Goal: Task Accomplishment & Management: Complete application form

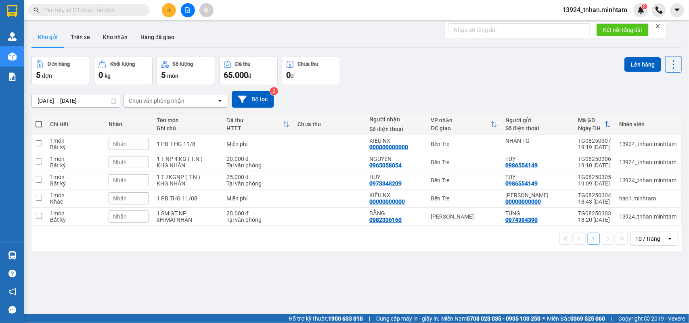
click at [324, 269] on div "ver 1.8.137 Kho gửi Trên xe Kho nhận Hàng đã giao Đơn hàng 5 đơn Khối lượng 0 k…" at bounding box center [356, 185] width 657 height 323
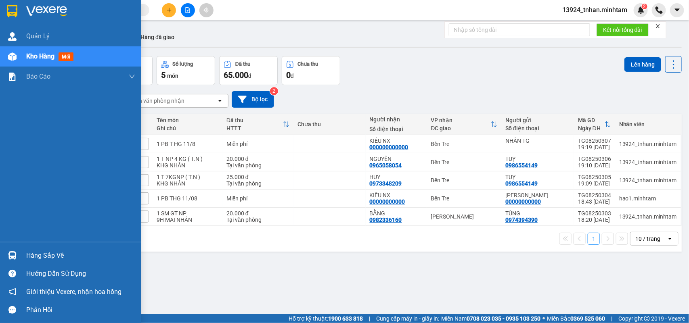
click at [13, 11] on img at bounding box center [12, 11] width 10 height 12
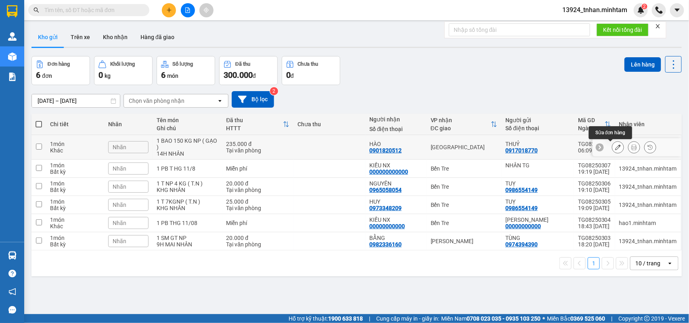
click at [612, 146] on button at bounding box center [617, 147] width 11 height 14
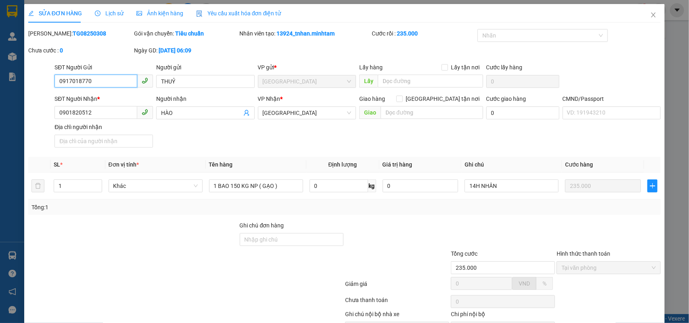
type input "0917018770"
type input "THUỶ"
type input "0901820512"
type input "HÀO"
type input "235.000"
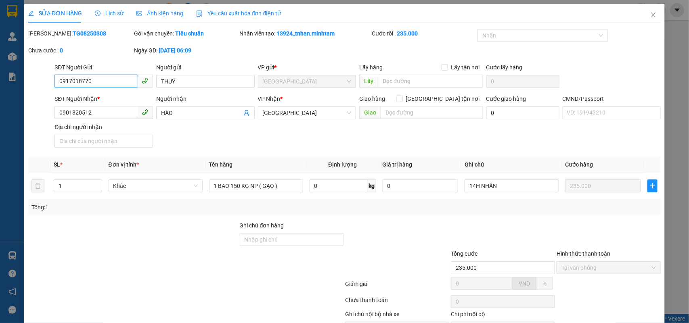
scroll to position [47, 0]
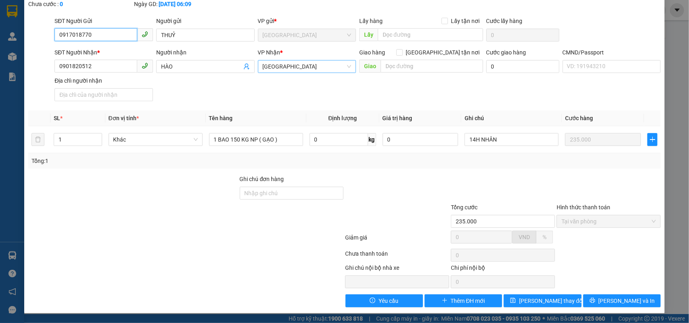
click at [291, 65] on span "[GEOGRAPHIC_DATA]" at bounding box center [307, 67] width 89 height 12
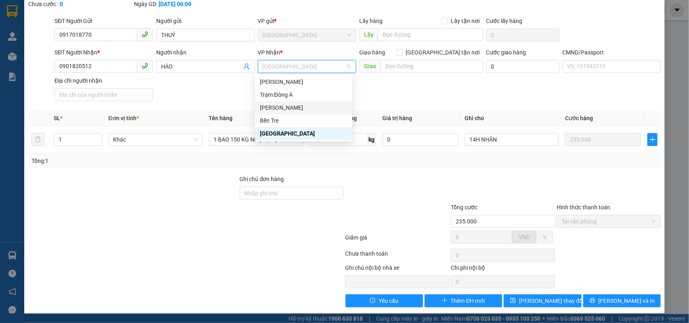
click at [292, 105] on div "[PERSON_NAME]" at bounding box center [304, 107] width 88 height 9
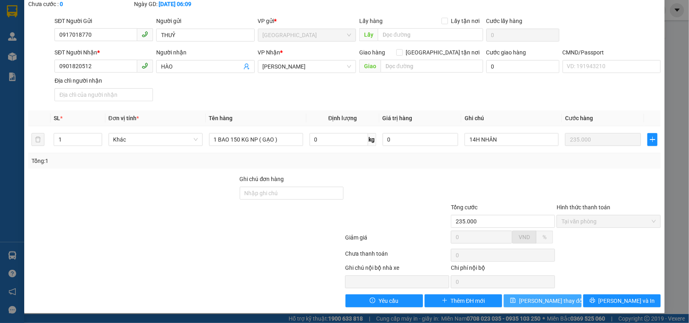
click at [536, 301] on span "Lưu thay đổi" at bounding box center [551, 301] width 65 height 9
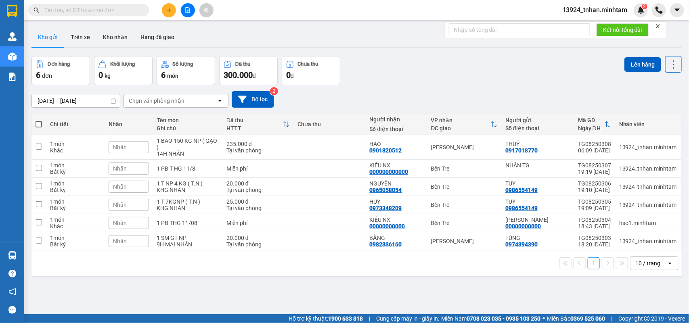
drag, startPoint x: 404, startPoint y: 61, endPoint x: 407, endPoint y: 53, distance: 8.0
drag, startPoint x: 407, startPoint y: 53, endPoint x: 620, endPoint y: 83, distance: 215.6
click at [624, 83] on div "Lên hàng" at bounding box center [652, 70] width 57 height 29
click at [167, 9] on icon "plus" at bounding box center [169, 10] width 6 height 6
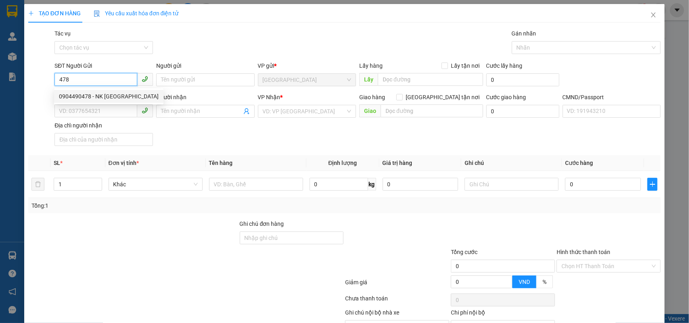
click at [108, 95] on div "0904490478 - NK SÀI GÒN" at bounding box center [109, 96] width 100 height 9
type input "0904490478"
type input "NK SÀI GÒN"
type input "0917451121"
type input "LABO KIM CHI"
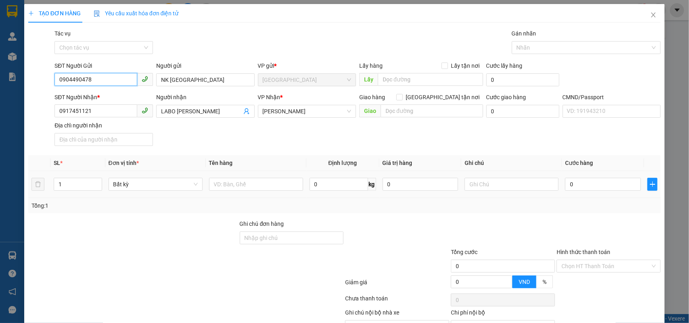
type input "0904490478"
click at [261, 177] on div at bounding box center [256, 184] width 94 height 16
click at [254, 190] on input "text" at bounding box center [256, 184] width 94 height 13
type input "1 HỘP NP"
click at [576, 189] on input "0" at bounding box center [603, 184] width 76 height 13
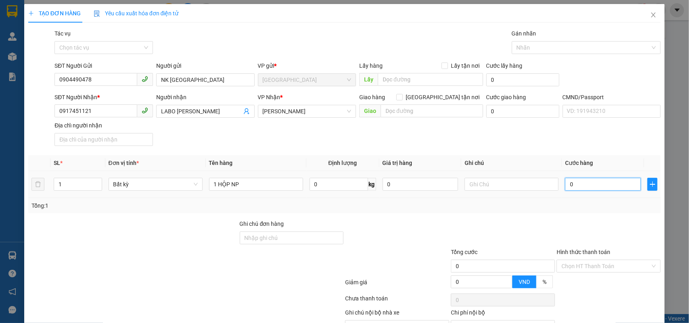
type input "2"
type input "20"
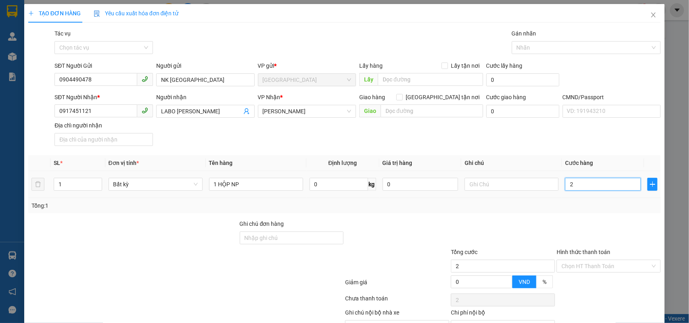
type input "20"
type input "20.000"
click at [513, 184] on input "text" at bounding box center [512, 184] width 94 height 13
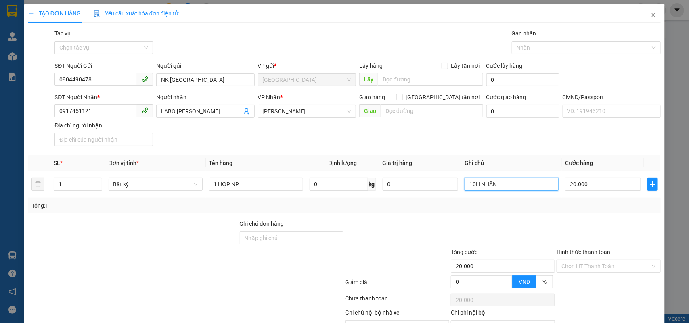
scroll to position [46, 0]
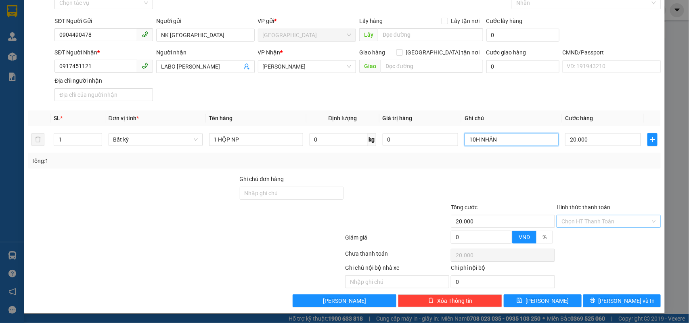
type input "10H NHÂN"
click at [575, 222] on input "Hình thức thanh toán" at bounding box center [605, 222] width 89 height 12
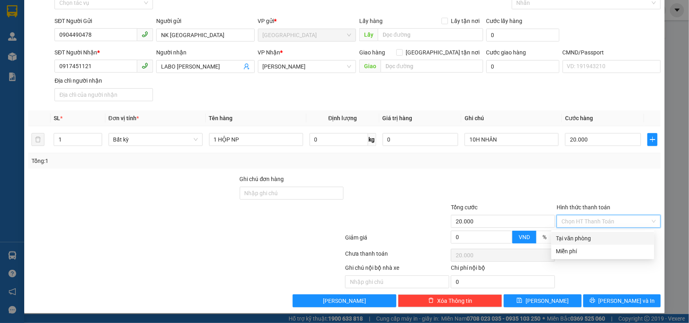
click at [582, 234] on div "Tại văn phòng" at bounding box center [602, 238] width 93 height 9
type input "0"
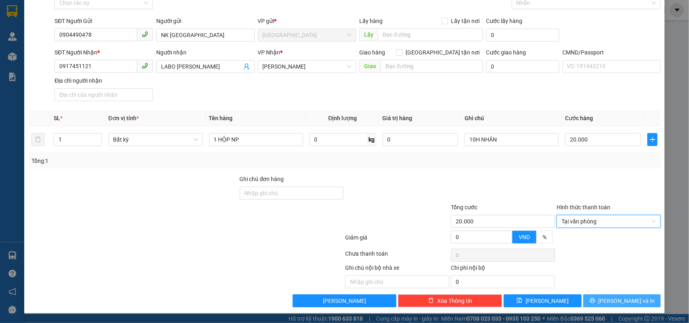
click at [614, 303] on span "[PERSON_NAME] và In" at bounding box center [627, 301] width 57 height 9
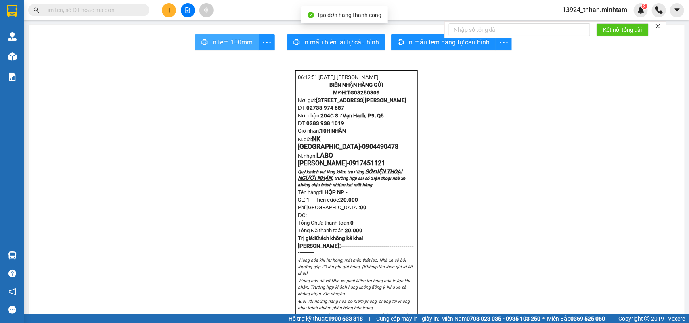
click at [235, 43] on span "In tem 100mm" at bounding box center [232, 42] width 42 height 10
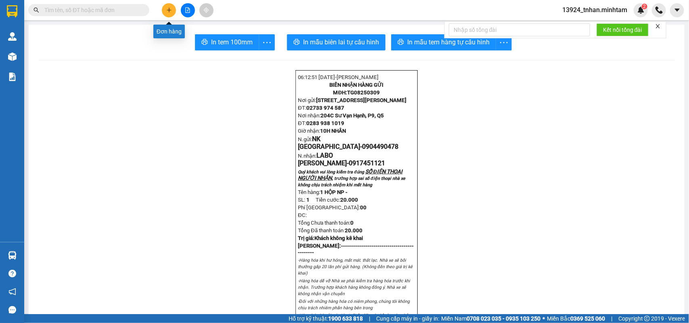
click at [170, 10] on icon "plus" at bounding box center [169, 10] width 6 height 6
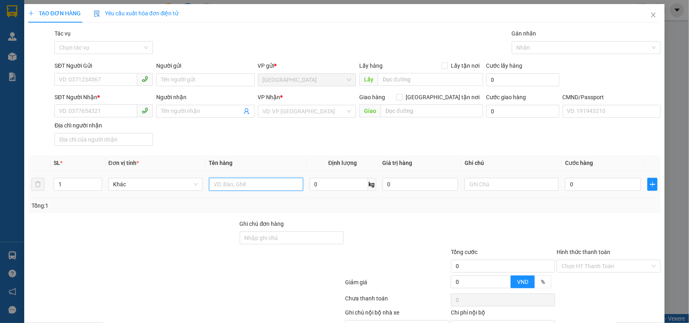
click at [239, 180] on input "text" at bounding box center [256, 184] width 94 height 13
type input "1 HỘP NP"
click at [108, 79] on input "SĐT Người Gửi" at bounding box center [95, 79] width 83 height 13
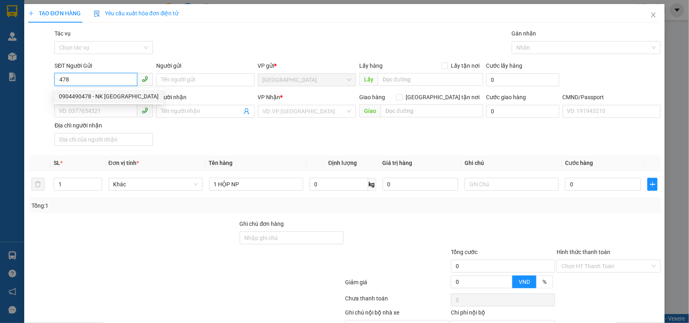
click at [109, 97] on div "0904490478 - NK SÀI GÒN" at bounding box center [109, 96] width 100 height 9
type input "0904490478"
type input "NK SÀI GÒN"
type input "0917451121"
type input "LABO KIM CHI"
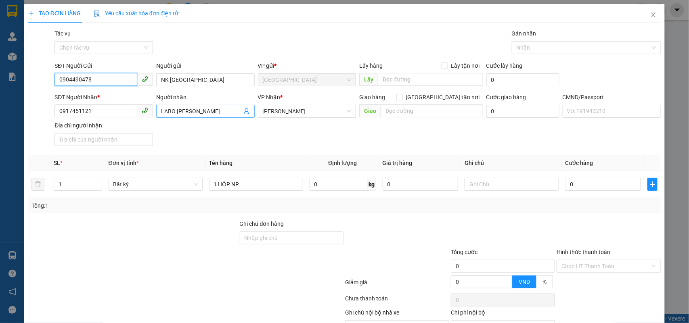
type input "0904490478"
click at [245, 114] on icon "user-add" at bounding box center [246, 112] width 5 height 6
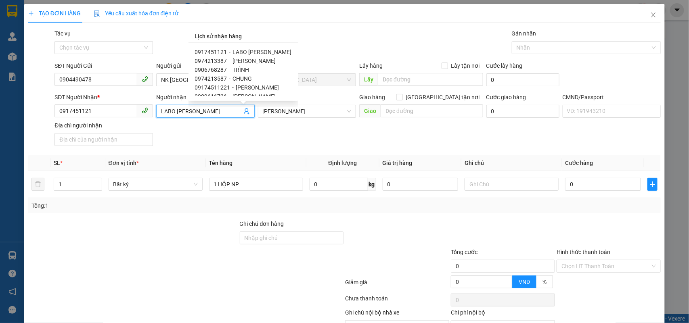
click at [265, 60] on span "ĐỖ ĐỨC CHUNG" at bounding box center [254, 61] width 43 height 6
type input "0974213387"
type input "ĐỖ ĐỨC CHUNG"
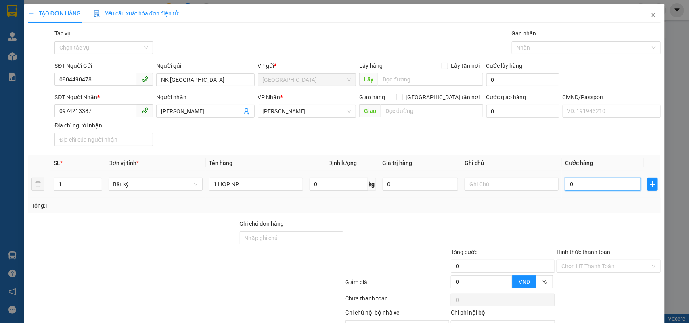
click at [590, 181] on input "0" at bounding box center [603, 184] width 76 height 13
type input "2"
type input "20"
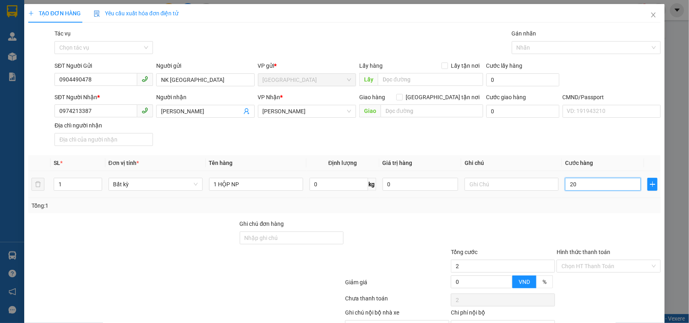
type input "20"
type input "20.000"
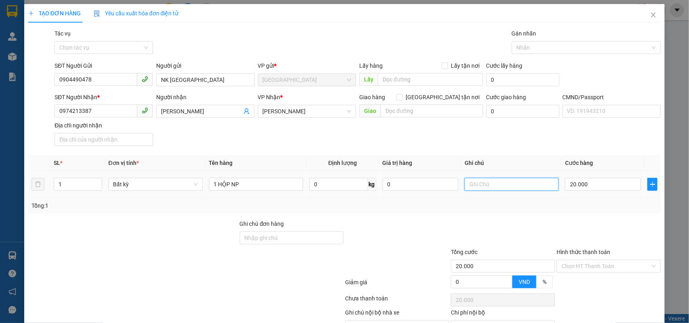
click at [539, 188] on input "text" at bounding box center [512, 184] width 94 height 13
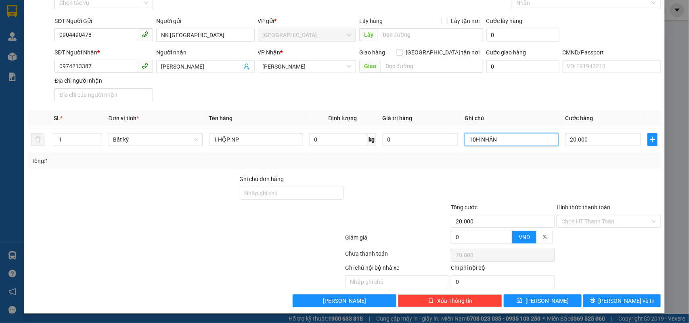
type input "10H NHÂN"
click at [593, 229] on div "Hình thức thanh toán Chọn HT Thanh Toán" at bounding box center [609, 217] width 104 height 28
click at [594, 223] on input "Hình thức thanh toán" at bounding box center [605, 222] width 89 height 12
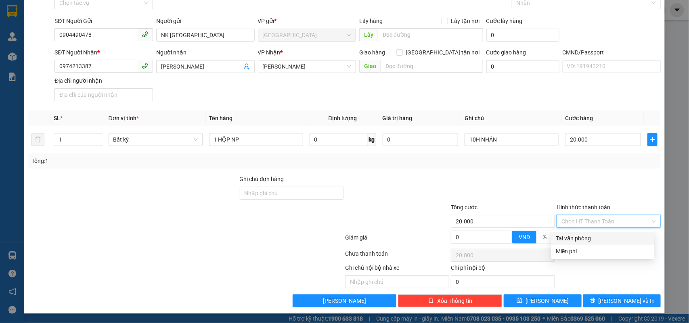
click at [583, 235] on div "Tại văn phòng" at bounding box center [602, 238] width 93 height 9
type input "0"
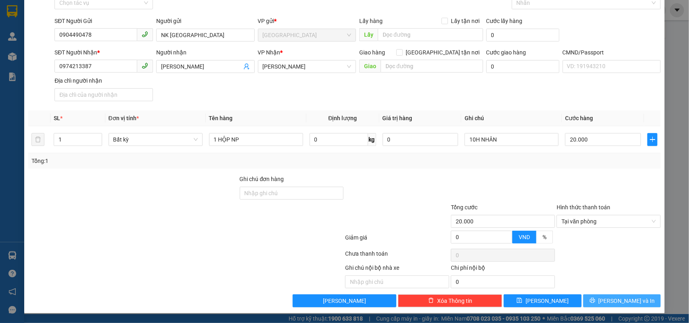
drag, startPoint x: 606, startPoint y: 301, endPoint x: 605, endPoint y: 309, distance: 8.2
click at [606, 302] on button "[PERSON_NAME] và In" at bounding box center [621, 301] width 77 height 13
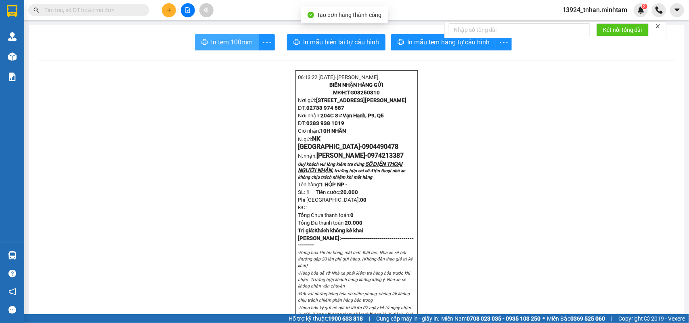
click at [226, 37] on button "In tem 100mm" at bounding box center [227, 42] width 64 height 16
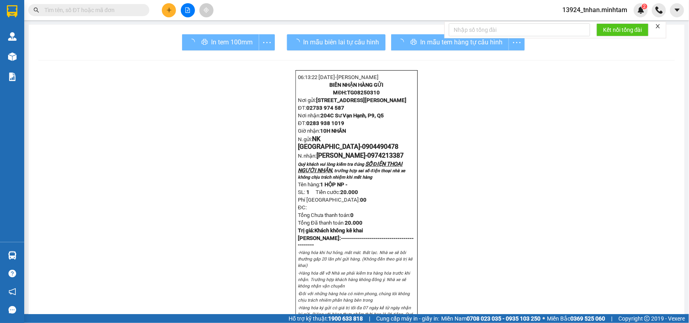
click at [169, 10] on icon "plus" at bounding box center [169, 10] width 0 height 4
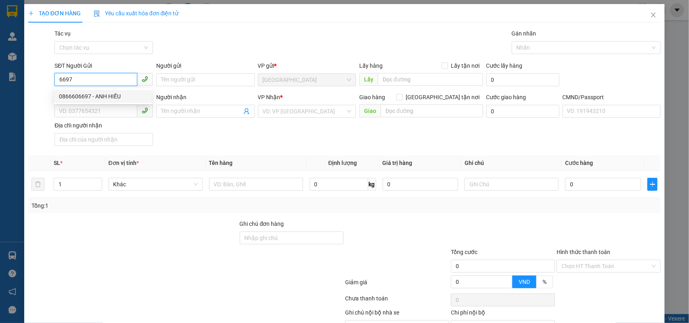
click at [100, 92] on div "0866606697 - ANH HIẾU" at bounding box center [103, 96] width 88 height 9
type input "0866606697"
type input "ANH HIẾU"
type input "0974778847"
type input "LAB TOÀN ANH KHTT"
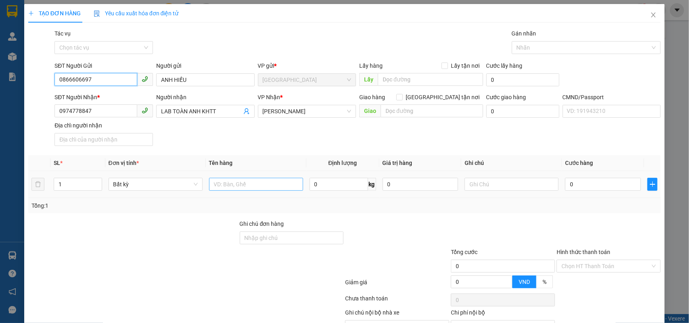
type input "0866606697"
click at [235, 184] on input "text" at bounding box center [256, 184] width 94 height 13
type input "1 HỘP NP"
click at [581, 187] on input "0" at bounding box center [603, 184] width 76 height 13
type input "1"
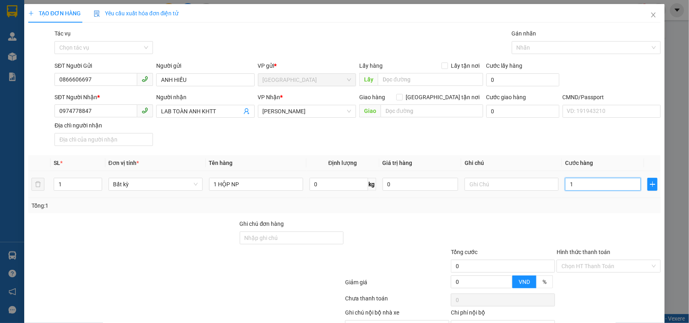
type input "1"
type input "15"
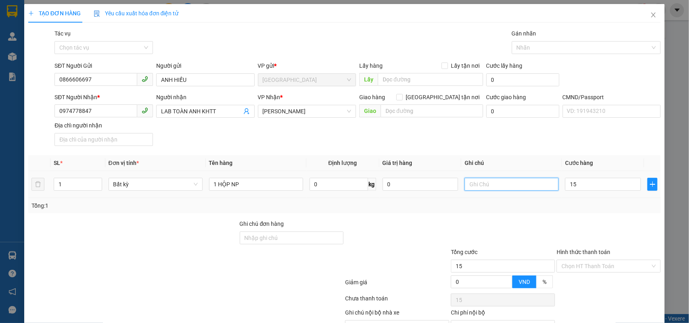
type input "15.000"
click at [539, 189] on input "text" at bounding box center [512, 184] width 94 height 13
type input "10H NHÂN"
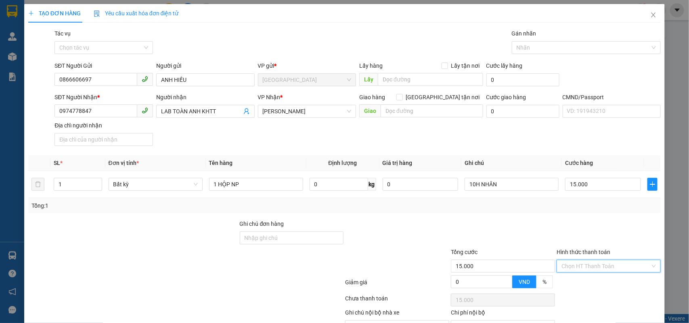
drag, startPoint x: 592, startPoint y: 223, endPoint x: 596, endPoint y: 245, distance: 21.8
click at [593, 260] on input "Hình thức thanh toán" at bounding box center [605, 266] width 89 height 12
drag, startPoint x: 598, startPoint y: 238, endPoint x: 606, endPoint y: 268, distance: 31.4
click at [598, 279] on div "Tại văn phòng" at bounding box center [602, 283] width 93 height 9
type input "0"
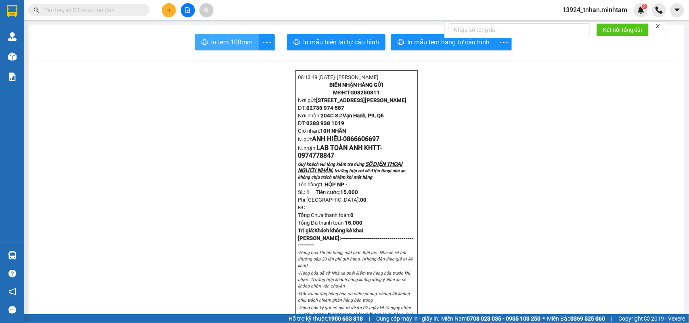
click at [230, 39] on span "In tem 100mm" at bounding box center [232, 42] width 42 height 10
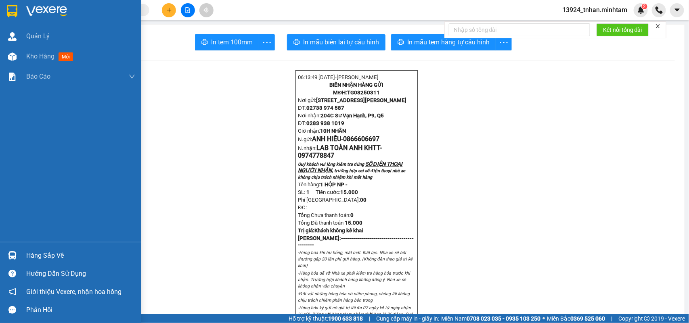
click at [38, 259] on div "Hàng sắp về" at bounding box center [80, 256] width 109 height 12
click at [0, 50] on div "Quản Lý Kho hàng mới Báo cáo BC giao hàng (nhân viên) BC hàng tồn Báo cáo dòng …" at bounding box center [70, 161] width 141 height 323
click at [11, 11] on img at bounding box center [12, 11] width 10 height 12
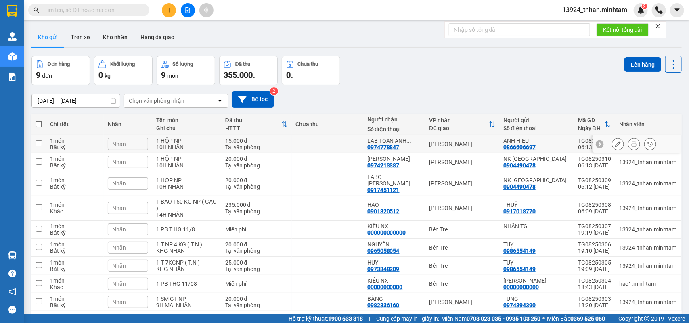
click at [440, 136] on td "[PERSON_NAME]" at bounding box center [462, 144] width 74 height 18
checkbox input "true"
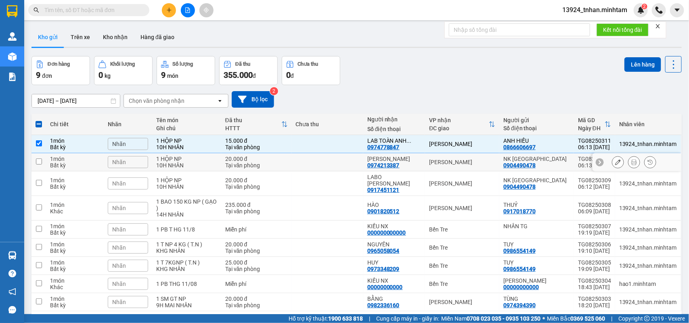
click at [443, 158] on td "[PERSON_NAME]" at bounding box center [462, 162] width 74 height 18
checkbox input "true"
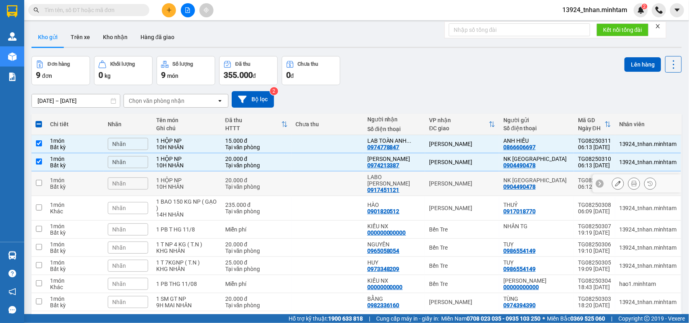
click at [439, 180] on div "[PERSON_NAME]" at bounding box center [462, 183] width 66 height 6
checkbox input "true"
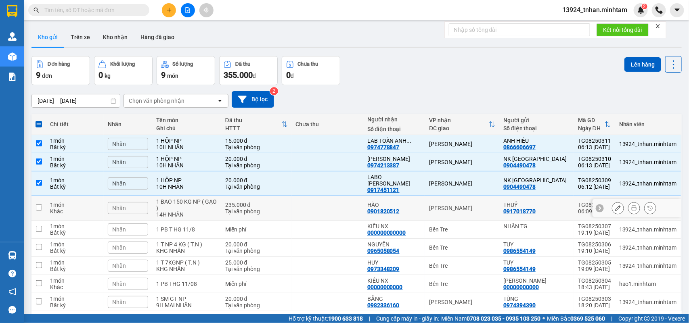
click at [425, 199] on td "HÀO 0901820512" at bounding box center [394, 208] width 62 height 25
checkbox input "true"
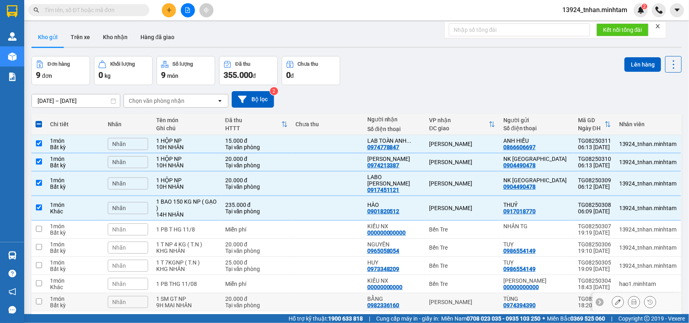
drag, startPoint x: 366, startPoint y: 253, endPoint x: 376, endPoint y: 251, distance: 9.5
click at [367, 293] on td "BẰNG 0982336160" at bounding box center [394, 302] width 62 height 18
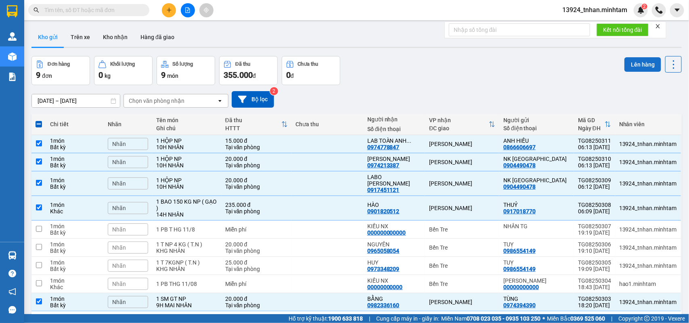
click at [626, 61] on button "Lên hàng" at bounding box center [642, 64] width 37 height 15
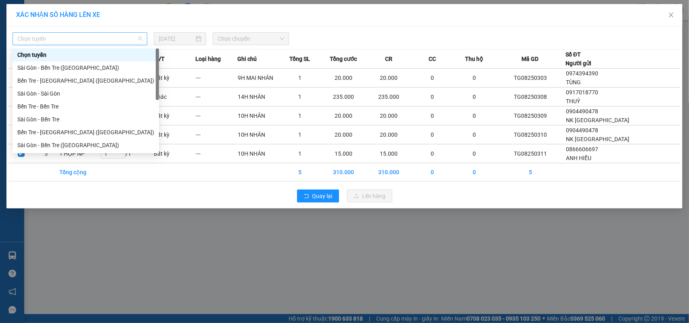
click at [108, 35] on span "Chọn tuyến" at bounding box center [79, 39] width 125 height 12
drag, startPoint x: 57, startPoint y: 142, endPoint x: 216, endPoint y: 59, distance: 179.6
click at [57, 154] on div "Bến Tre - Sài Gòn" at bounding box center [85, 158] width 137 height 9
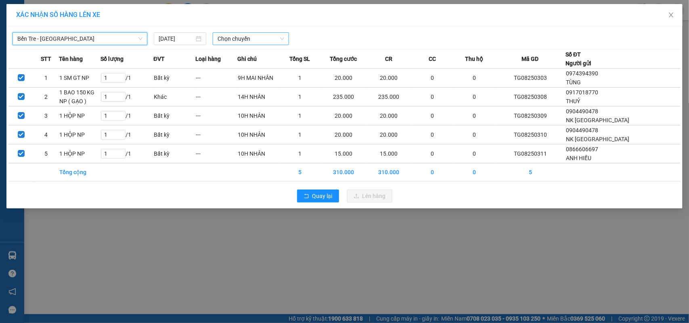
click at [239, 38] on span "Chọn chuyến" at bounding box center [251, 39] width 66 height 12
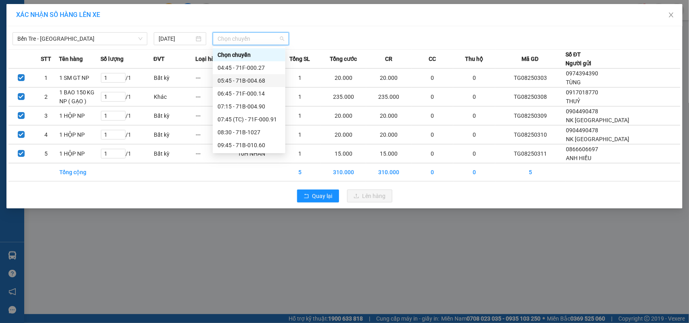
click at [264, 80] on div "05:45 - 71B-004.68" at bounding box center [249, 80] width 63 height 9
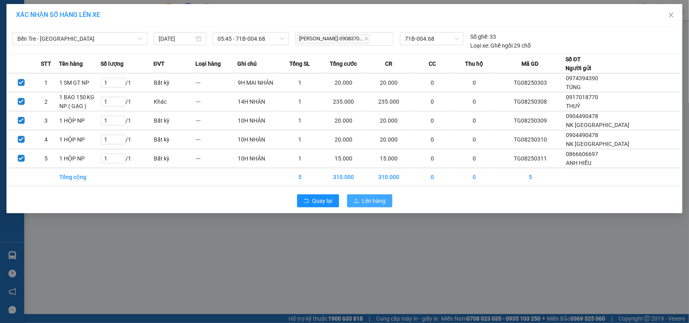
click at [380, 199] on span "Lên hàng" at bounding box center [373, 201] width 23 height 9
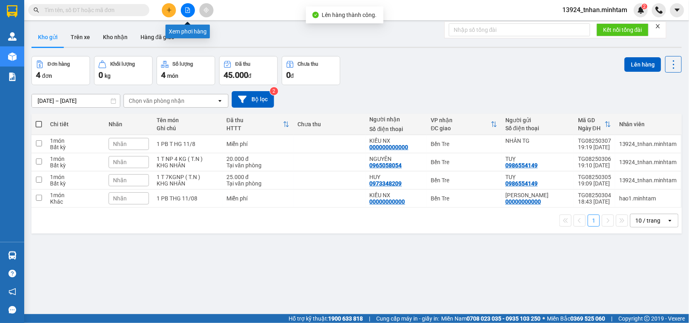
click at [193, 10] on button at bounding box center [188, 10] width 14 height 14
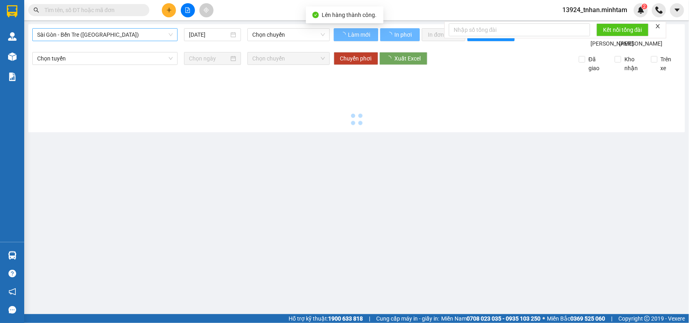
type input "[DATE]"
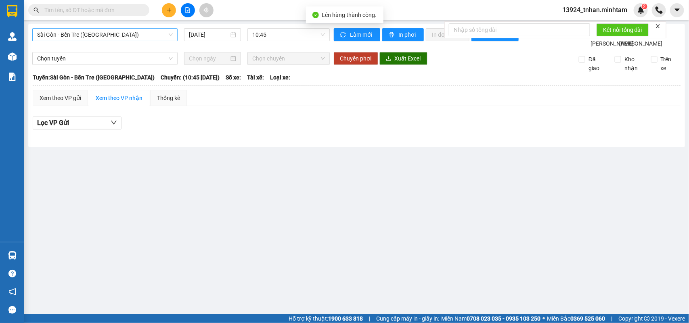
click at [113, 35] on span "Sài Gòn - Bến Tre (CN)" at bounding box center [105, 35] width 136 height 12
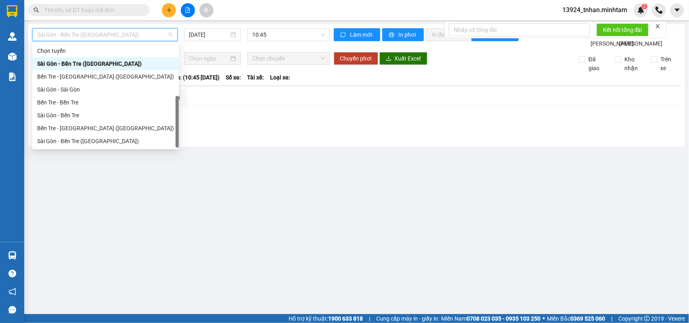
click at [84, 150] on div "Bến Tre - Sài Gòn" at bounding box center [105, 154] width 137 height 9
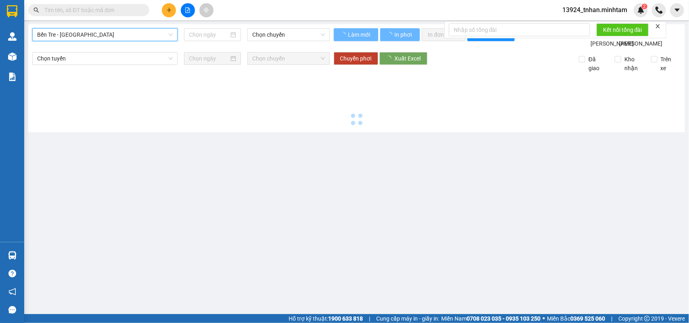
type input "[DATE]"
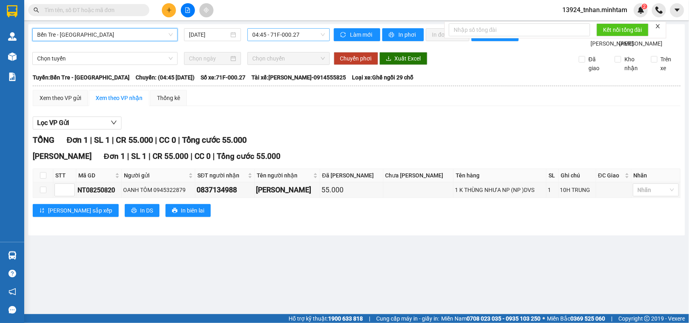
click at [266, 40] on span "04:45 - 71F-000.27" at bounding box center [288, 35] width 72 height 12
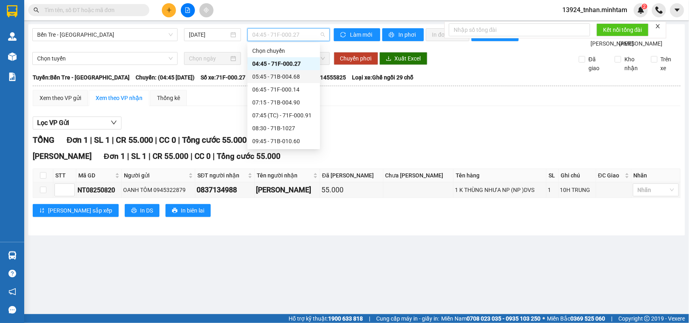
click at [302, 75] on div "05:45 - 71B-004.68" at bounding box center [283, 76] width 63 height 9
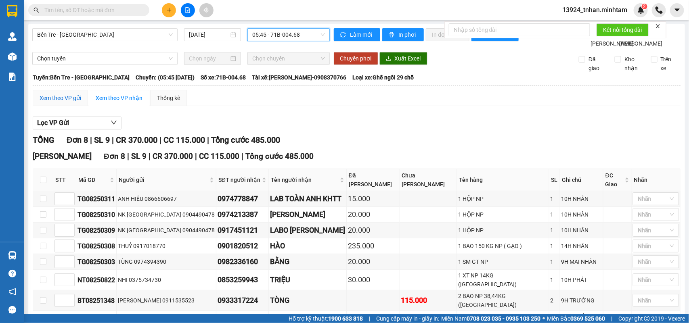
click at [80, 103] on div "Xem theo VP gửi" at bounding box center [61, 98] width 42 height 9
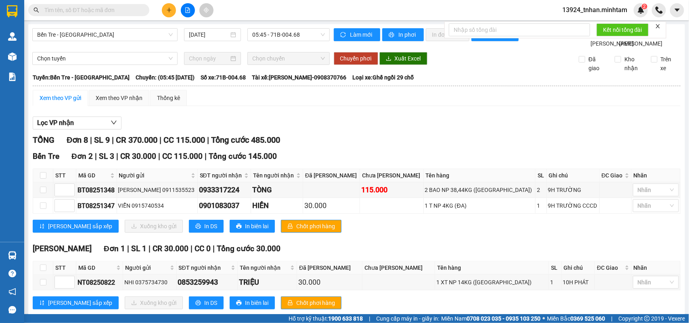
checkbox input "true"
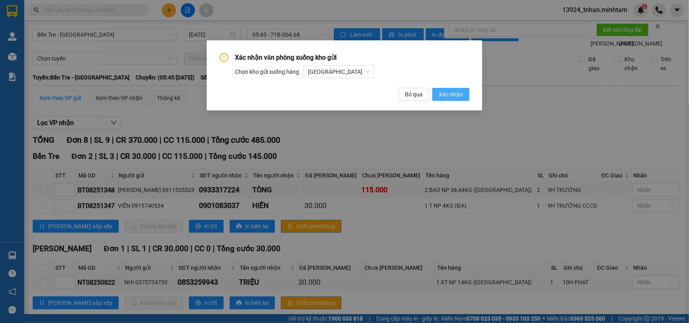
click at [445, 93] on span "Xác nhận" at bounding box center [451, 94] width 24 height 9
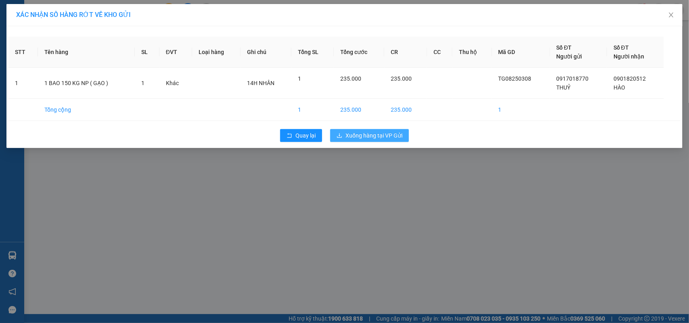
click at [401, 130] on button "Xuống hàng tại VP Gửi" at bounding box center [369, 135] width 79 height 13
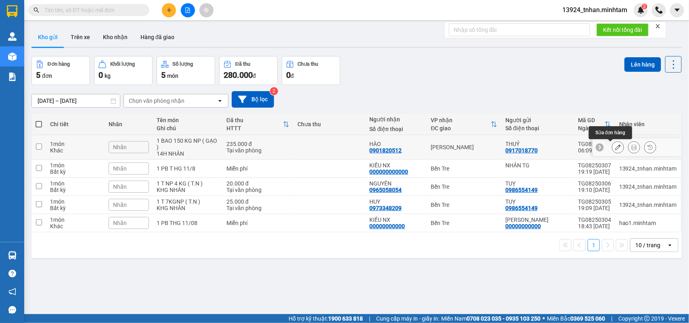
click at [612, 148] on button at bounding box center [617, 147] width 11 height 14
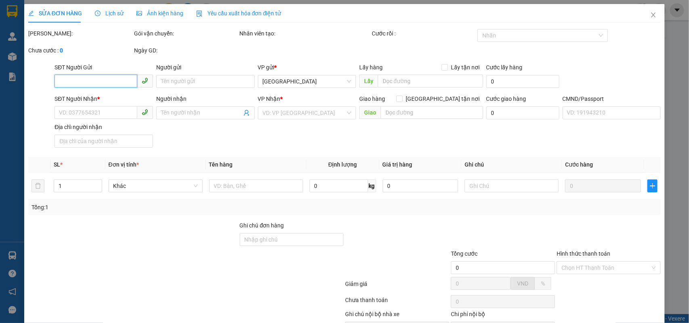
type input "0917018770"
type input "THUỶ"
type input "0901820512"
type input "HÀO"
type input "235.000"
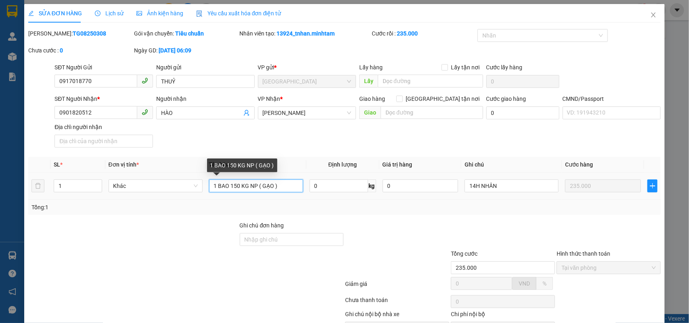
drag, startPoint x: 215, startPoint y: 136, endPoint x: 209, endPoint y: 136, distance: 6.1
click at [209, 180] on input "1 BAO 150 KG NP ( GẠO )" at bounding box center [256, 186] width 94 height 13
type input "2 BAO 150 KG NP ( GẠO )"
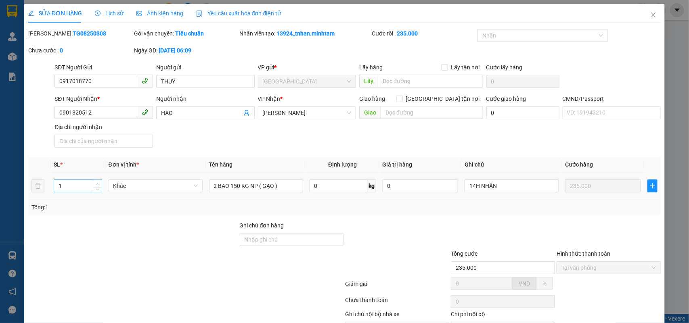
type input "2"
click at [98, 182] on span "up" at bounding box center [97, 184] width 5 height 5
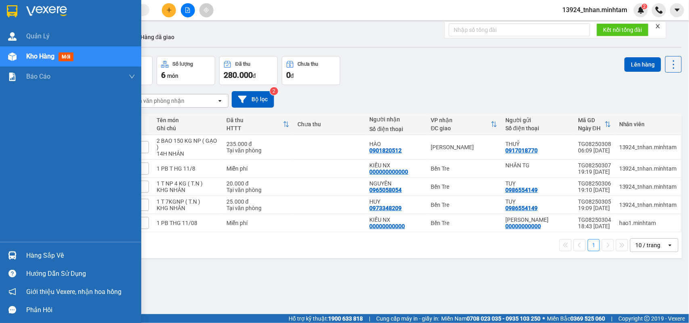
click at [8, 250] on div at bounding box center [12, 256] width 14 height 14
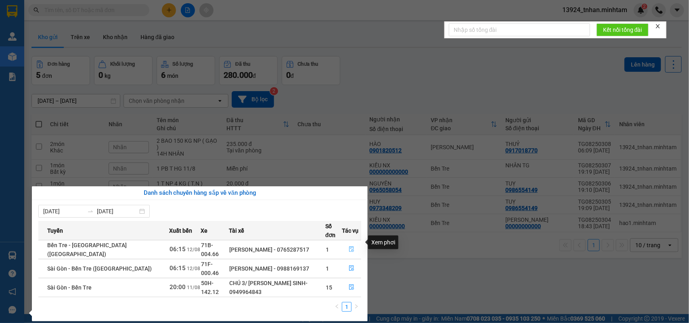
click at [353, 243] on button "button" at bounding box center [351, 249] width 19 height 13
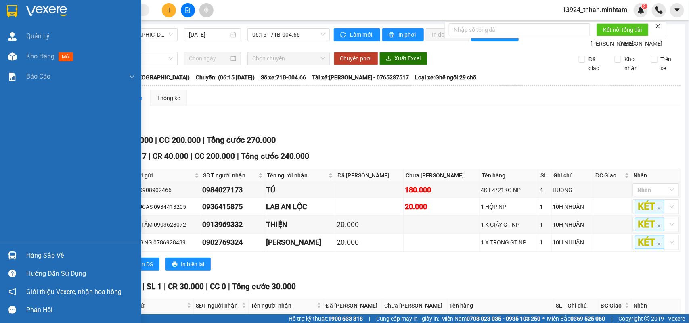
click at [5, 7] on div at bounding box center [12, 11] width 14 height 14
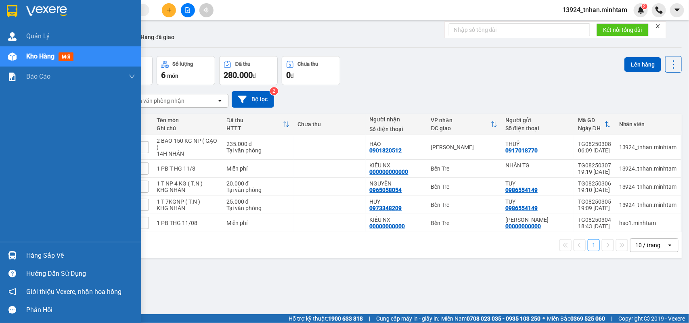
click at [9, 255] on img at bounding box center [12, 255] width 8 height 8
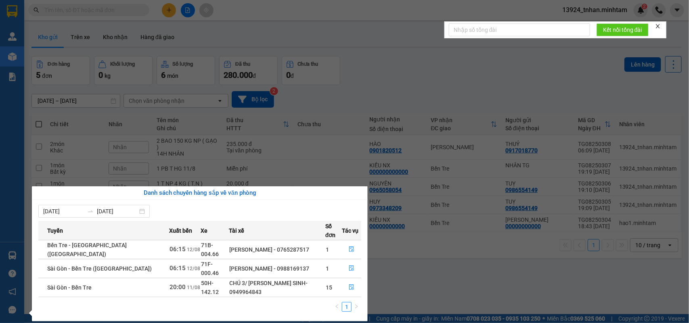
click at [348, 53] on section "Kết quả tìm kiếm ( 0 ) Bộ lọc Ngày tạo đơn gần nhất No Data 13924_tnhan.minhtam…" at bounding box center [344, 161] width 689 height 323
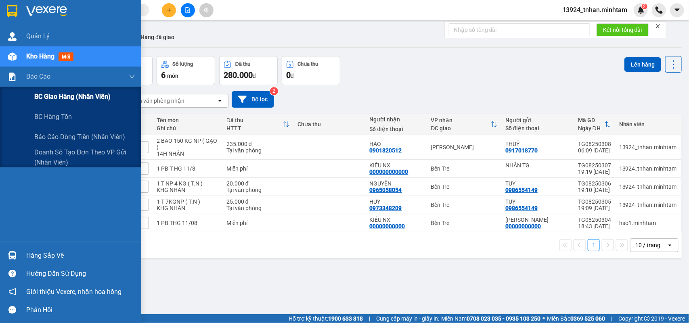
click at [85, 92] on span "BC giao hàng (nhân viên)" at bounding box center [72, 97] width 76 height 10
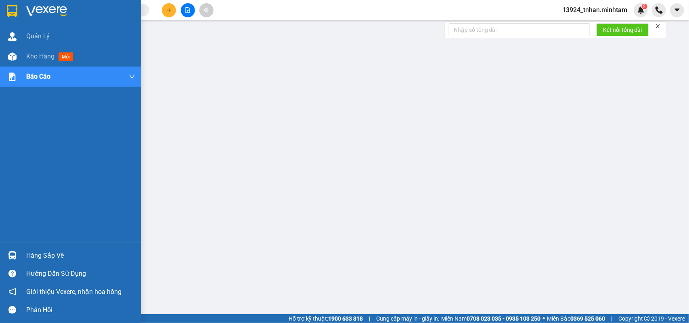
click at [19, 257] on div "Hàng sắp về" at bounding box center [70, 256] width 141 height 18
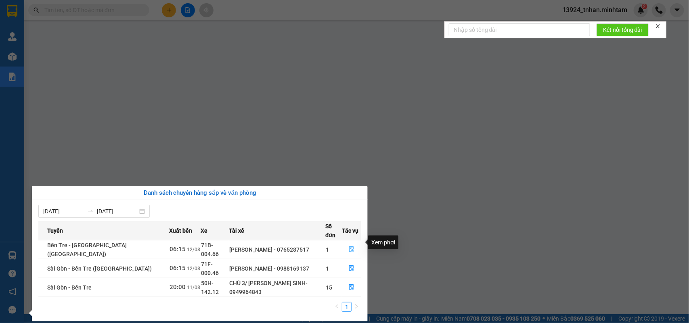
click at [355, 243] on button "button" at bounding box center [351, 249] width 19 height 13
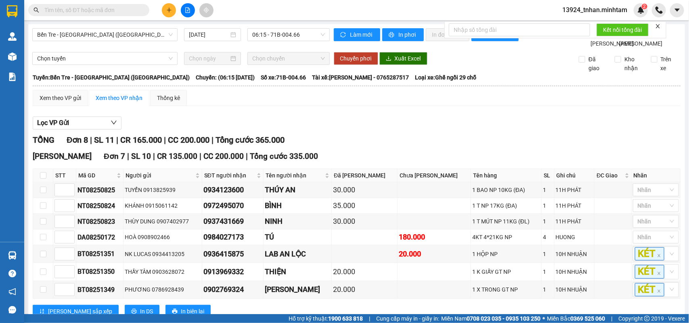
checkbox input "true"
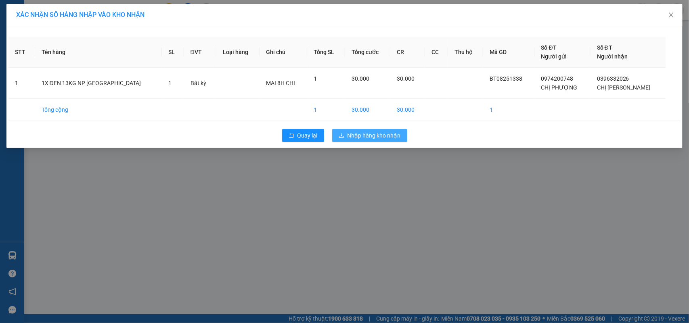
click at [388, 136] on span "Nhập hàng kho nhận" at bounding box center [374, 135] width 53 height 9
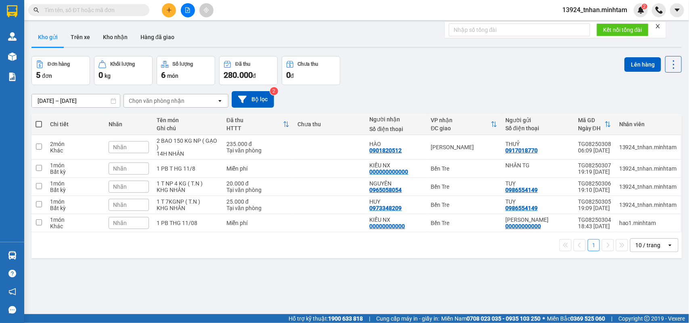
click at [86, 11] on input "text" at bounding box center [91, 10] width 95 height 9
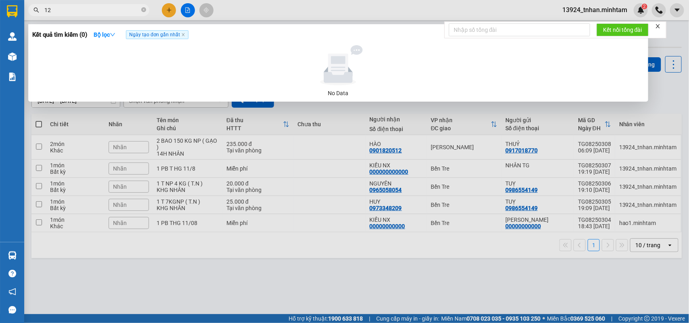
type input "122"
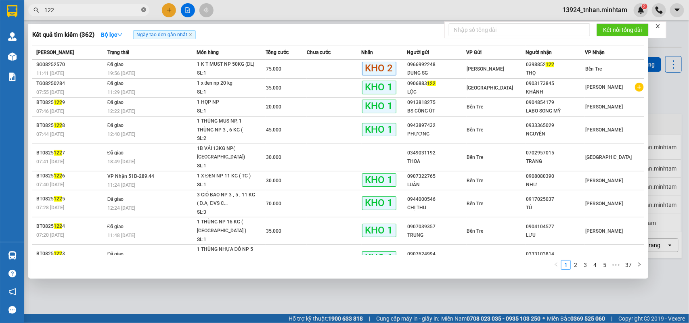
click at [143, 9] on icon "close-circle" at bounding box center [143, 9] width 5 height 5
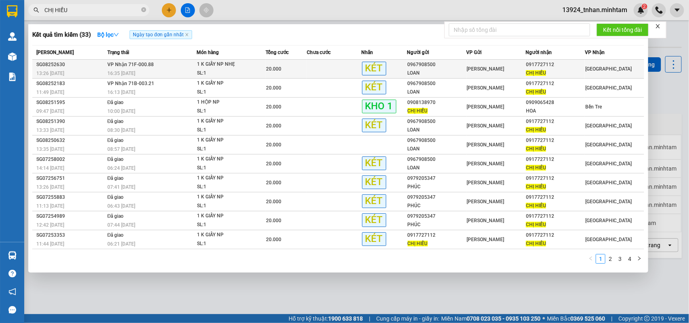
type input "CHỊ HIẾU"
click at [526, 69] on div "CHỊ HIẾU" at bounding box center [555, 73] width 59 height 8
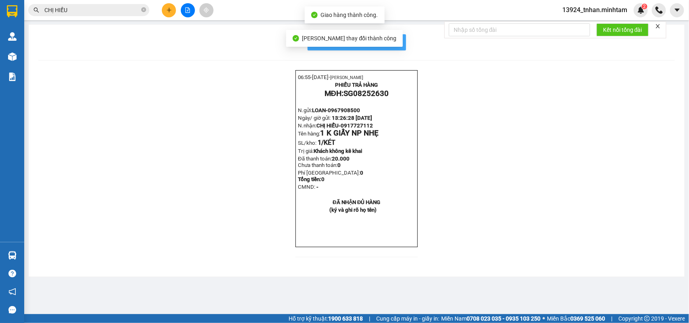
click at [392, 40] on span "In mẫu biên lai tự cấu hình" at bounding box center [362, 42] width 76 height 10
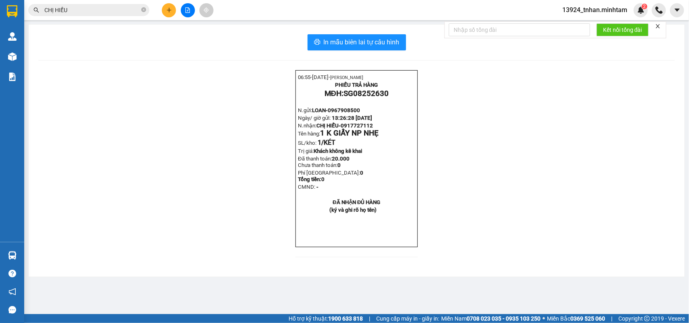
click at [117, 10] on input "CHỊ HIẾU" at bounding box center [91, 10] width 95 height 9
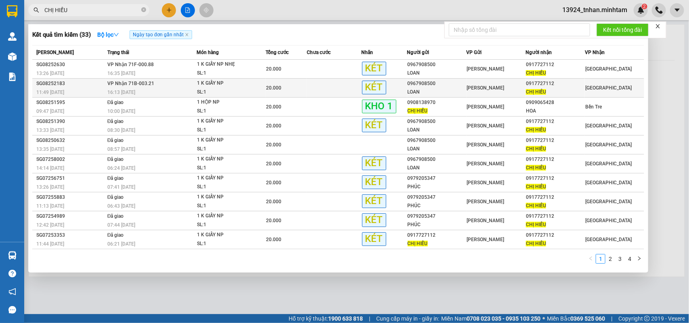
click at [253, 89] on div "SL: 1" at bounding box center [227, 92] width 61 height 9
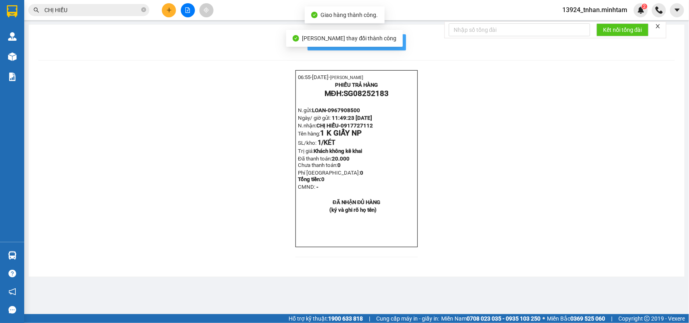
click at [398, 35] on button "In mẫu biên lai tự cấu hình" at bounding box center [357, 42] width 98 height 16
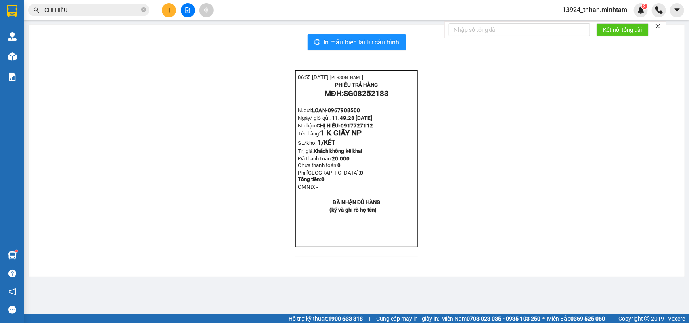
drag, startPoint x: 144, startPoint y: 11, endPoint x: 144, endPoint y: 3, distance: 7.7
click at [144, 11] on icon "close-circle" at bounding box center [143, 9] width 5 height 5
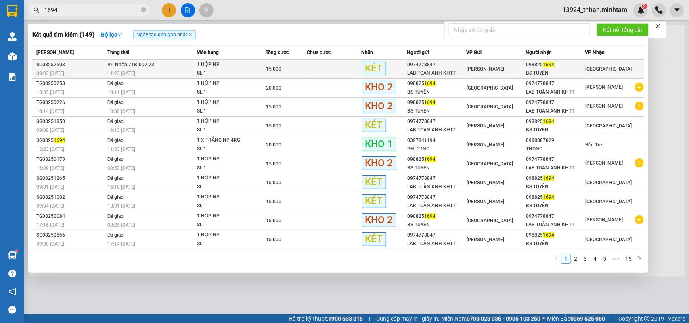
type input "1694"
click at [151, 62] on span "VP Nhận 71B-002.73" at bounding box center [130, 65] width 47 height 6
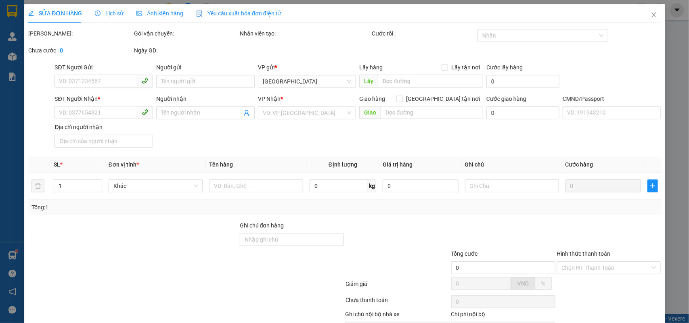
type input "0974778847"
type input "LAB TOÀN ANH KHTT"
type input "0988251694"
type input "BS TUYÊN"
type input "15.000"
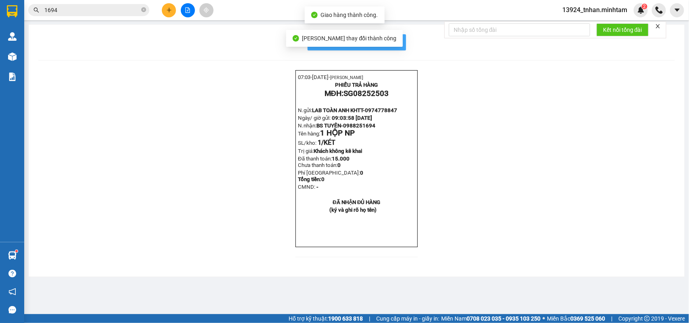
click at [389, 45] on span "In mẫu biên lai tự cấu hình" at bounding box center [362, 42] width 76 height 10
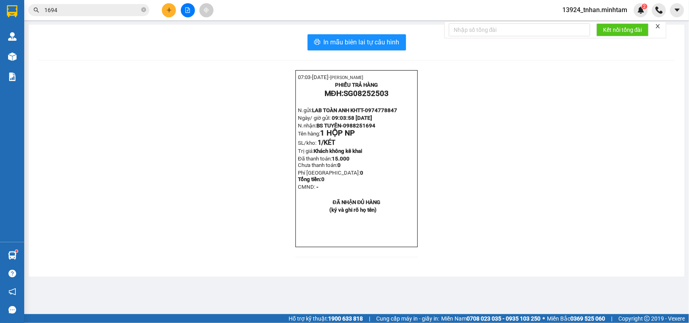
click at [170, 11] on icon "plus" at bounding box center [169, 10] width 6 height 6
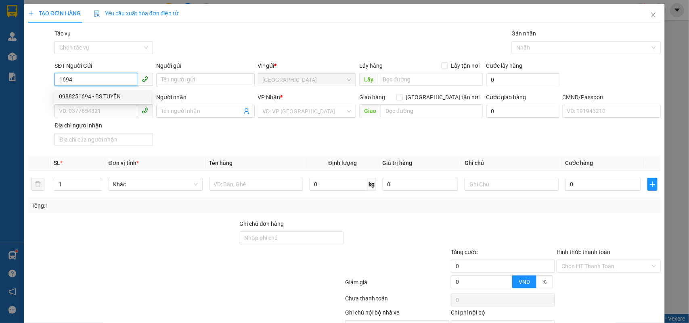
click at [95, 93] on div "0988251694 - BS TUYÊN" at bounding box center [103, 96] width 88 height 9
type input "0988251694"
type input "BS TUYÊN"
type input "0974778847"
type input "LAB TOÀN ANH KHTT"
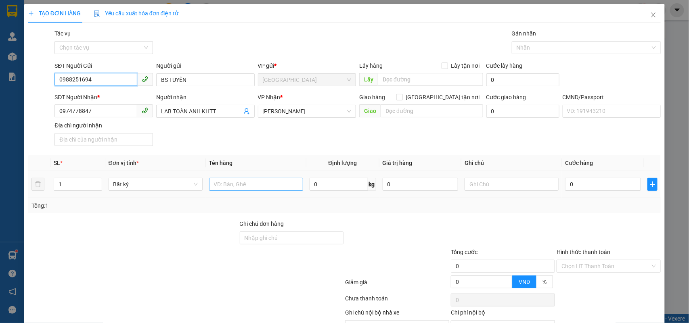
type input "0988251694"
click at [244, 183] on input "text" at bounding box center [256, 184] width 94 height 13
type input "1 HỘP NP"
click at [592, 189] on input "0" at bounding box center [603, 184] width 76 height 13
type input "1"
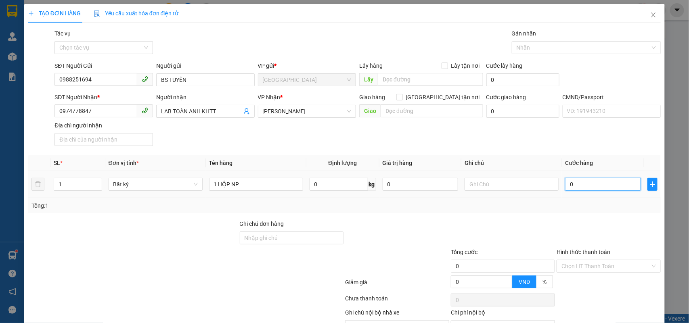
type input "1"
type input "15"
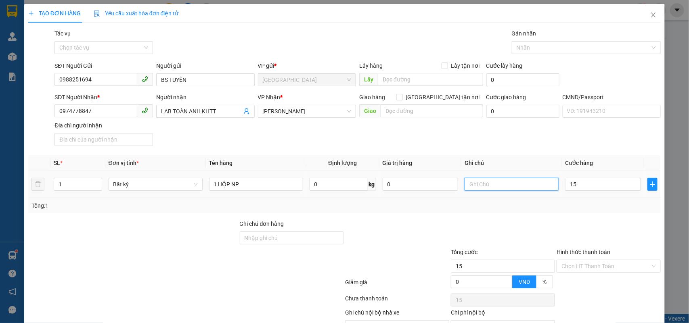
type input "15.000"
click at [493, 191] on input "text" at bounding box center [512, 184] width 94 height 13
type input "10H NHÂN"
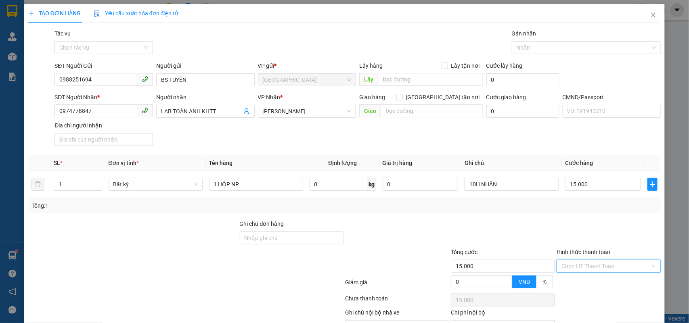
click at [599, 260] on input "Hình thức thanh toán" at bounding box center [605, 266] width 89 height 12
click at [582, 279] on div "Tại văn phòng" at bounding box center [602, 283] width 93 height 9
type input "0"
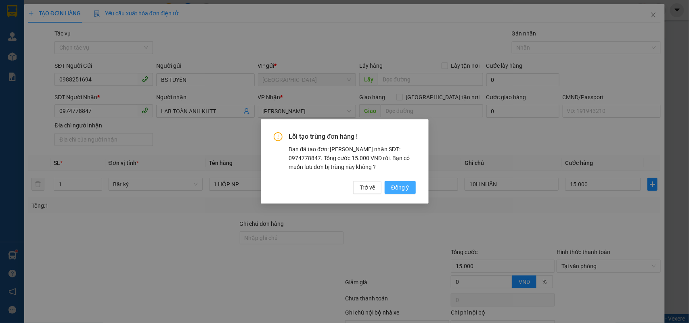
click at [394, 188] on span "Đồng ý" at bounding box center [400, 187] width 18 height 9
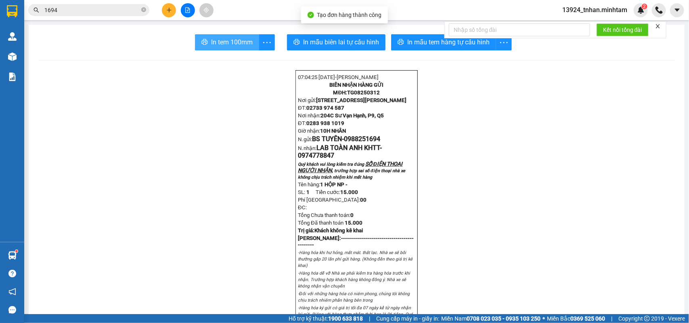
click at [211, 38] on span "In tem 100mm" at bounding box center [232, 42] width 42 height 10
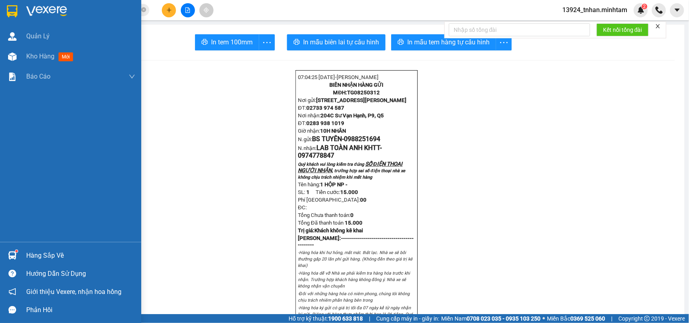
click at [13, 8] on img at bounding box center [12, 11] width 10 height 12
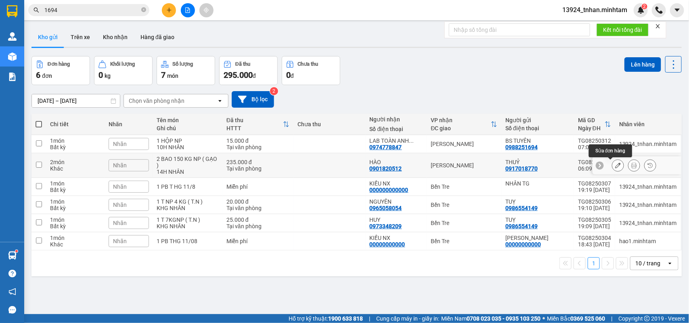
click at [615, 164] on icon at bounding box center [618, 166] width 6 height 6
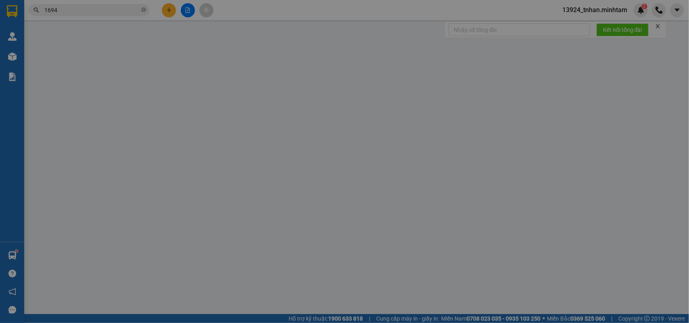
type input "0917018770"
type input "THUỶ"
type input "0901820512"
type input "HÀO"
type input "235.000"
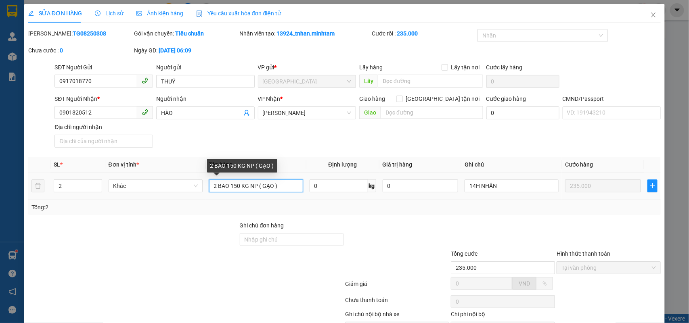
drag, startPoint x: 232, startPoint y: 185, endPoint x: 237, endPoint y: 186, distance: 4.9
click at [237, 186] on input "2 BAO 150 KG NP ( GẠO )" at bounding box center [256, 186] width 94 height 13
type input "2 BAO 100, 50 KG NP ( GẠO )"
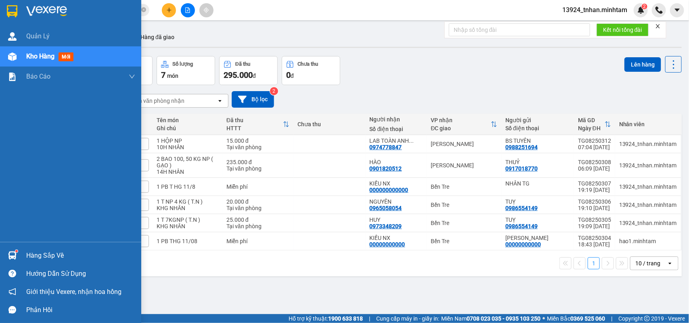
click at [8, 8] on img at bounding box center [12, 11] width 10 height 12
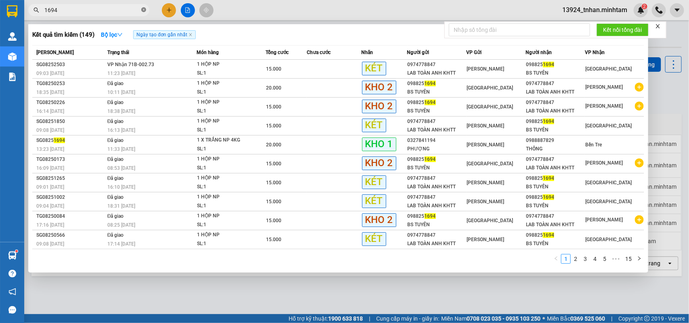
click at [142, 8] on icon "close-circle" at bounding box center [143, 9] width 5 height 5
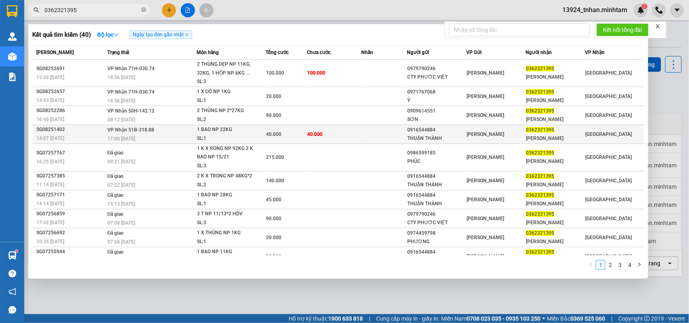
type input "0362321395"
click at [270, 135] on span "40.000" at bounding box center [273, 135] width 15 height 6
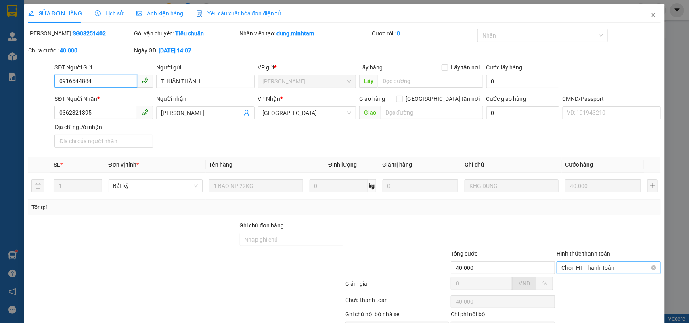
click at [582, 262] on span "Chọn HT Thanh Toán" at bounding box center [608, 268] width 94 height 12
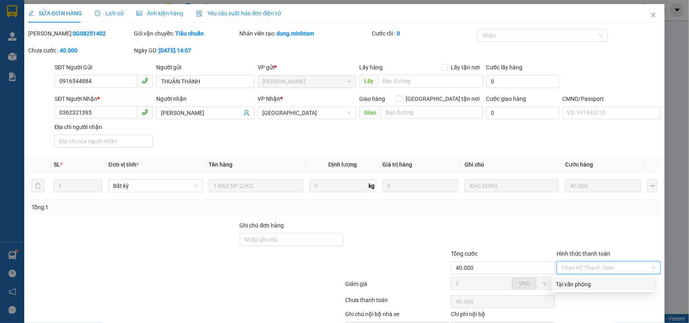
click at [582, 280] on div "Tại văn phòng" at bounding box center [602, 284] width 93 height 9
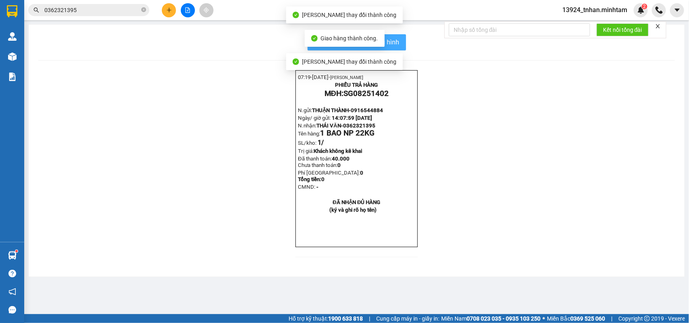
click at [400, 39] on button "In mẫu biên lai tự cấu hình" at bounding box center [357, 42] width 98 height 16
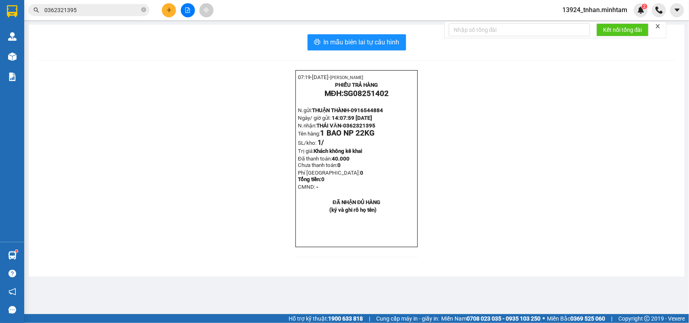
click at [98, 13] on input "0362321395" at bounding box center [91, 10] width 95 height 9
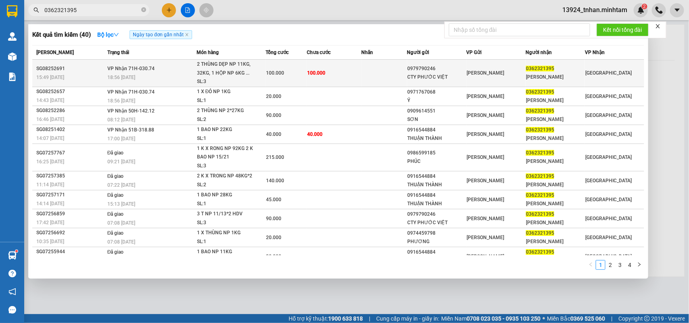
click at [336, 69] on td "100.000" at bounding box center [334, 73] width 55 height 27
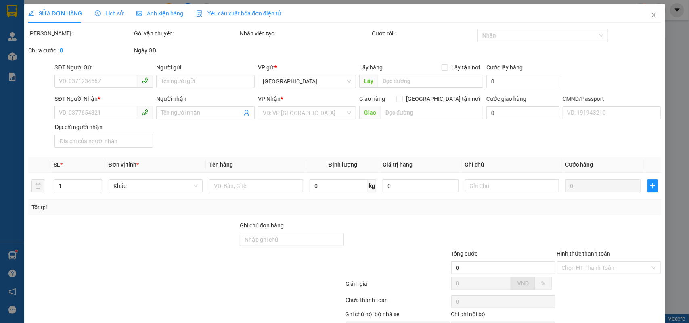
type input "0979790246"
type input "CTY PHƯỚC VIỆT"
type input "0362321395"
type input "THÁI VĂN"
type input "100.000"
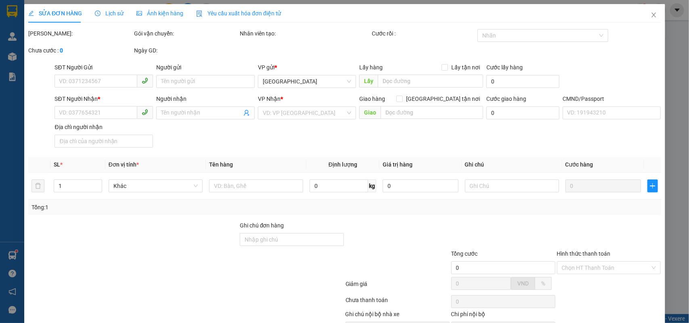
type input "100.000"
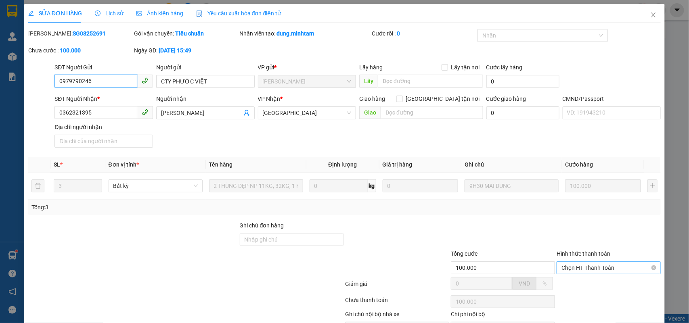
click at [574, 262] on span "Chọn HT Thanh Toán" at bounding box center [608, 268] width 94 height 12
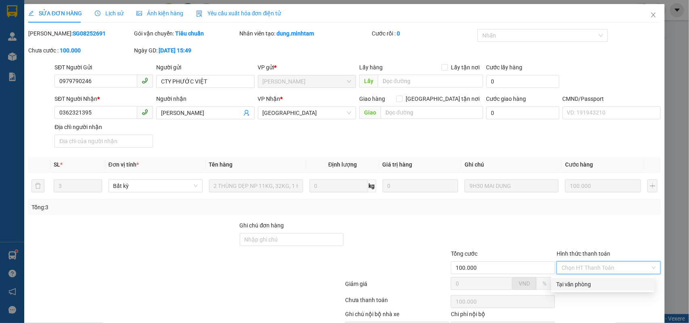
click at [572, 280] on div "Tại văn phòng" at bounding box center [602, 284] width 93 height 9
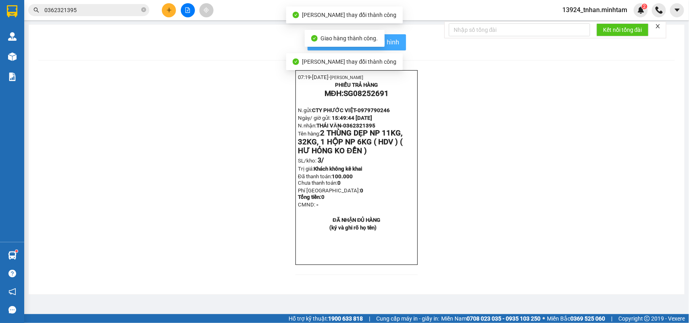
click at [389, 41] on span "In mẫu biên lai tự cấu hình" at bounding box center [362, 42] width 76 height 10
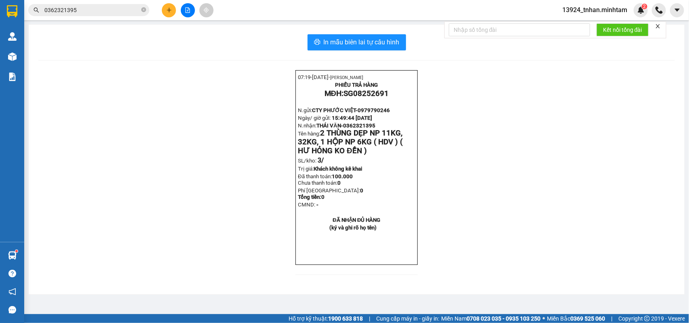
click at [97, 6] on input "0362321395" at bounding box center [91, 10] width 95 height 9
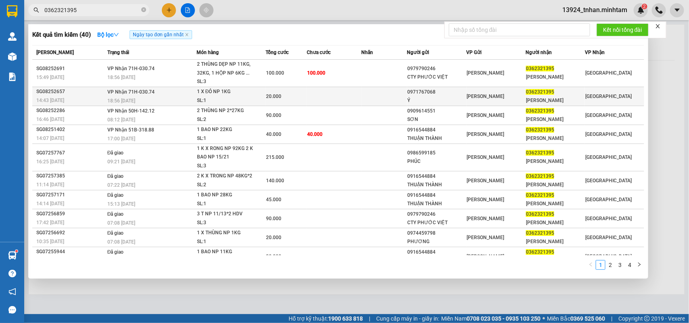
click at [397, 95] on td at bounding box center [385, 96] width 46 height 19
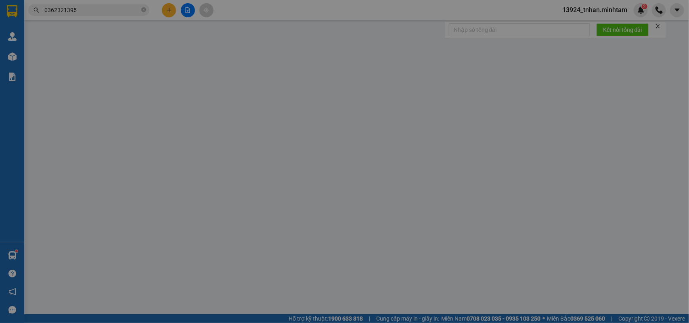
type input "0971767068"
type input "Ý"
type input "0362321395"
type input "THÁI VĂN"
type input "20.000"
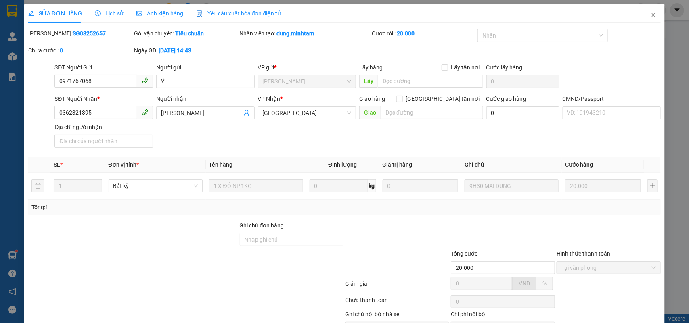
click at [394, 308] on div "SỬA ĐƠN HÀNG Lịch sử Ảnh kiện hàng Yêu cầu xuất hóa đơn điện tử Total Paid Fee …" at bounding box center [344, 182] width 641 height 356
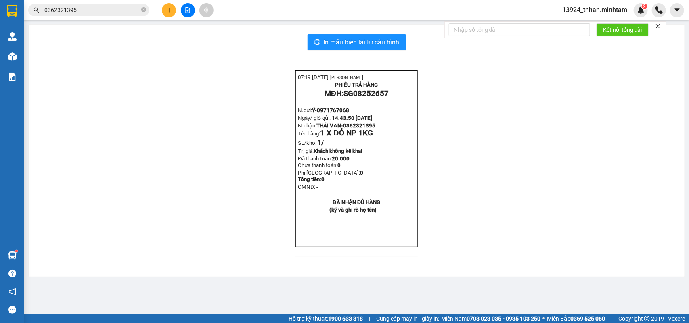
click at [362, 51] on div "In mẫu biên lai tự cấu hình 07:19- 12-08-2025- NGÔ THIỆN NHÂN PHIẾU TRẢ HÀNG MĐ…" at bounding box center [357, 151] width 656 height 252
click at [366, 34] on button "In mẫu biên lai tự cấu hình" at bounding box center [357, 42] width 98 height 16
click at [82, 11] on input "0362321395" at bounding box center [91, 10] width 95 height 9
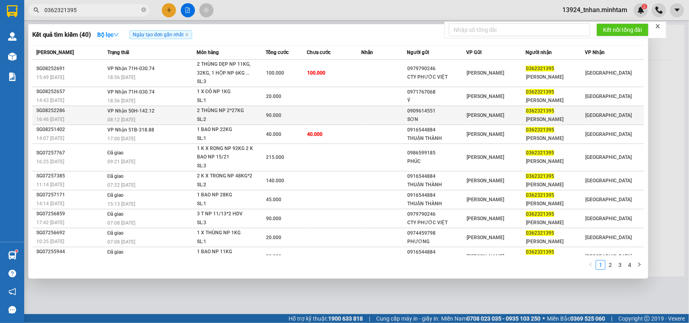
click at [274, 113] on span "90.000" at bounding box center [273, 116] width 15 height 6
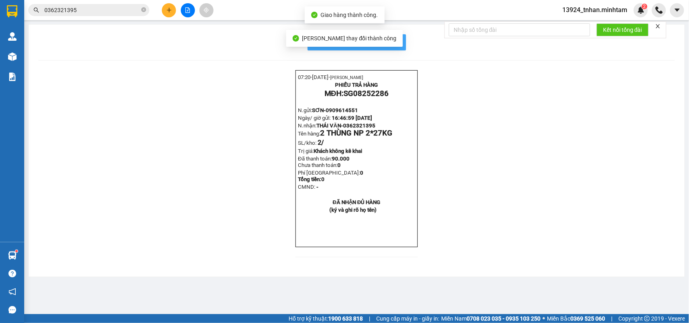
click at [392, 48] on button "In mẫu biên lai tự cấu hình" at bounding box center [357, 42] width 98 height 16
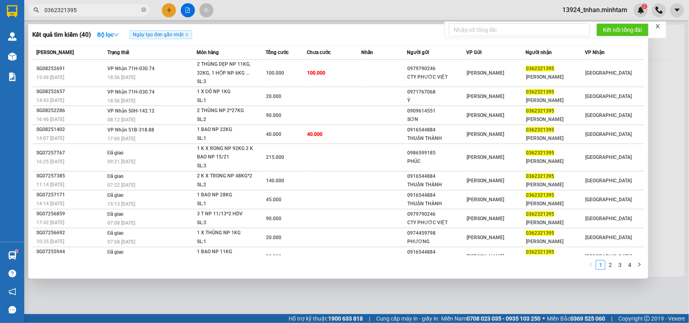
click at [112, 7] on input "0362321395" at bounding box center [91, 10] width 95 height 9
click at [142, 8] on icon "close-circle" at bounding box center [143, 9] width 5 height 5
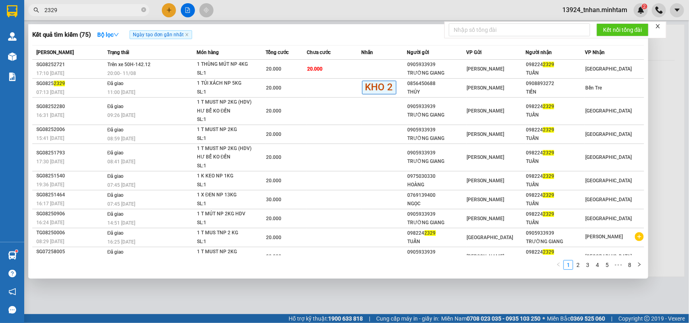
type input "2329"
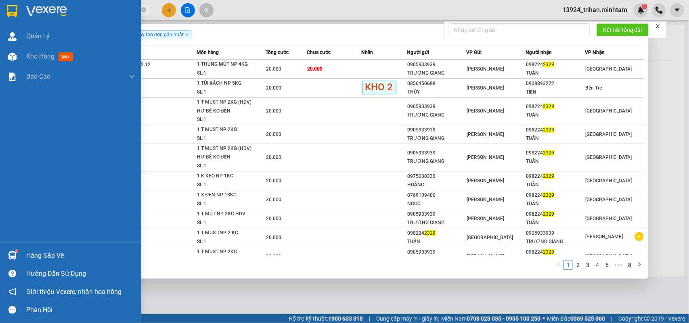
click at [14, 10] on img at bounding box center [12, 11] width 10 height 12
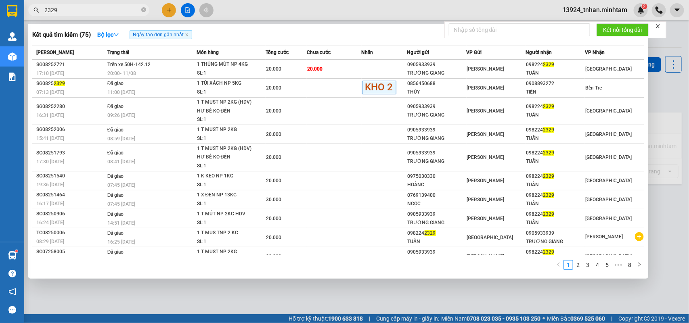
click at [162, 291] on div at bounding box center [344, 161] width 689 height 323
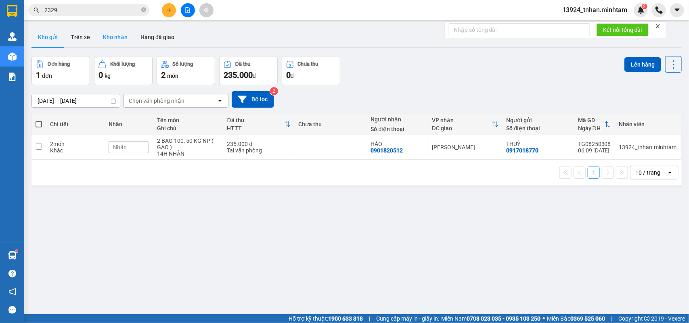
click at [123, 41] on button "Kho nhận" at bounding box center [115, 36] width 38 height 19
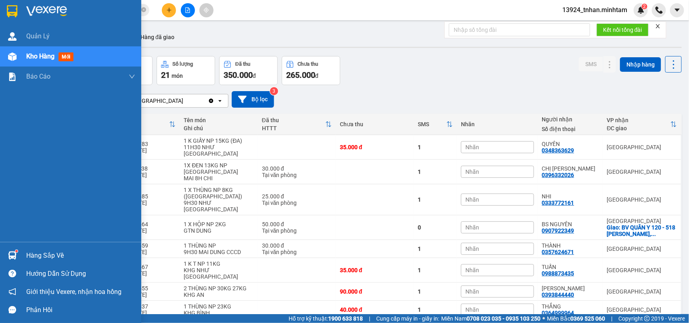
click at [17, 257] on div at bounding box center [12, 256] width 14 height 14
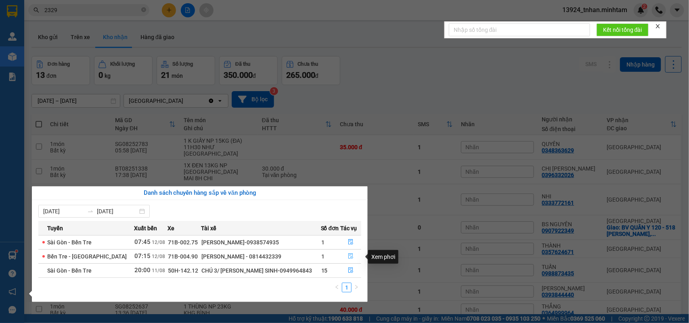
click at [348, 255] on icon "file-done" at bounding box center [351, 256] width 6 height 6
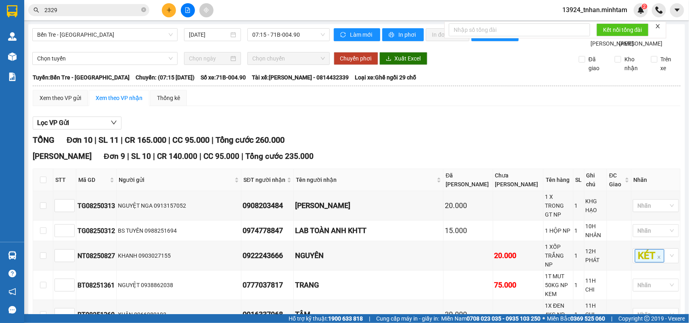
checkbox input "true"
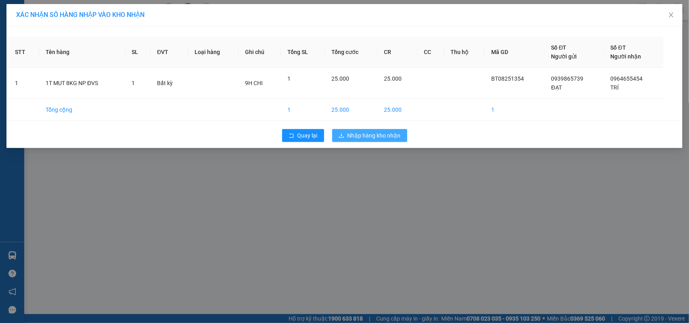
click at [349, 130] on button "Nhập hàng kho nhận" at bounding box center [369, 135] width 75 height 13
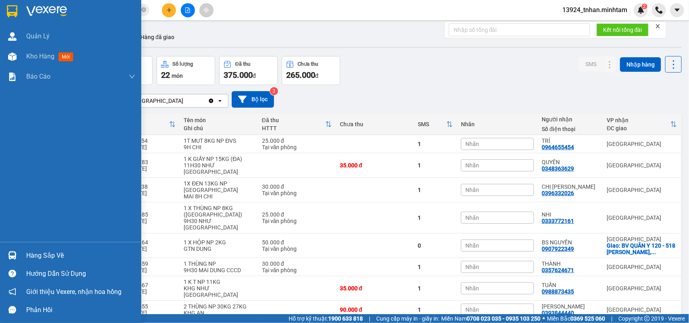
click at [23, 249] on div "Hàng sắp về" at bounding box center [70, 256] width 141 height 18
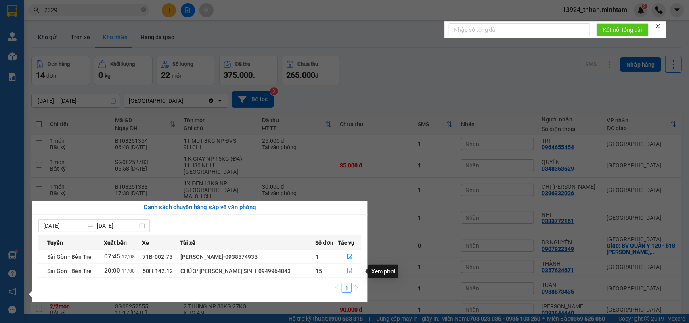
click at [349, 269] on icon "file-done" at bounding box center [350, 271] width 6 height 6
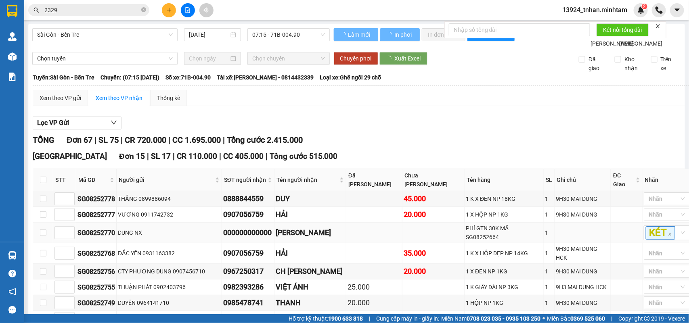
type input "11/08/2025"
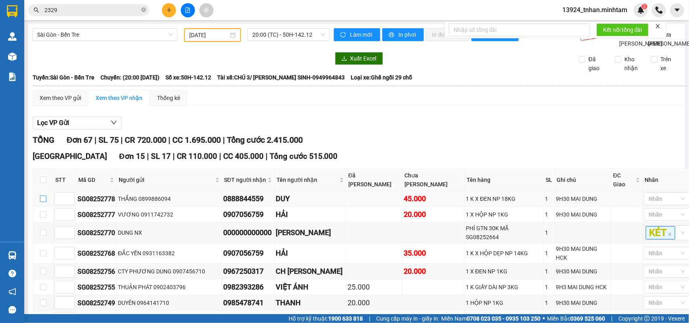
click at [44, 196] on input "checkbox" at bounding box center [43, 199] width 6 height 6
checkbox input "true"
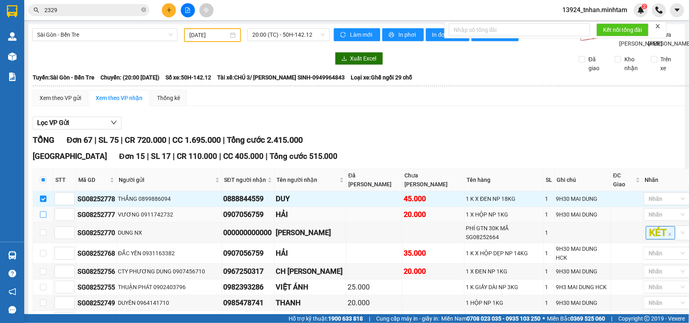
click at [44, 211] on input "checkbox" at bounding box center [43, 214] width 6 height 6
checkbox input "true"
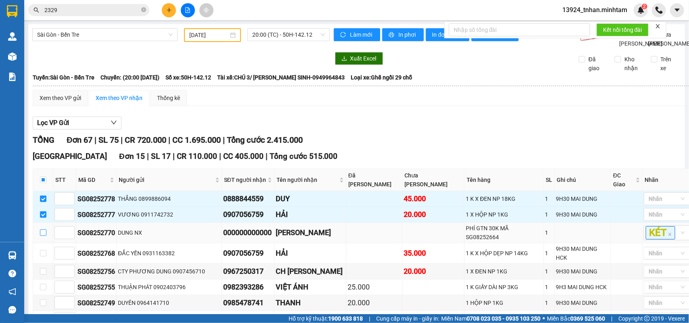
click at [46, 230] on input "checkbox" at bounding box center [43, 233] width 6 height 6
checkbox input "true"
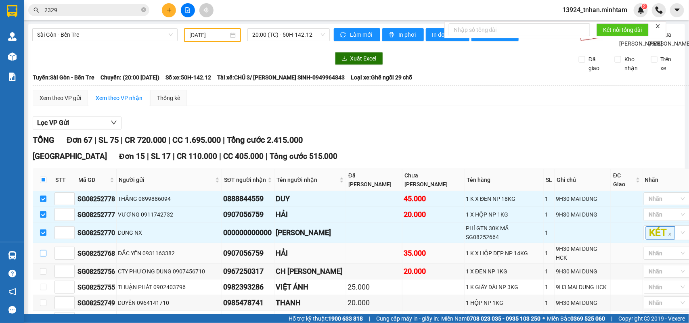
click at [43, 250] on input "checkbox" at bounding box center [43, 253] width 6 height 6
checkbox input "true"
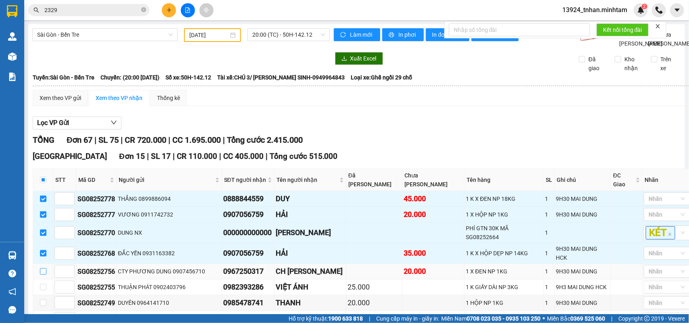
click at [45, 268] on input "checkbox" at bounding box center [43, 271] width 6 height 6
checkbox input "true"
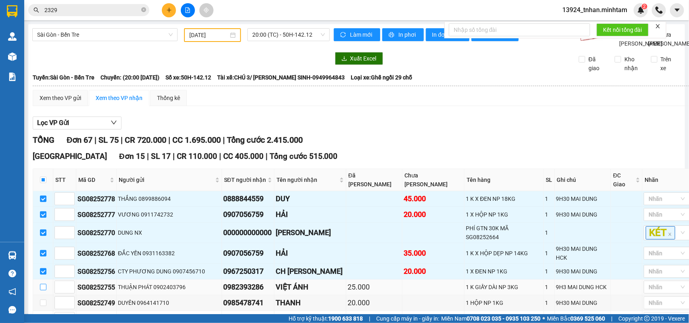
click at [41, 284] on input "checkbox" at bounding box center [43, 287] width 6 height 6
checkbox input "true"
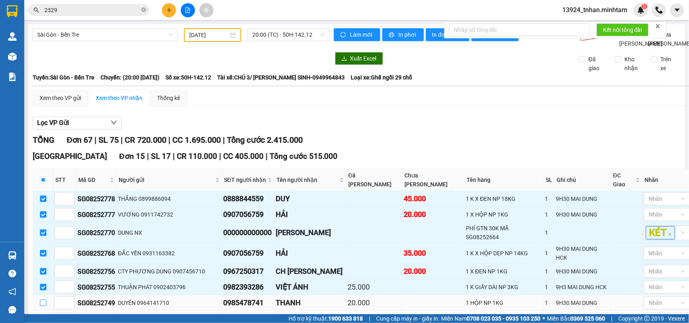
click at [43, 300] on input "checkbox" at bounding box center [43, 303] width 6 height 6
checkbox input "true"
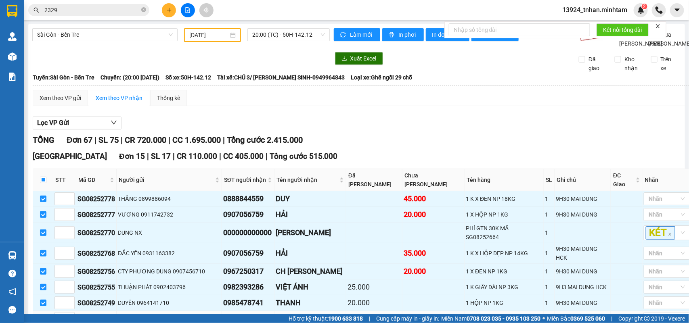
click at [41, 316] on input "checkbox" at bounding box center [43, 319] width 6 height 6
checkbox input "true"
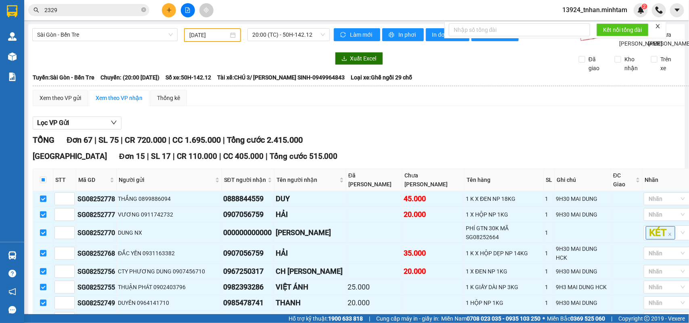
checkbox input "true"
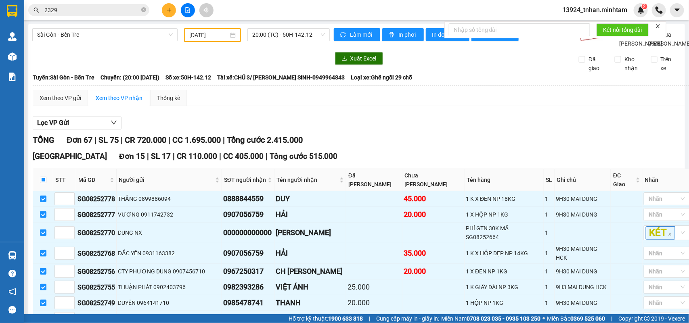
checkbox input "true"
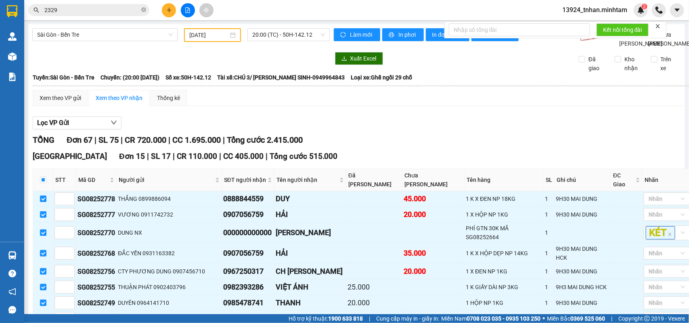
checkbox input "true"
drag, startPoint x: 42, startPoint y: 235, endPoint x: 42, endPoint y: 250, distance: 15.3
checkbox input "false"
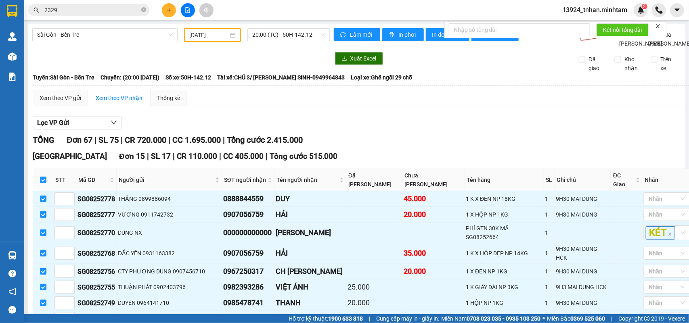
checkbox input "false"
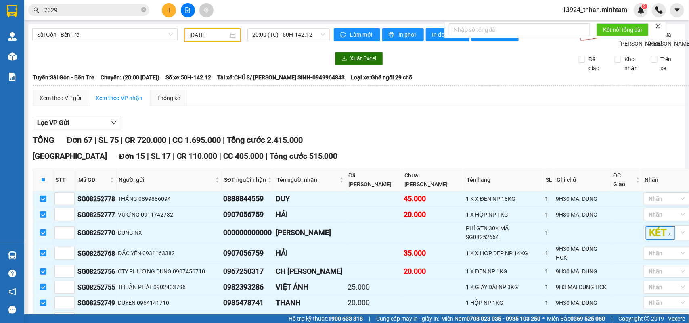
checkbox input "false"
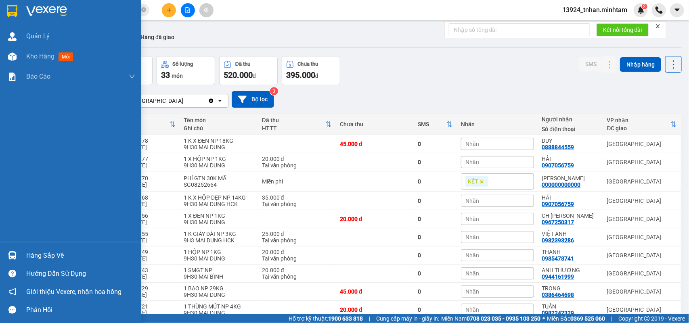
click at [17, 247] on div "Hàng sắp về" at bounding box center [70, 256] width 141 height 18
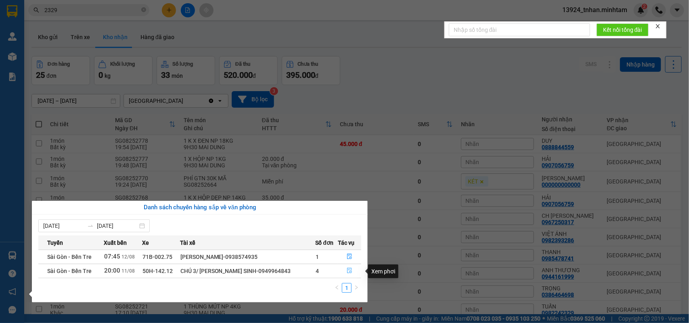
click at [343, 271] on button "button" at bounding box center [349, 271] width 23 height 13
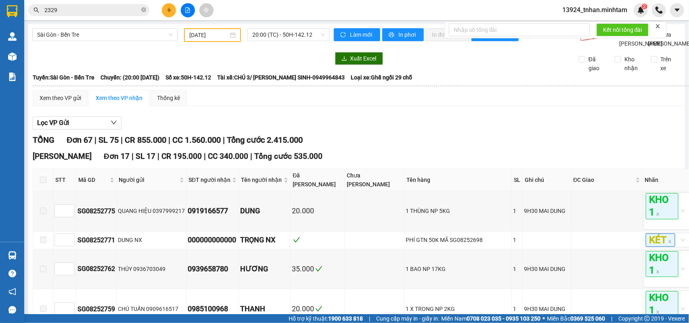
checkbox input "true"
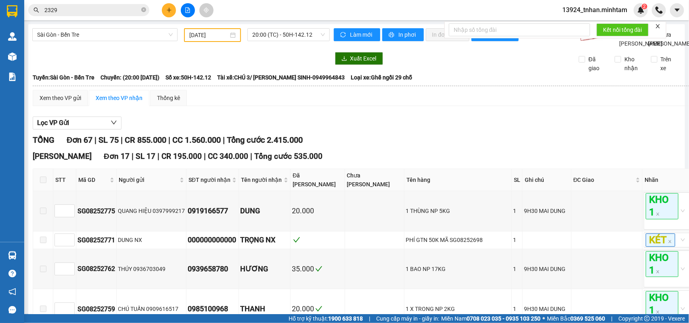
checkbox input "true"
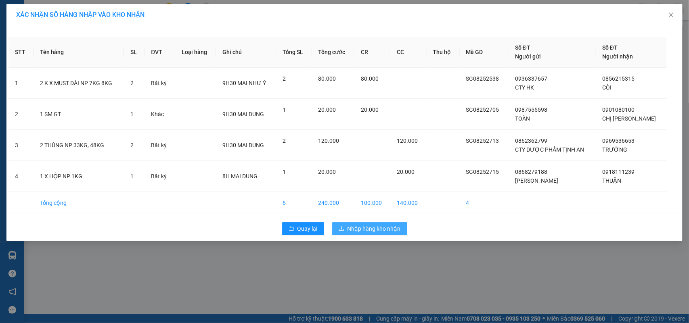
click at [371, 223] on button "Nhập hàng kho nhận" at bounding box center [369, 228] width 75 height 13
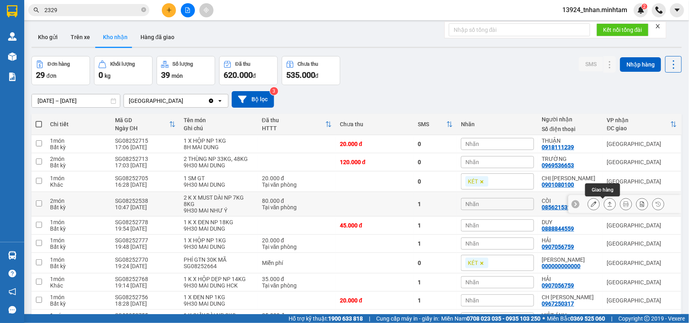
click at [591, 206] on icon at bounding box center [594, 204] width 6 height 6
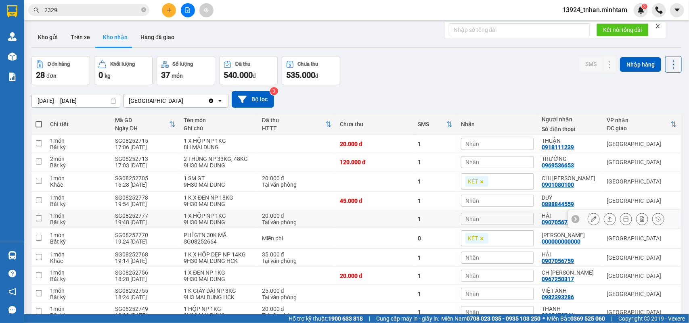
click at [588, 219] on button at bounding box center [593, 219] width 11 height 14
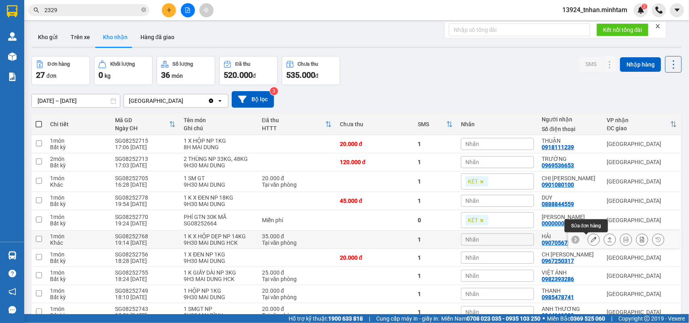
click at [591, 237] on icon at bounding box center [594, 240] width 6 height 6
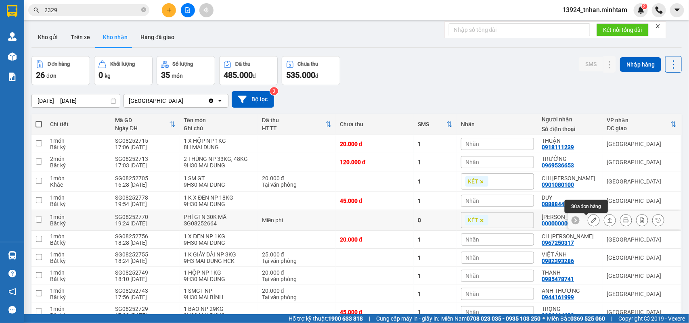
click at [591, 221] on icon at bounding box center [594, 221] width 6 height 6
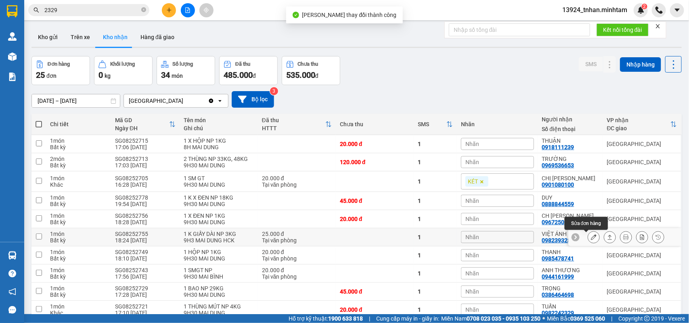
click at [591, 237] on icon at bounding box center [594, 238] width 6 height 6
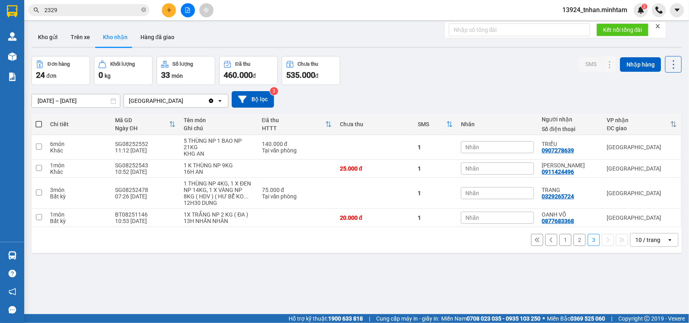
click at [559, 234] on button "1" at bounding box center [565, 240] width 12 height 12
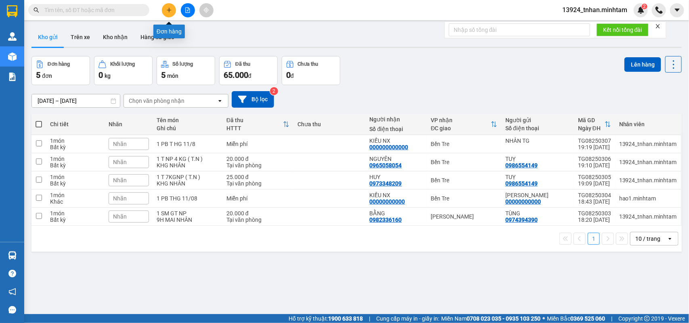
click at [171, 13] on button at bounding box center [169, 10] width 14 height 14
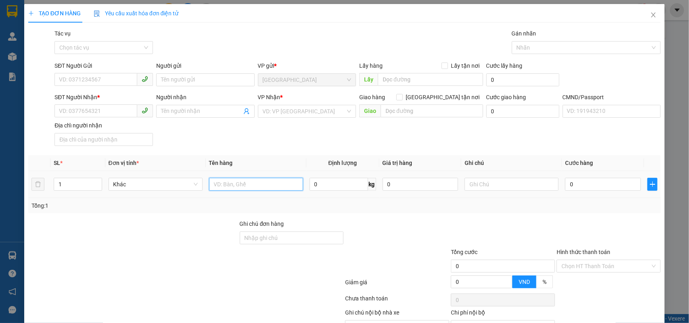
click at [285, 180] on input "text" at bounding box center [256, 184] width 94 height 13
click at [120, 74] on input "SĐT Người Gửi" at bounding box center [95, 79] width 83 height 13
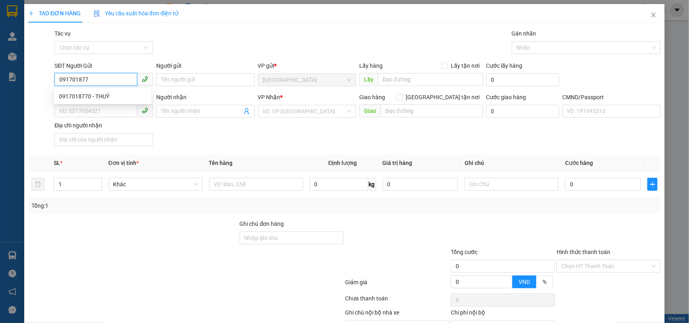
type input "0917018770"
click at [130, 93] on div "0917018770 - THUỶ" at bounding box center [103, 96] width 88 height 9
type input "THUỶ"
type input "000000000000"
type input "CHỊ VY LẦU 4"
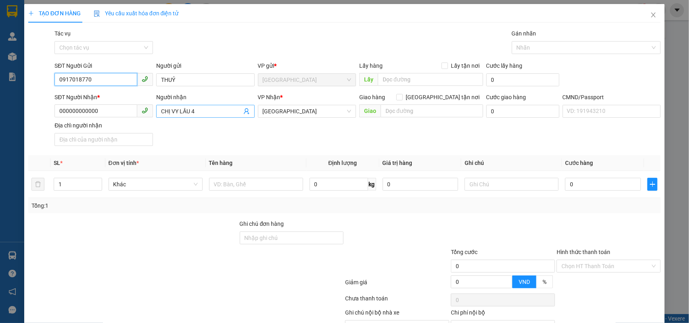
type input "0917018770"
click at [245, 112] on icon "user-add" at bounding box center [246, 112] width 5 height 6
drag, startPoint x: 199, startPoint y: 111, endPoint x: 159, endPoint y: 114, distance: 40.5
click at [159, 114] on span "CHỊ VY LẦU 4" at bounding box center [205, 111] width 98 height 13
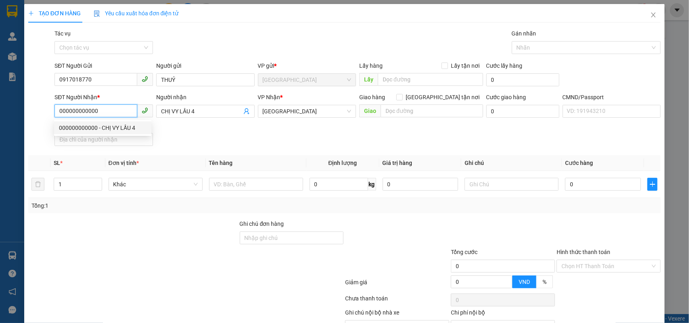
drag, startPoint x: 132, startPoint y: 109, endPoint x: 53, endPoint y: 107, distance: 79.5
click at [53, 107] on div "SĐT Người Nhận * 000000000000" at bounding box center [104, 107] width 102 height 28
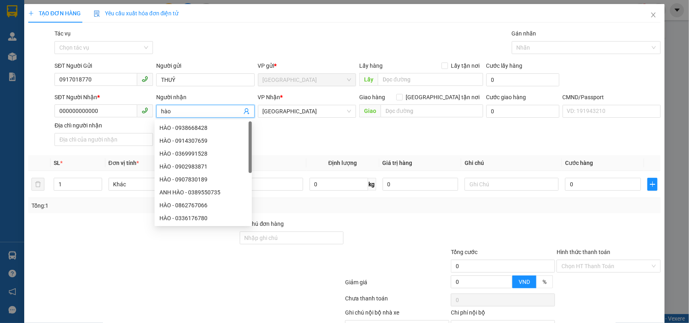
drag, startPoint x: 130, startPoint y: 109, endPoint x: 3, endPoint y: 98, distance: 127.2
click at [3, 98] on div "TẠO ĐƠN HÀNG Yêu cầu xuất hóa đơn điện tử Transit Pickup Surcharge Ids Transit …" at bounding box center [344, 161] width 689 height 323
drag, startPoint x: 180, startPoint y: 111, endPoint x: 159, endPoint y: 113, distance: 20.3
click at [161, 113] on input "hào" at bounding box center [201, 111] width 81 height 9
type input "HÀO"
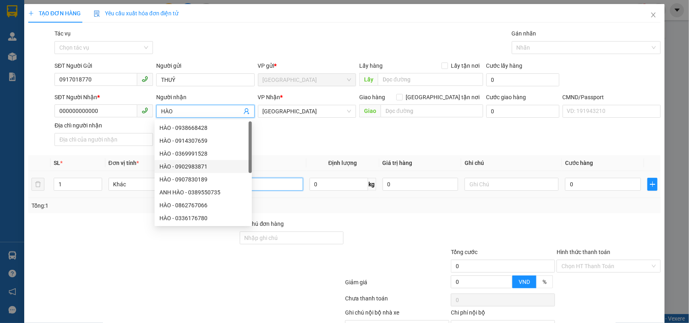
click at [291, 187] on input "text" at bounding box center [256, 184] width 94 height 13
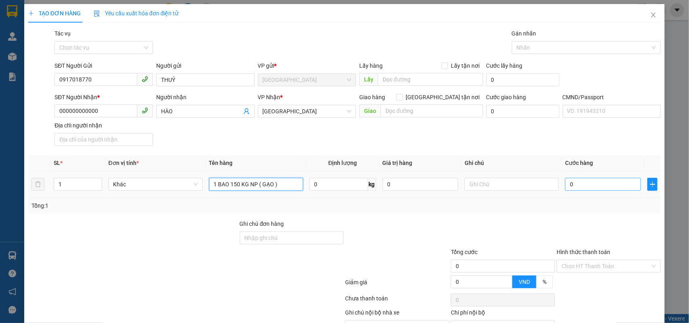
type input "1 BAO 150 KG NP ( GẠO )"
click at [591, 186] on input "0" at bounding box center [603, 184] width 76 height 13
type input "2"
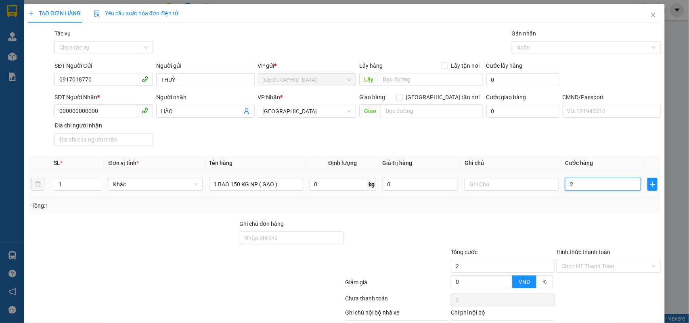
type input "23"
type input "235"
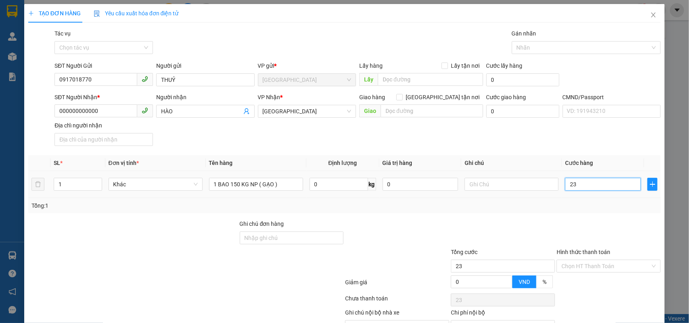
type input "235"
type input "235.000"
click at [485, 186] on input "text" at bounding box center [512, 184] width 94 height 13
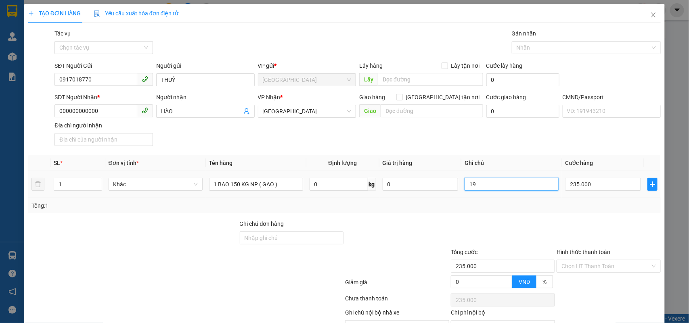
type input "1"
type input "14H NHÂN"
drag, startPoint x: 91, startPoint y: 110, endPoint x: 10, endPoint y: 104, distance: 81.0
click at [10, 104] on div "TẠO ĐƠN HÀNG Yêu cầu xuất hóa đơn điện tử Transit Pickup Surcharge Ids Transit …" at bounding box center [344, 161] width 689 height 323
type input "0901820512"
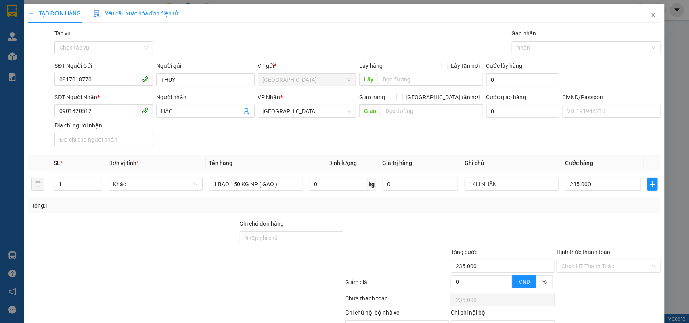
click at [461, 147] on div "SĐT Người Nhận * 0901820512 0901820512 Người nhận HÀO VP Nhận * [GEOGRAPHIC_DAT…" at bounding box center [357, 121] width 609 height 57
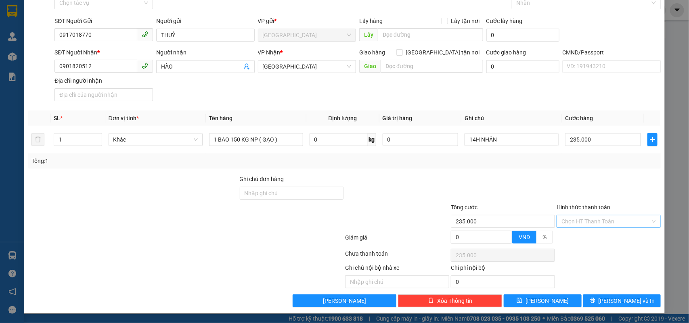
click at [598, 216] on input "Hình thức thanh toán" at bounding box center [605, 222] width 89 height 12
click at [590, 234] on div "Tại văn phòng" at bounding box center [602, 238] width 93 height 9
type input "0"
click at [616, 301] on span "[PERSON_NAME] và In" at bounding box center [627, 301] width 57 height 9
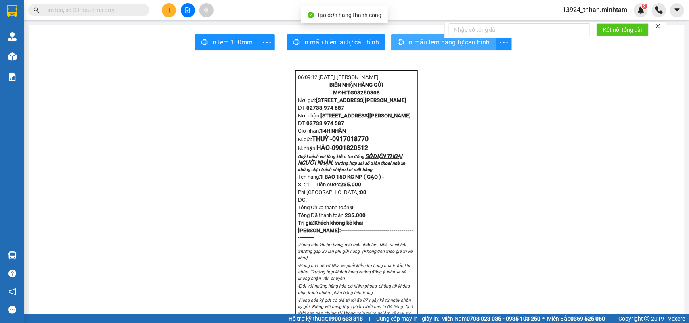
click at [434, 39] on span "In mẫu tem hàng tự cấu hình" at bounding box center [448, 42] width 82 height 10
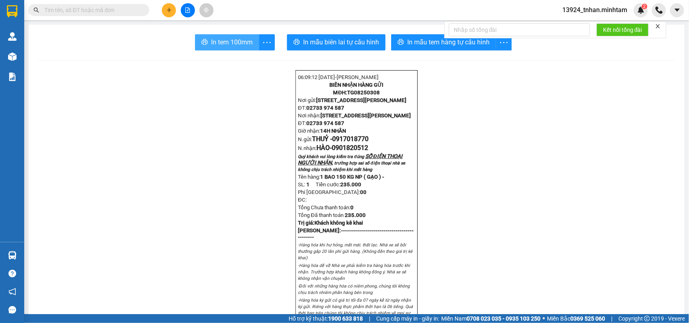
click at [235, 39] on span "In tem 100mm" at bounding box center [232, 42] width 42 height 10
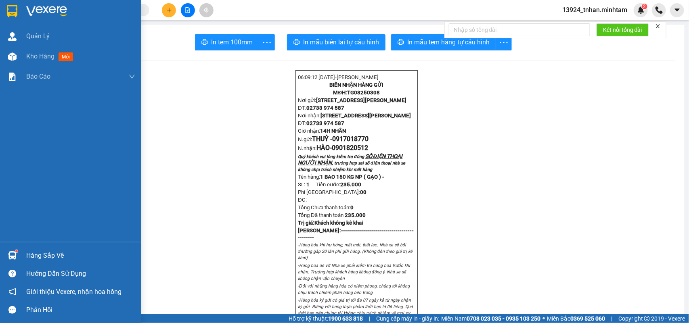
click at [29, 251] on div "Hàng sắp về" at bounding box center [80, 256] width 109 height 12
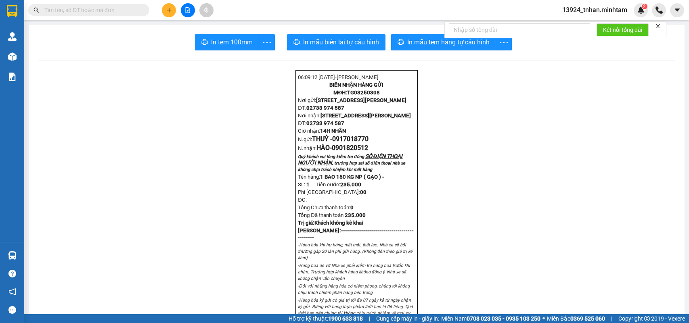
click at [124, 9] on input "text" at bounding box center [91, 10] width 95 height 9
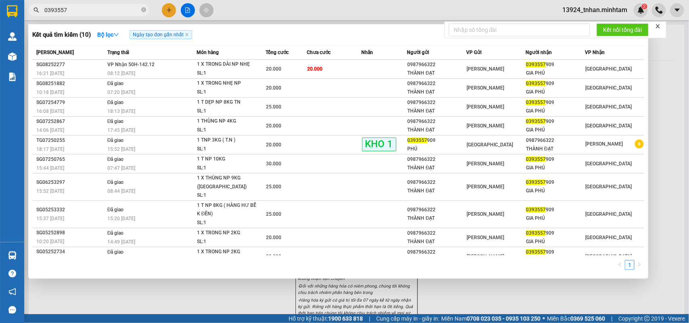
type input "0393557"
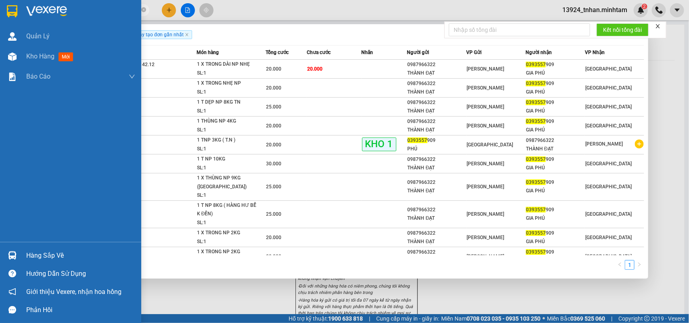
click at [19, 16] on div at bounding box center [70, 13] width 141 height 26
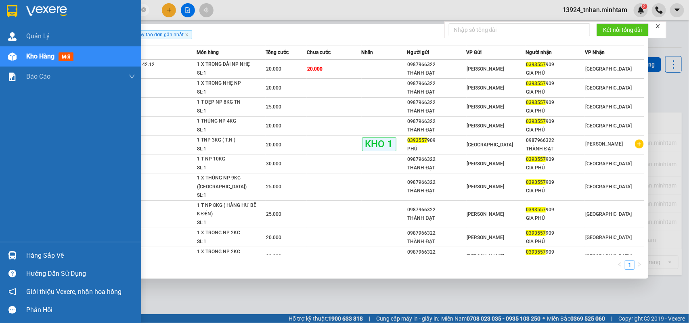
click at [55, 251] on div "Hàng sắp về" at bounding box center [80, 256] width 109 height 12
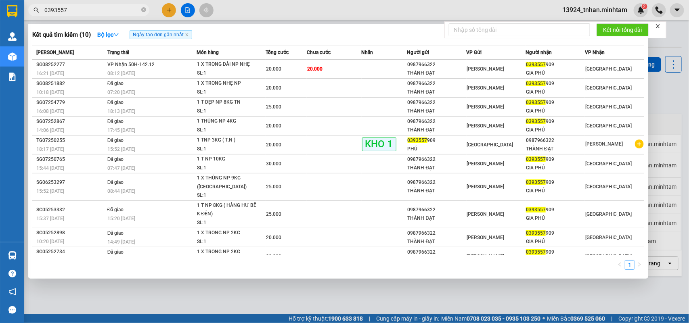
drag, startPoint x: 157, startPoint y: 16, endPoint x: 165, endPoint y: 14, distance: 8.3
click at [158, 16] on section "Kết quả tìm kiếm ( 10 ) Bộ lọc Ngày tạo đơn gần nhất Mã ĐH Trạng thái Món hàng …" at bounding box center [344, 161] width 689 height 323
click at [144, 8] on icon "close-circle" at bounding box center [143, 9] width 5 height 5
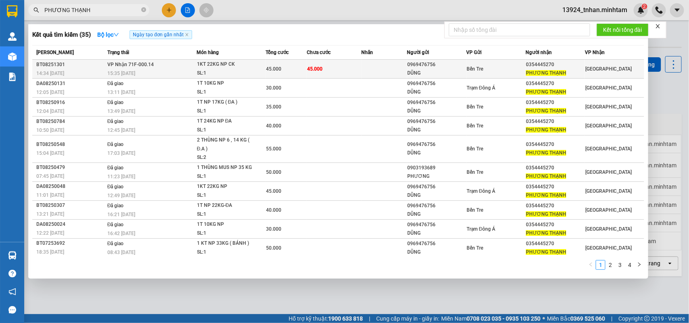
type input "PHƯƠNG THẠNH"
click at [232, 66] on div "1KT 22KG NP CK" at bounding box center [227, 64] width 61 height 9
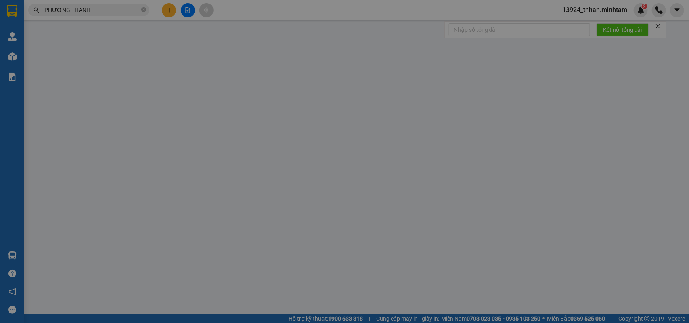
type input "0969476756"
type input "DŨNG"
type input "0354445270"
type input "PHƯƠNG THẠNH"
type input "45.000"
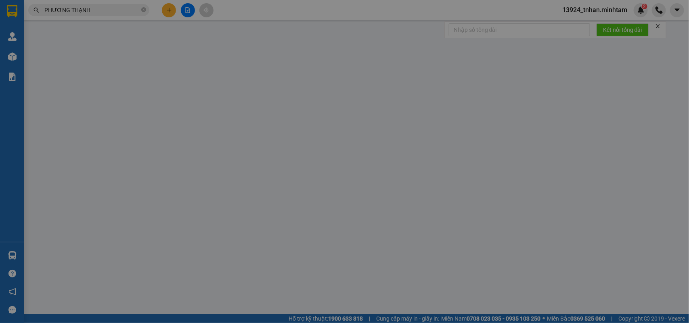
type input "45.000"
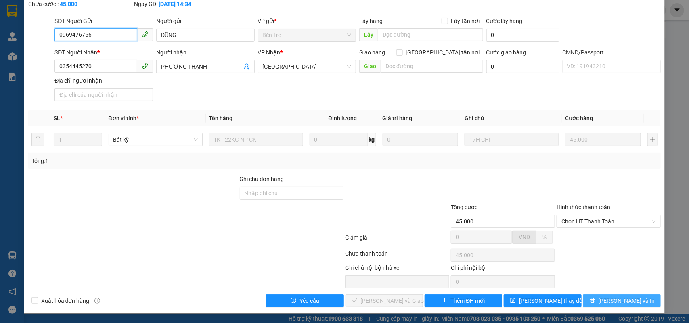
scroll to position [47, 0]
click at [606, 295] on button "[PERSON_NAME] và In" at bounding box center [621, 301] width 77 height 13
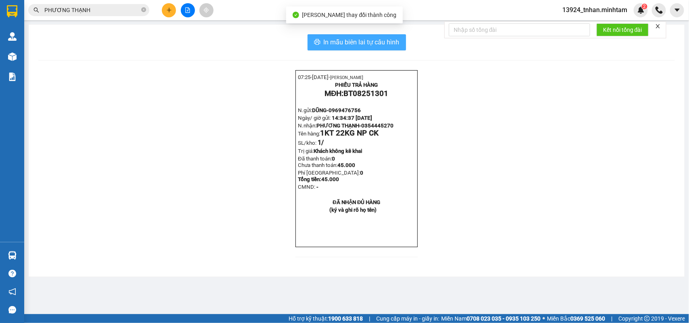
click at [380, 44] on span "In mẫu biên lai tự cấu hình" at bounding box center [362, 42] width 76 height 10
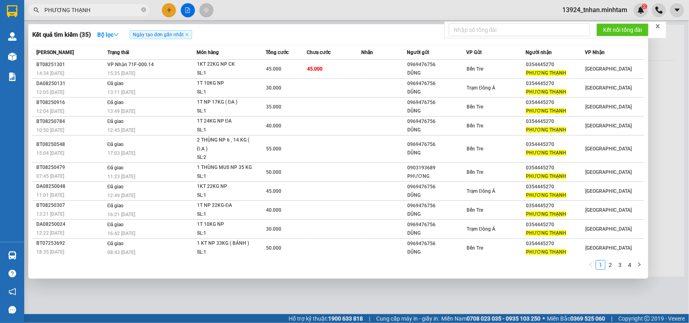
click at [116, 13] on input "PHƯƠNG THẠNH" at bounding box center [91, 10] width 95 height 9
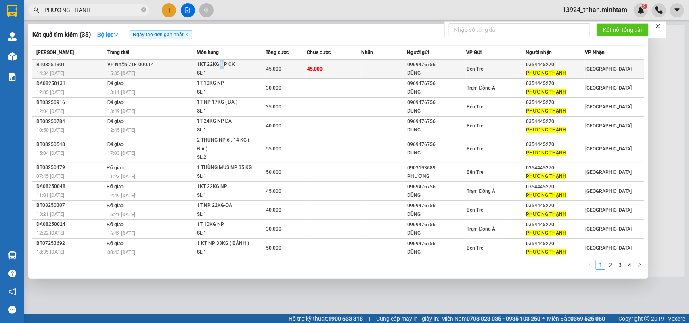
click at [222, 63] on div "1KT 22KG NP CK" at bounding box center [227, 64] width 61 height 9
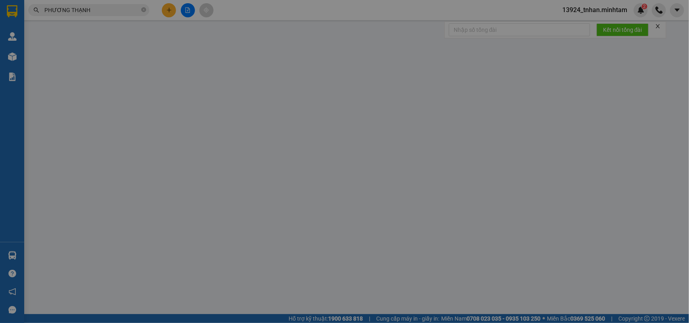
type input "0969476756"
type input "DŨNG"
type input "0354445270"
type input "PHƯƠNG THẠNH"
type input "45.000"
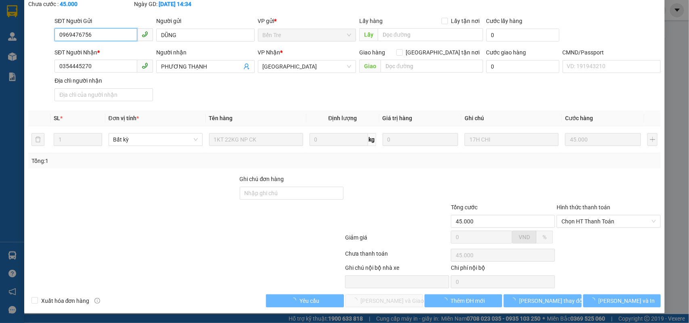
scroll to position [47, 0]
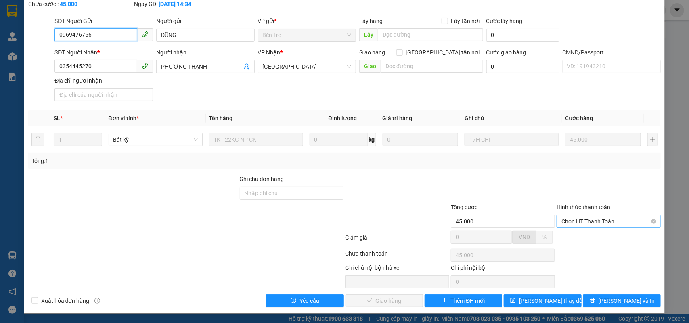
click at [599, 222] on span "Chọn HT Thanh Toán" at bounding box center [608, 222] width 94 height 12
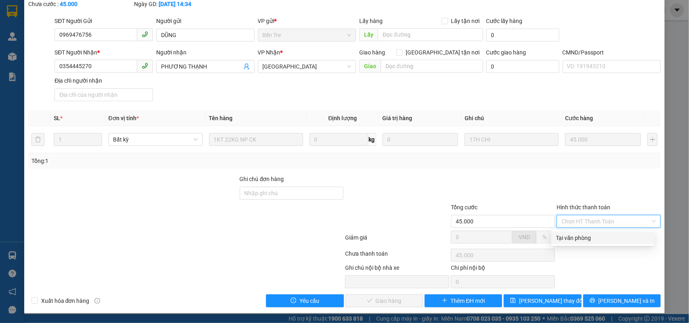
click at [586, 234] on div "Tại văn phòng" at bounding box center [602, 238] width 93 height 9
type input "0"
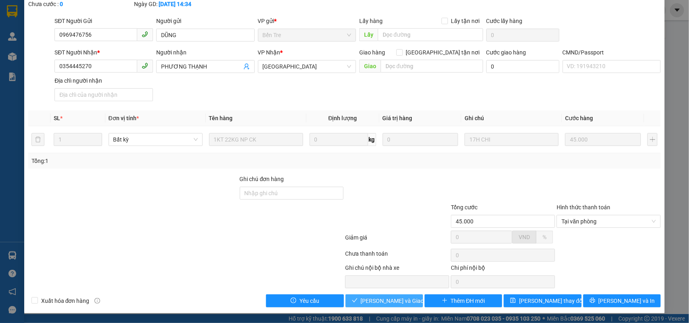
click at [390, 301] on span "Lưu và Giao hàng" at bounding box center [399, 301] width 77 height 9
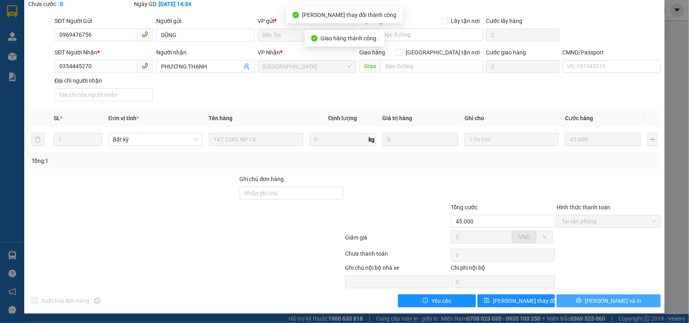
click at [632, 303] on button "[PERSON_NAME] và In" at bounding box center [609, 301] width 104 height 13
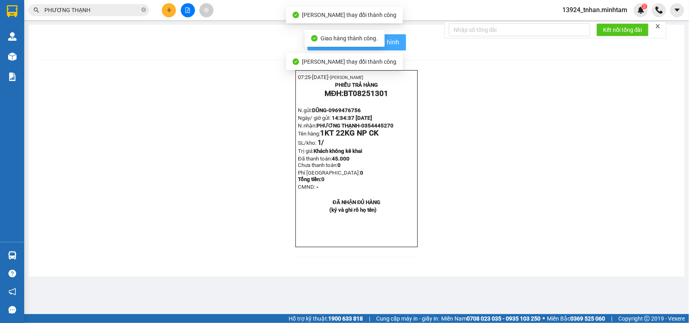
click at [396, 45] on span "In mẫu biên lai tự cấu hình" at bounding box center [362, 42] width 76 height 10
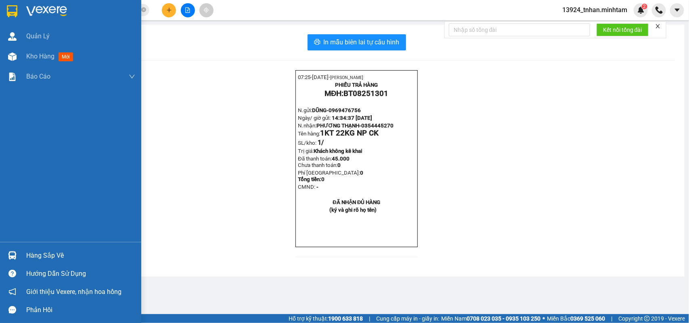
click at [11, 247] on div "Hàng sắp về" at bounding box center [70, 256] width 141 height 18
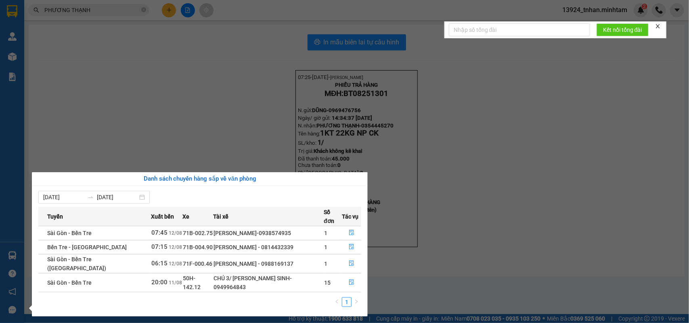
click at [143, 9] on section "Kết quả tìm kiếm ( 35 ) Bộ lọc Ngày tạo đơn gần nhất Mã ĐH Trạng thái Món hàng …" at bounding box center [344, 161] width 689 height 323
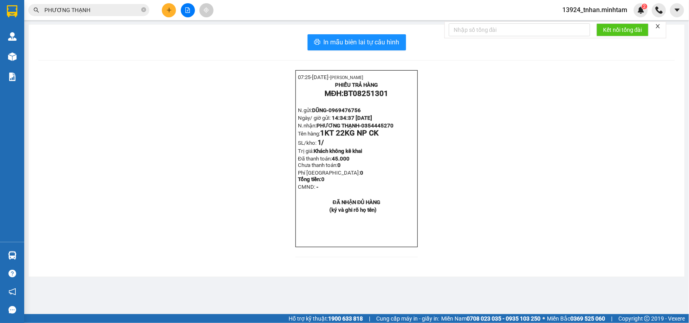
click at [143, 9] on icon "close-circle" at bounding box center [143, 9] width 5 height 5
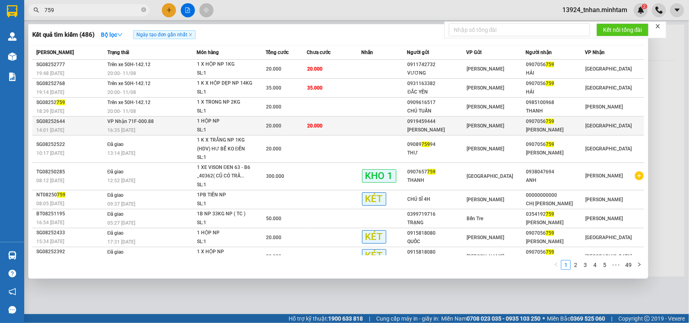
type input "759"
click at [467, 125] on span "[PERSON_NAME]" at bounding box center [486, 126] width 38 height 6
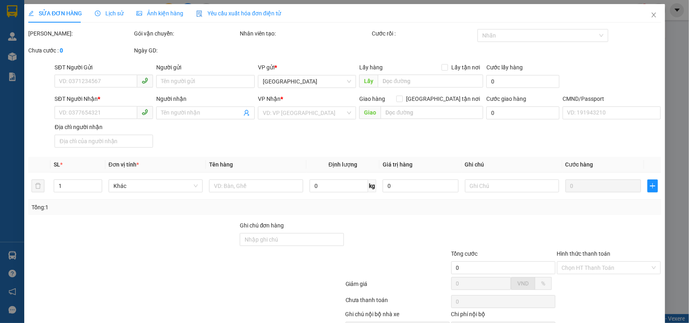
type input "0919459444"
type input "HOÀNG MINH"
type input "0907056759"
type input "ANH HẢI"
type input "20.000"
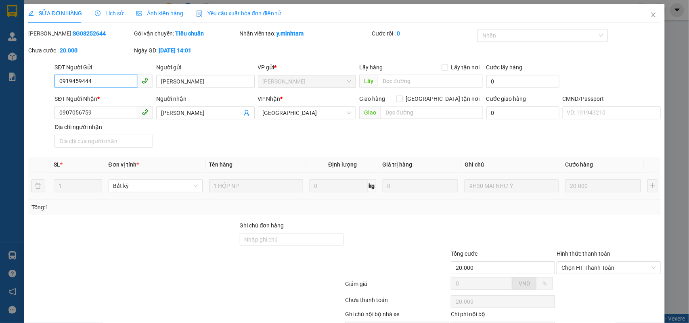
scroll to position [47, 0]
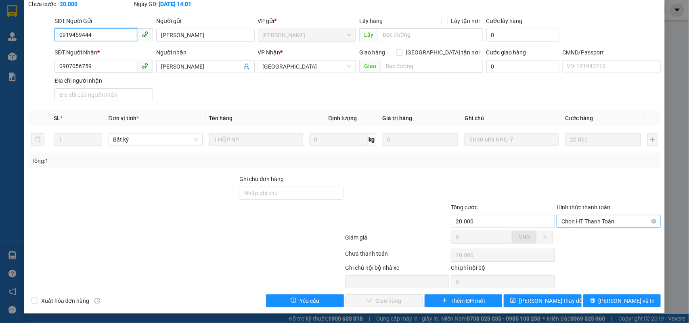
click at [572, 225] on span "Chọn HT Thanh Toán" at bounding box center [608, 222] width 94 height 12
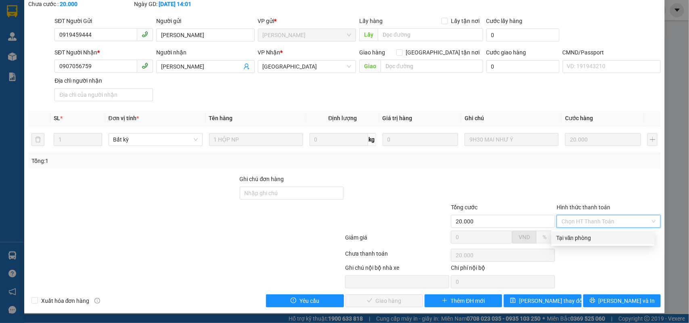
click at [576, 236] on div "Tại văn phòng" at bounding box center [602, 238] width 93 height 9
type input "0"
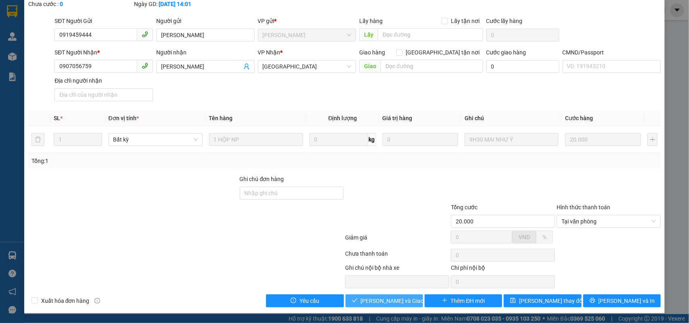
drag, startPoint x: 371, startPoint y: 299, endPoint x: 461, endPoint y: 302, distance: 90.0
click at [371, 299] on span "Lưu và Giao hàng" at bounding box center [399, 301] width 77 height 9
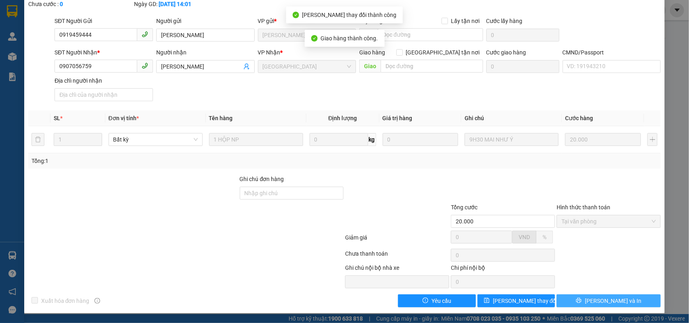
click at [582, 301] on icon "printer" at bounding box center [578, 300] width 5 height 5
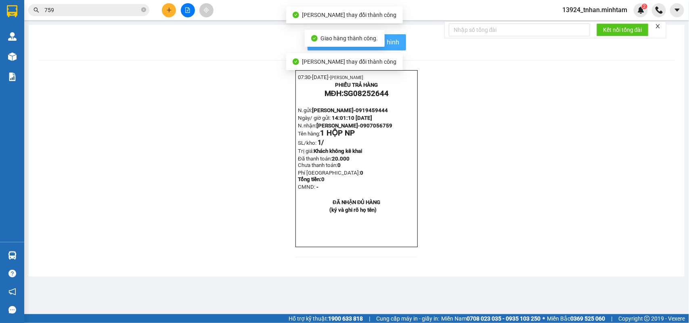
click at [396, 48] on button "In mẫu biên lai tự cấu hình" at bounding box center [357, 42] width 98 height 16
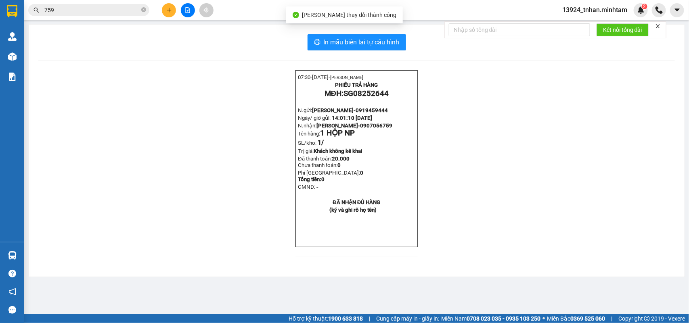
click at [130, 11] on input "759" at bounding box center [91, 10] width 95 height 9
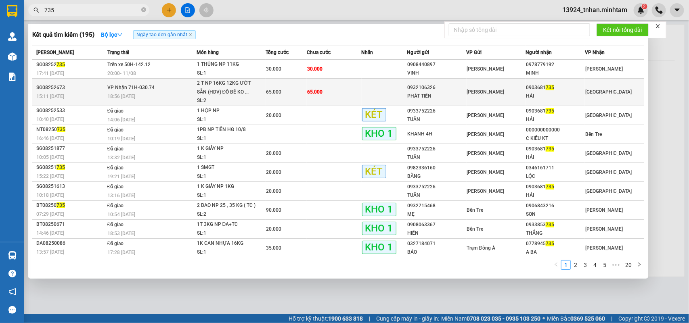
type input "735"
click at [311, 81] on td "65.000" at bounding box center [334, 92] width 55 height 27
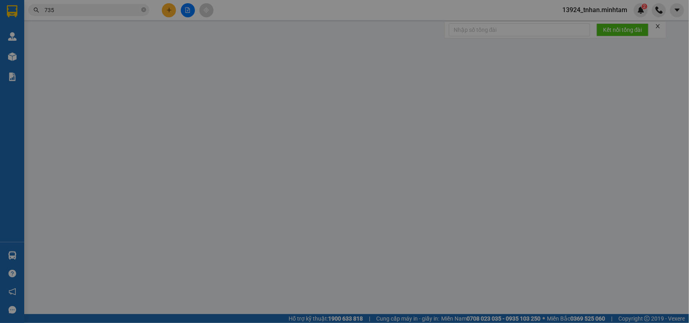
type input "0932106326"
type input "PHÁT TIẾN"
type input "0903681735"
type input "HẢI"
type input "65.000"
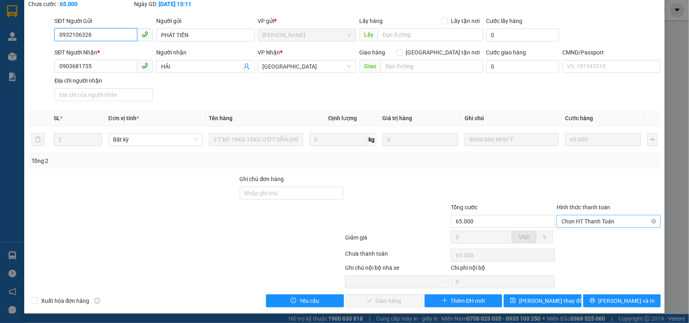
scroll to position [47, 0]
click at [586, 216] on span "Chọn HT Thanh Toán" at bounding box center [608, 222] width 94 height 12
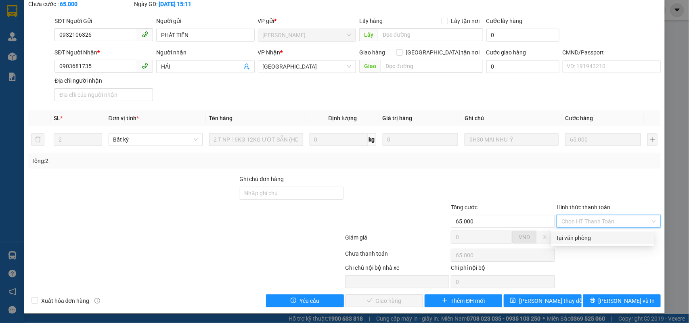
click at [576, 235] on div "Tại văn phòng" at bounding box center [602, 238] width 93 height 9
type input "0"
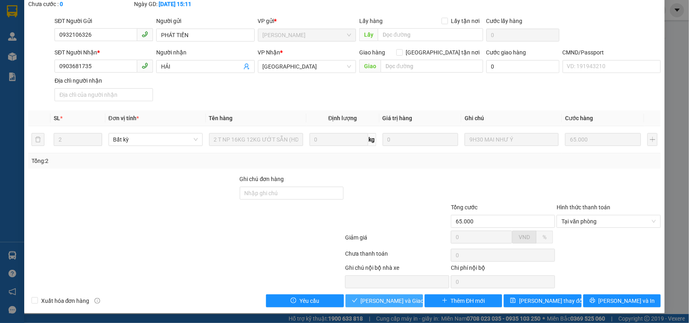
click at [362, 302] on span "Lưu và Giao hàng" at bounding box center [399, 301] width 77 height 9
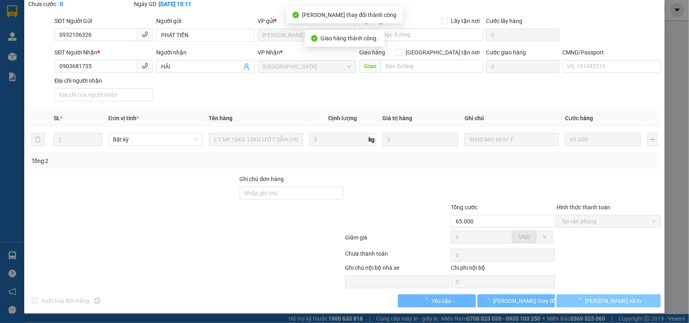
click at [612, 302] on span "[PERSON_NAME] và In" at bounding box center [613, 301] width 57 height 9
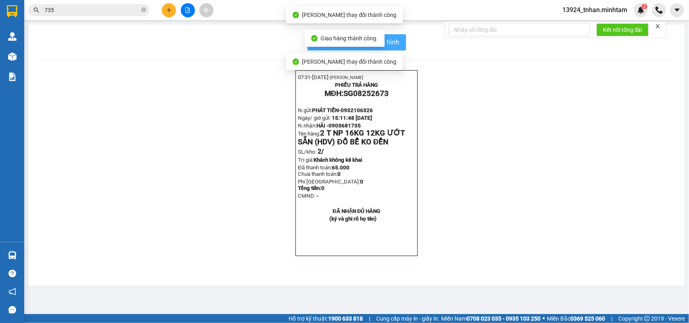
click at [392, 40] on span "In mẫu biên lai tự cấu hình" at bounding box center [362, 42] width 76 height 10
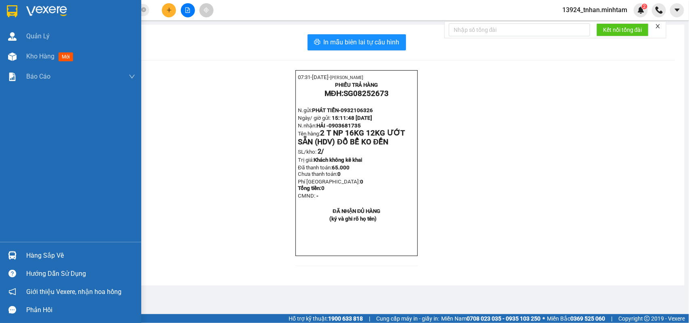
click at [7, 8] on img at bounding box center [12, 11] width 10 height 12
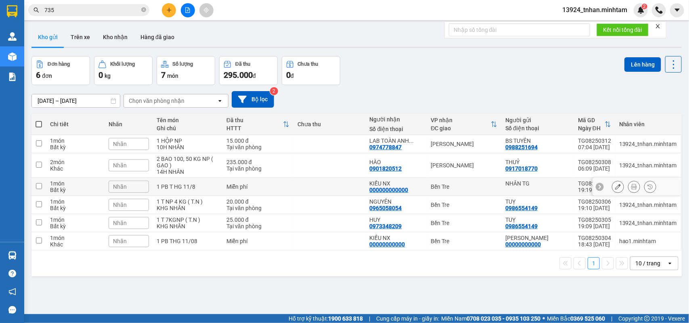
click at [205, 186] on div "1 PB T HG 11/8" at bounding box center [187, 187] width 61 height 6
checkbox input "true"
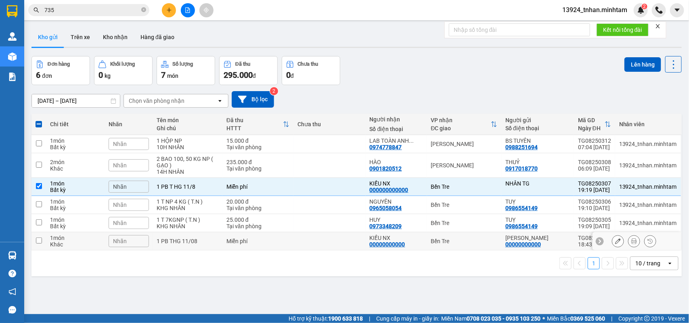
drag, startPoint x: 215, startPoint y: 235, endPoint x: 224, endPoint y: 232, distance: 9.3
click at [216, 235] on td "1 PB THG 11/08" at bounding box center [187, 241] width 69 height 18
checkbox input "true"
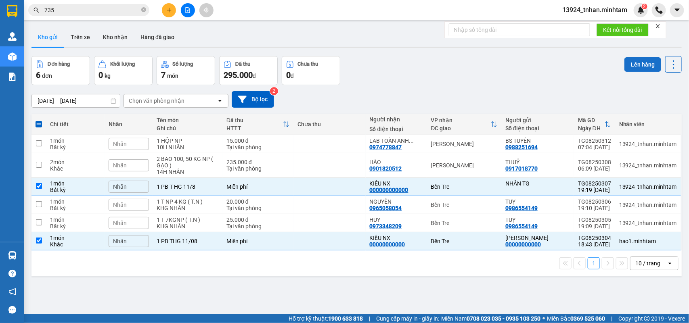
click at [627, 59] on button "Lên hàng" at bounding box center [642, 64] width 37 height 15
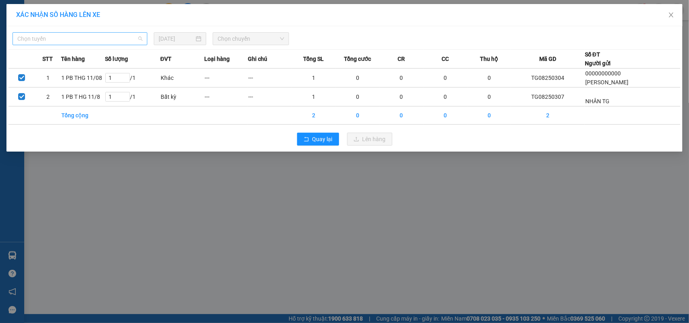
click at [111, 38] on span "Chọn tuyến" at bounding box center [79, 39] width 125 height 12
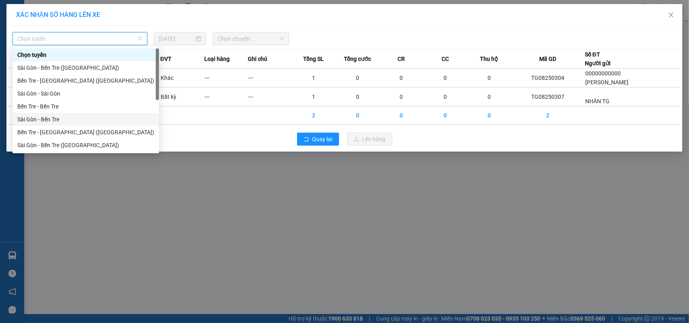
drag, startPoint x: 41, startPoint y: 120, endPoint x: 63, endPoint y: 111, distance: 23.5
click at [41, 120] on div "Sài Gòn - Bến Tre" at bounding box center [85, 119] width 137 height 9
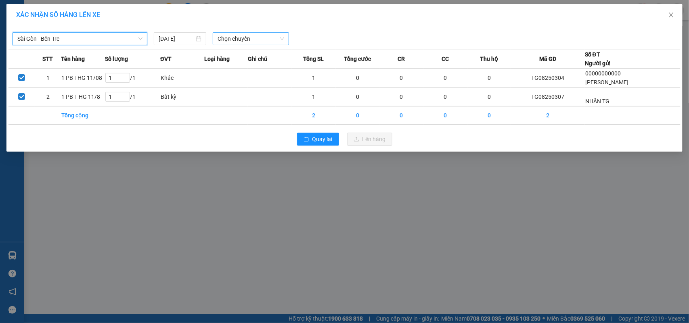
click at [252, 45] on div "Chọn chuyến" at bounding box center [251, 38] width 76 height 13
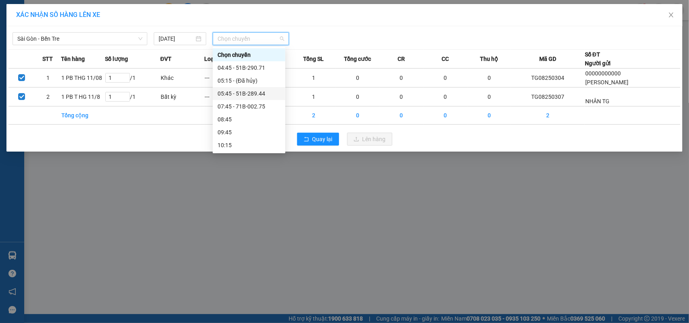
click at [264, 95] on div "05:45 - 51B-289.44" at bounding box center [249, 93] width 63 height 9
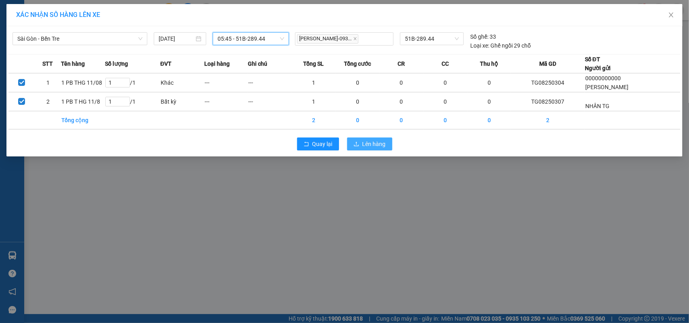
click at [360, 146] on button "Lên hàng" at bounding box center [369, 144] width 45 height 13
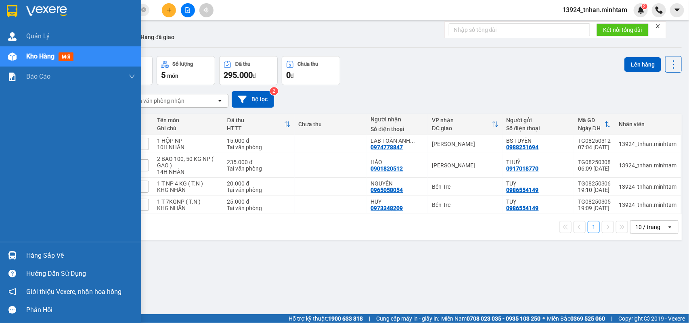
drag, startPoint x: 15, startPoint y: 251, endPoint x: 44, endPoint y: 250, distance: 29.9
click at [15, 249] on div at bounding box center [12, 256] width 14 height 14
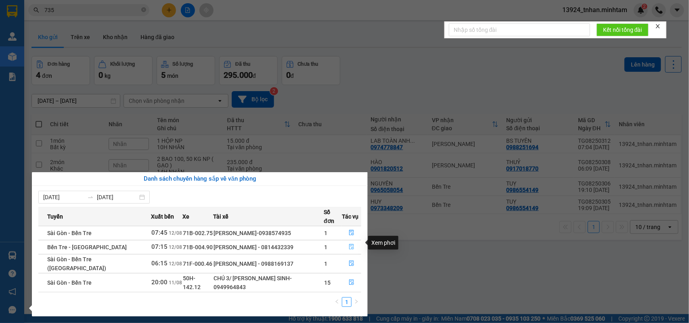
click at [352, 241] on button "button" at bounding box center [351, 247] width 19 height 13
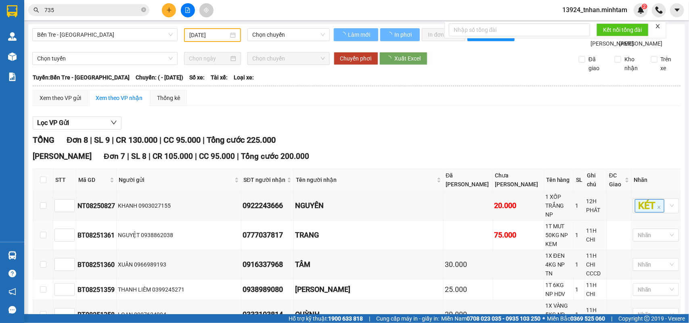
type input "[DATE]"
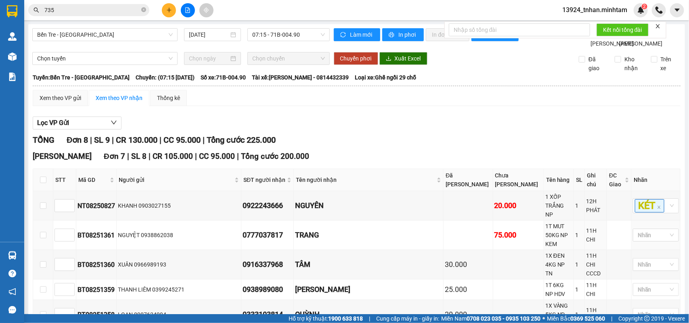
scroll to position [142, 0]
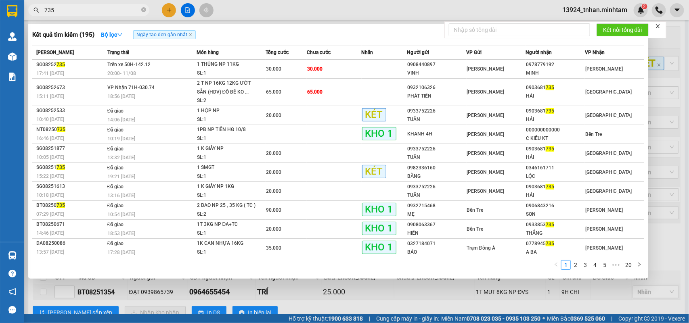
drag, startPoint x: 146, startPoint y: 9, endPoint x: 138, endPoint y: 1, distance: 10.6
click at [146, 8] on icon "close-circle" at bounding box center [143, 9] width 5 height 5
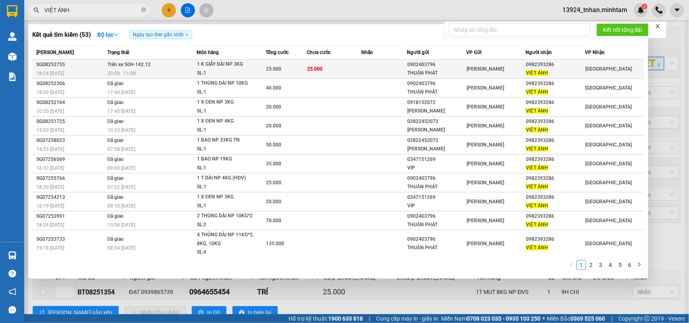
type input "VIỆT ÁNH"
click at [313, 71] on span "25.000" at bounding box center [314, 69] width 15 height 6
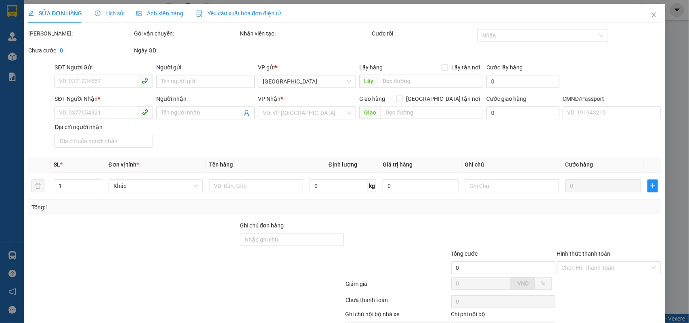
type input "0902403796"
type input "THUẬN PHÁT"
type input "0982393286"
type input "VIỆT ÁNH"
type input "25.000"
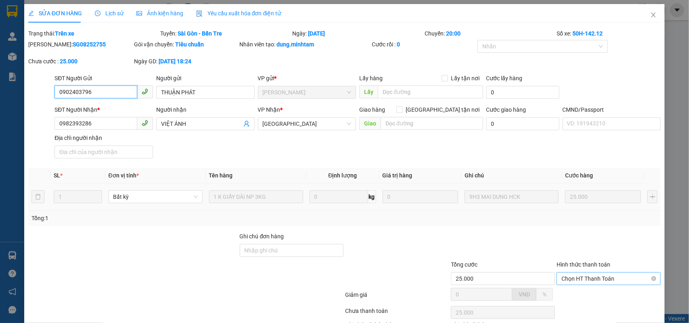
scroll to position [59, 0]
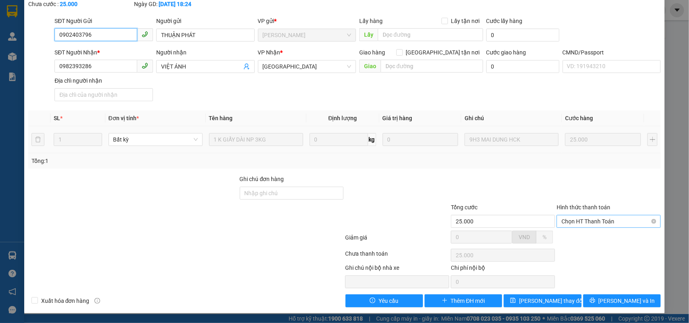
click at [618, 219] on span "Chọn HT Thanh Toán" at bounding box center [608, 222] width 94 height 12
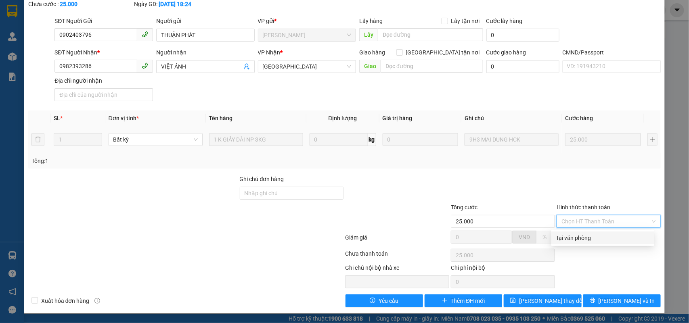
click at [582, 237] on div "Tại văn phòng" at bounding box center [602, 238] width 93 height 9
type input "0"
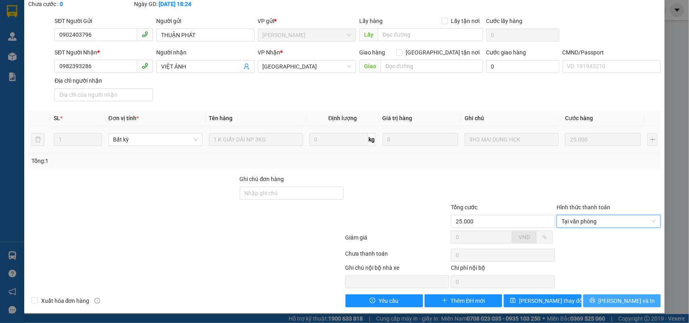
click at [620, 301] on span "[PERSON_NAME] và In" at bounding box center [627, 301] width 57 height 9
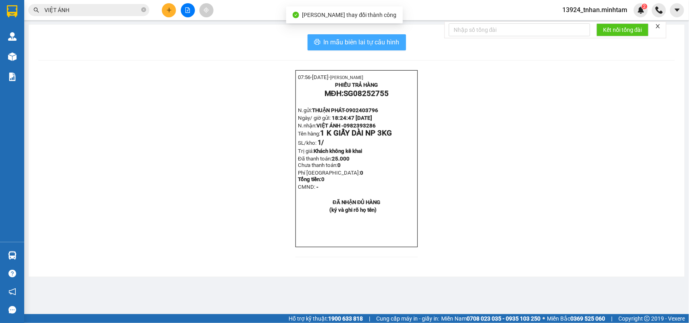
click at [377, 41] on span "In mẫu biên lai tự cấu hình" at bounding box center [362, 42] width 76 height 10
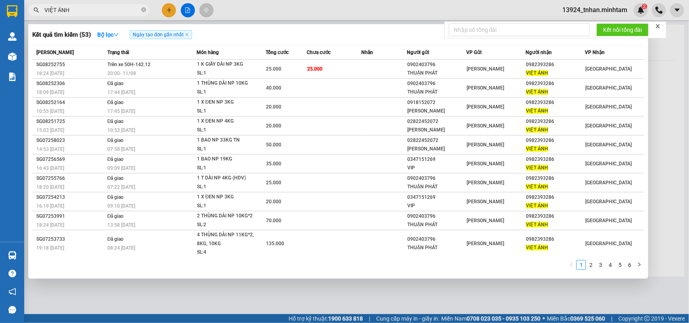
click at [140, 10] on span "VIỆT ÁNH" at bounding box center [88, 10] width 121 height 12
click at [141, 10] on icon "close-circle" at bounding box center [143, 9] width 5 height 5
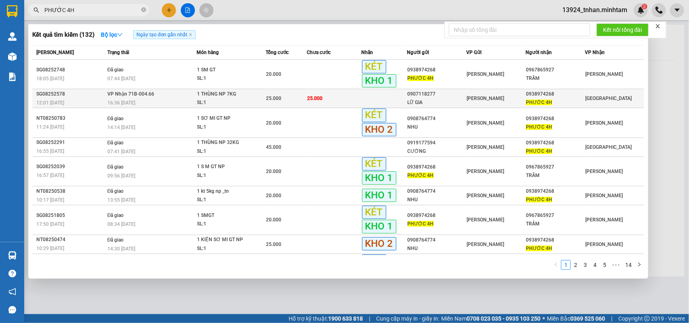
type input "PHƯỚC 4H"
click at [362, 94] on td at bounding box center [385, 98] width 46 height 19
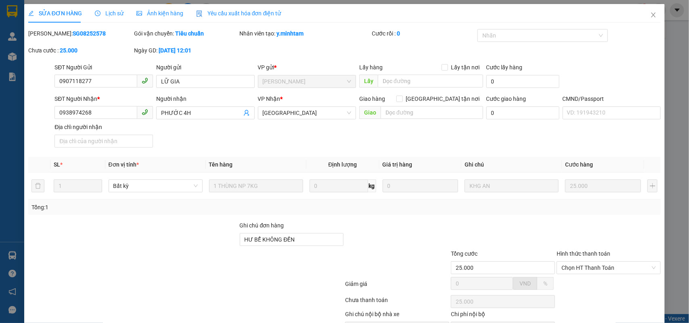
type input "0907118277"
type input "LỮ GIA"
type input "0938974268"
type input "PHƯỚC 4H"
type input "HƯ BỂ KHÔNG ĐỀN"
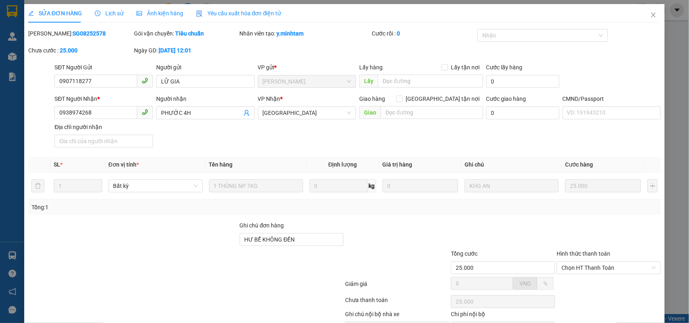
type input "25.000"
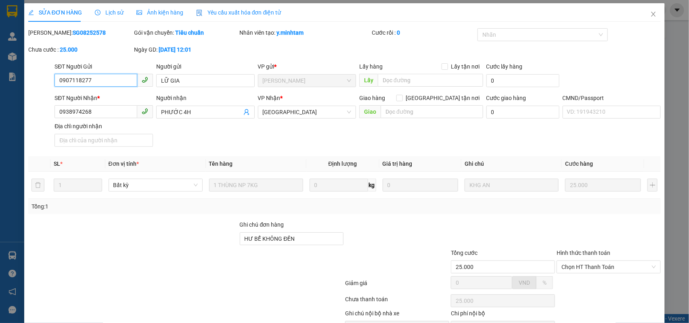
scroll to position [47, 0]
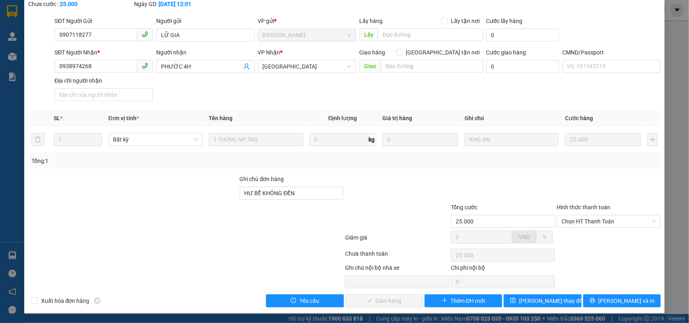
click at [589, 210] on label "Hình thức thanh toán" at bounding box center [584, 207] width 54 height 6
click at [589, 216] on input "Hình thức thanh toán" at bounding box center [605, 222] width 89 height 12
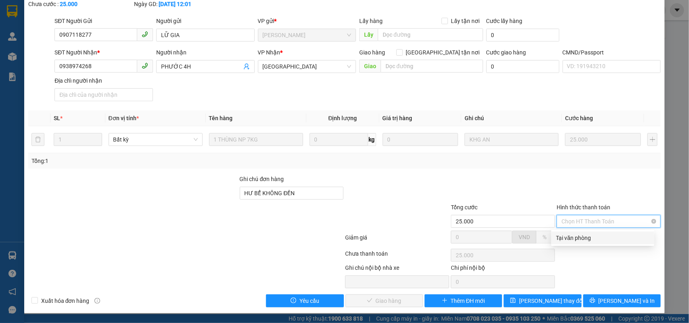
click at [585, 222] on span "Chọn HT Thanh Toán" at bounding box center [608, 222] width 94 height 12
click at [574, 235] on div "Tại văn phòng" at bounding box center [602, 238] width 93 height 9
type input "0"
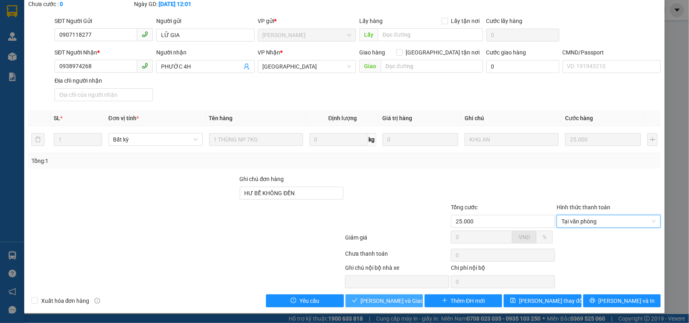
click at [392, 296] on button "Lưu và Giao hàng" at bounding box center [383, 301] width 77 height 13
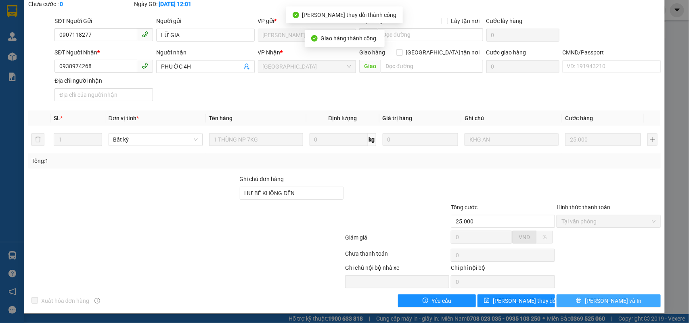
click at [641, 303] on button "[PERSON_NAME] và In" at bounding box center [609, 301] width 104 height 13
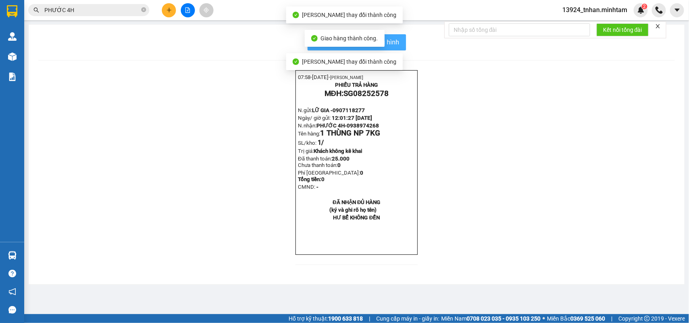
click at [394, 40] on span "In mẫu biên lai tự cấu hình" at bounding box center [362, 42] width 76 height 10
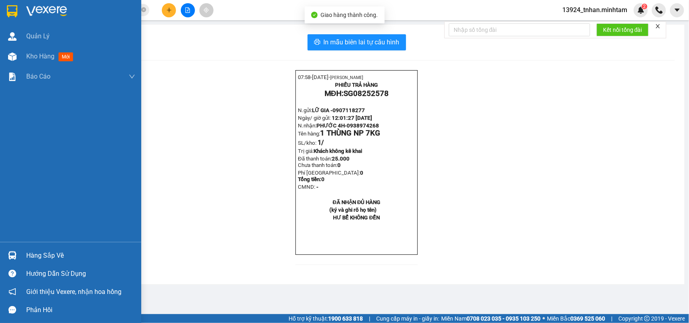
click at [32, 256] on div "Hàng sắp về" at bounding box center [80, 256] width 109 height 12
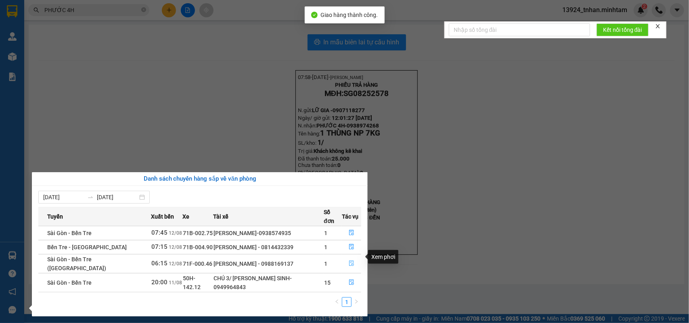
click at [353, 261] on button "button" at bounding box center [351, 264] width 19 height 13
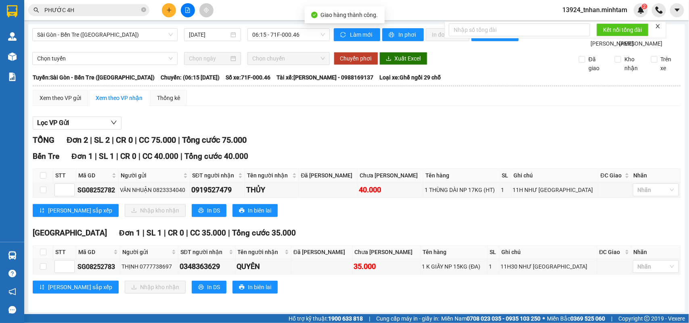
scroll to position [21, 0]
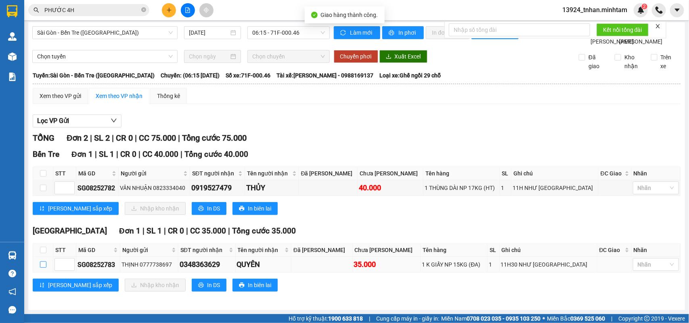
click at [41, 264] on input "checkbox" at bounding box center [43, 265] width 6 height 6
checkbox input "true"
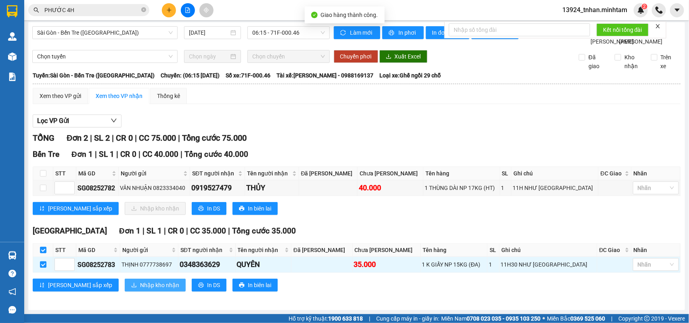
click at [140, 289] on span "Nhập kho nhận" at bounding box center [159, 285] width 39 height 9
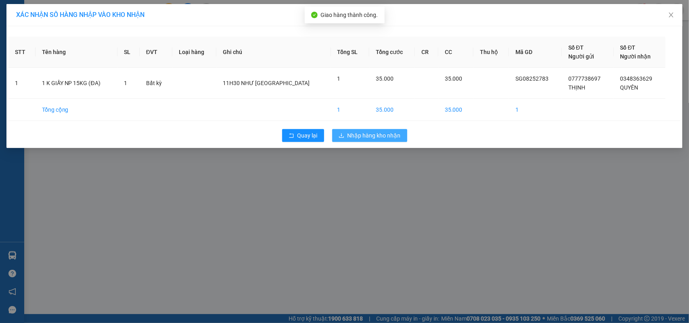
click at [367, 139] on span "Nhập hàng kho nhận" at bounding box center [374, 135] width 53 height 9
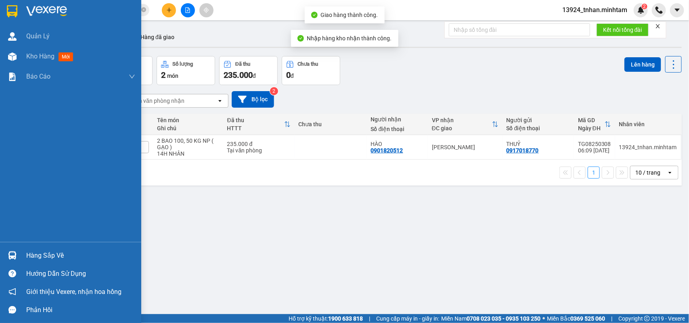
click at [15, 251] on img at bounding box center [12, 255] width 8 height 8
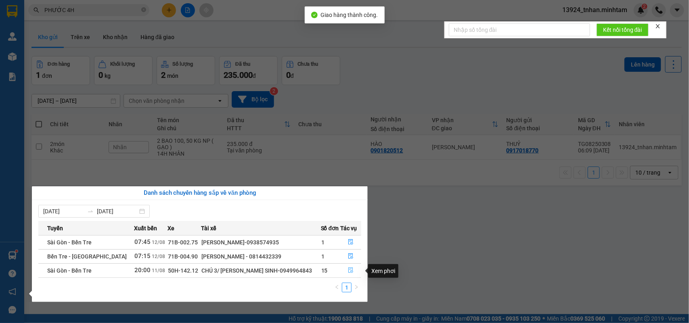
click at [345, 266] on button "button" at bounding box center [351, 270] width 20 height 13
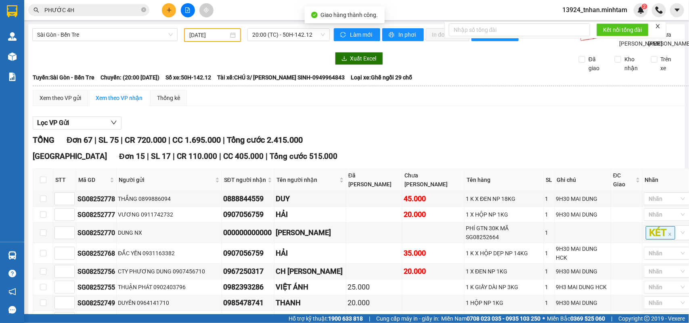
type input "11/08/2025"
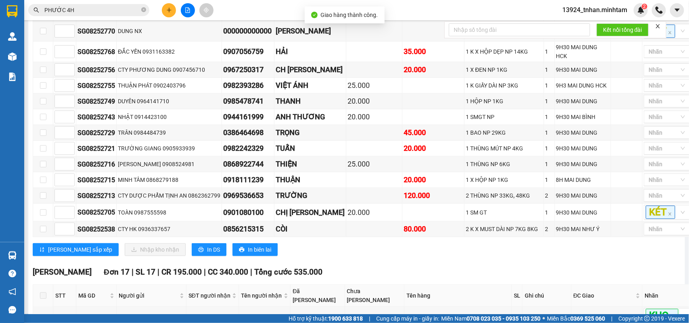
scroll to position [151, 0]
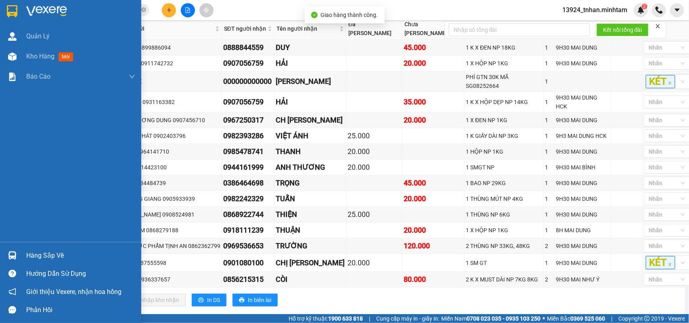
click at [25, 257] on div "Hàng sắp về" at bounding box center [70, 256] width 141 height 18
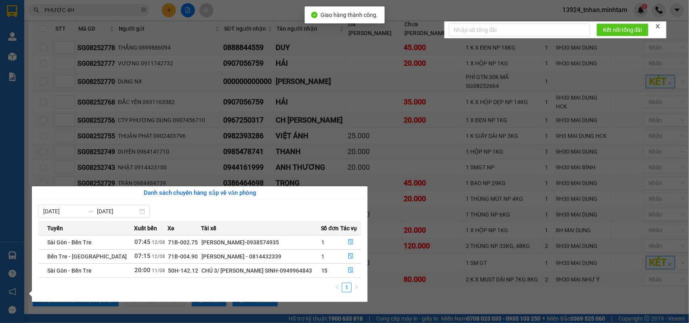
click at [453, 265] on section "Kết quả tìm kiếm ( 132 ) Bộ lọc Ngày tạo đơn gần nhất Mã ĐH Trạng thái Món hàng…" at bounding box center [344, 161] width 689 height 323
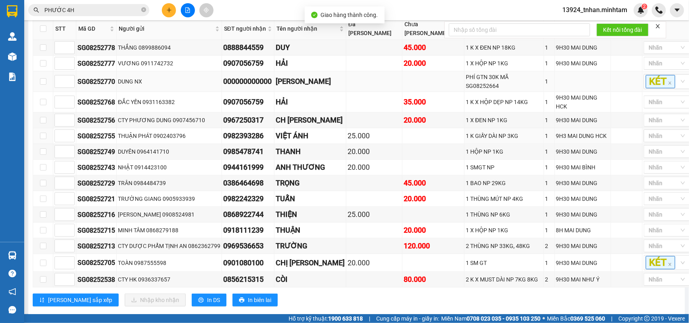
scroll to position [0, 0]
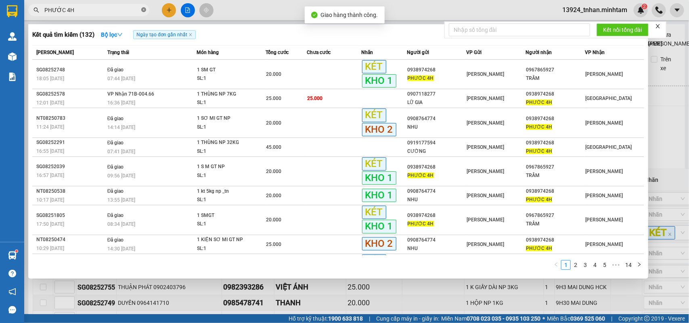
click at [145, 8] on icon "close-circle" at bounding box center [143, 9] width 5 height 5
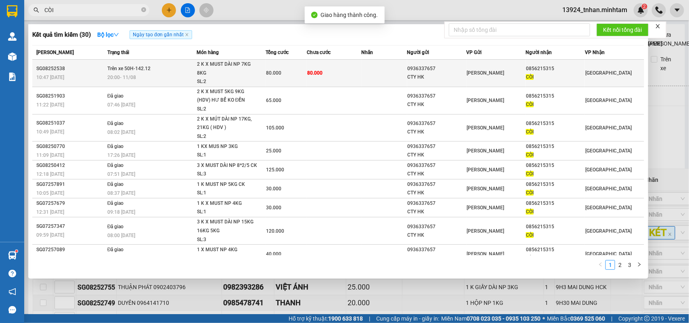
type input "CÒI"
click at [332, 71] on td "80.000" at bounding box center [334, 73] width 55 height 27
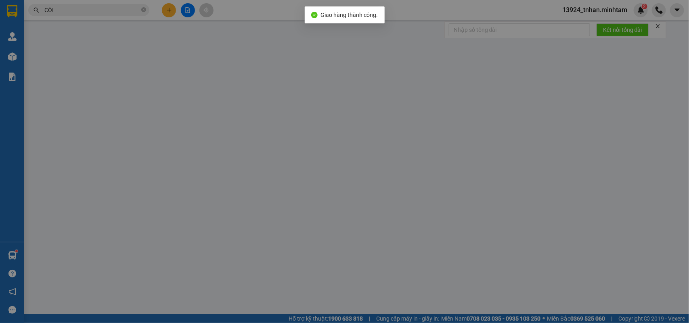
type input "0936337657"
type input "CTY HK"
type input "0856215315"
type input "CÒI"
type input "HCK"
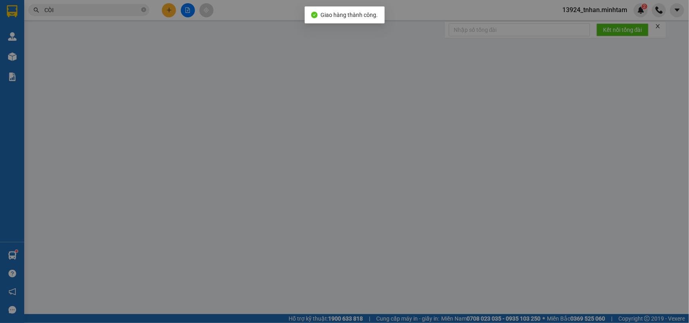
type input "80.000"
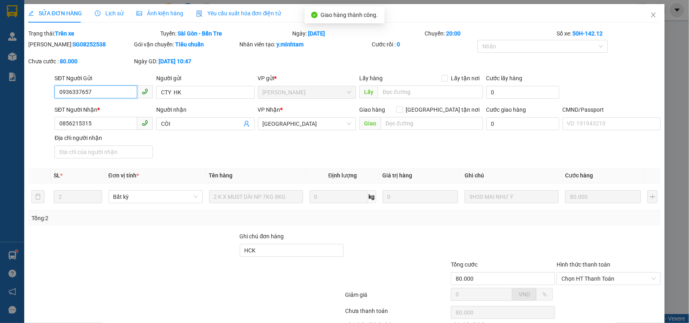
scroll to position [43, 0]
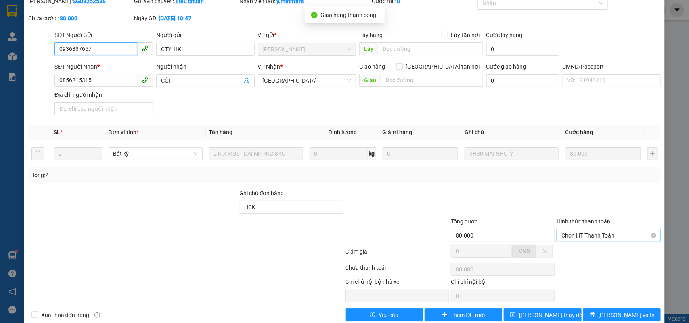
click at [588, 235] on span "Chọn HT Thanh Toán" at bounding box center [608, 236] width 94 height 12
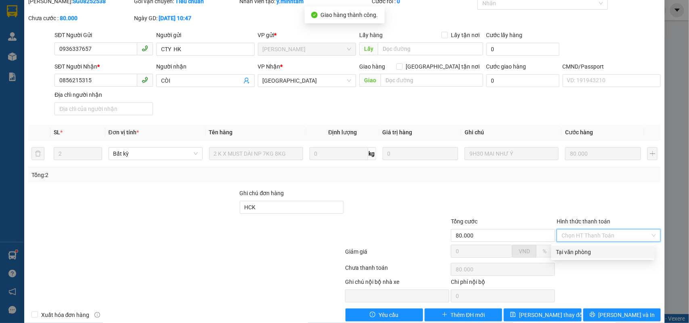
click at [588, 247] on div "Tại văn phòng" at bounding box center [602, 252] width 103 height 13
type input "0"
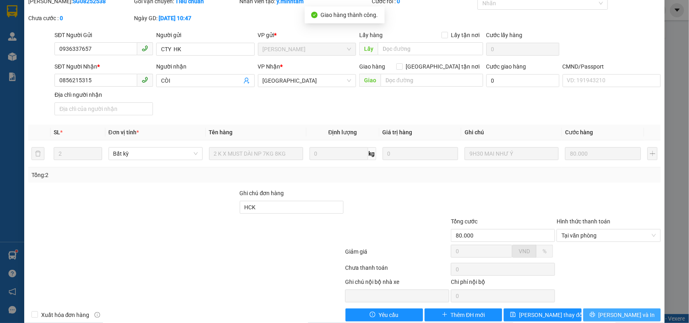
click at [620, 316] on span "[PERSON_NAME] và In" at bounding box center [627, 315] width 57 height 9
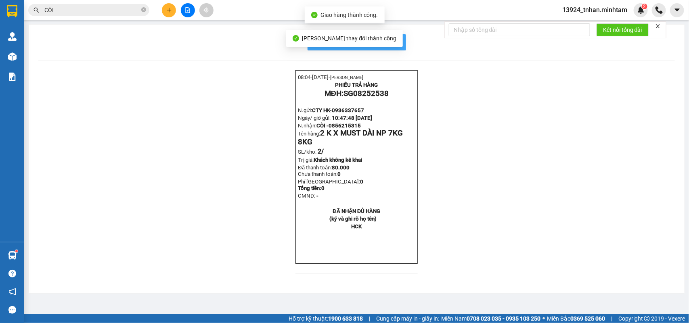
click at [388, 40] on span "In mẫu biên lai tự cấu hình" at bounding box center [362, 42] width 76 height 10
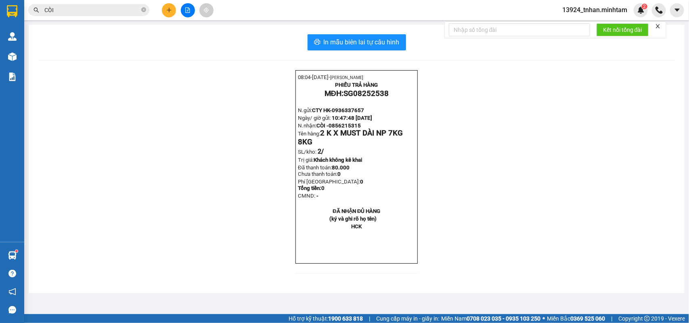
click at [142, 11] on icon "close-circle" at bounding box center [143, 9] width 5 height 5
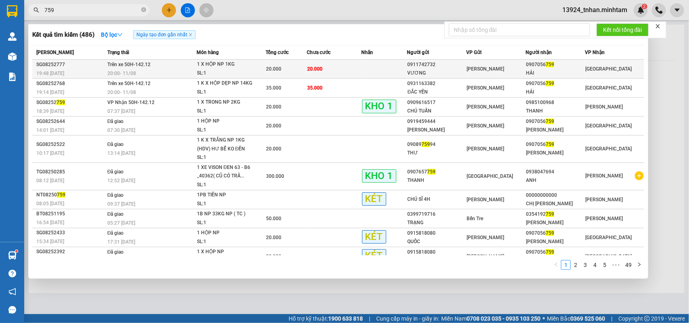
type input "759"
click at [278, 65] on div "20.000" at bounding box center [286, 69] width 40 height 9
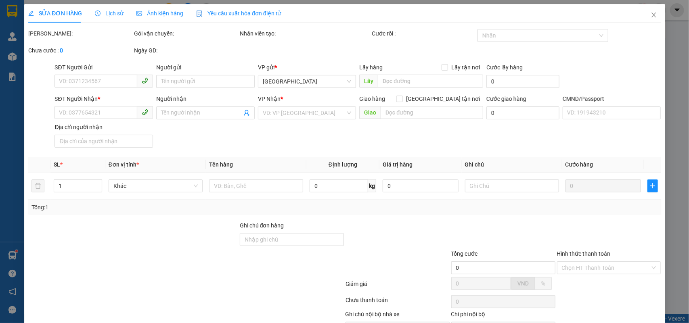
type input "0911742732"
type input "VƯƠNG"
type input "0907056759"
type input "HẢI"
type input "20.000"
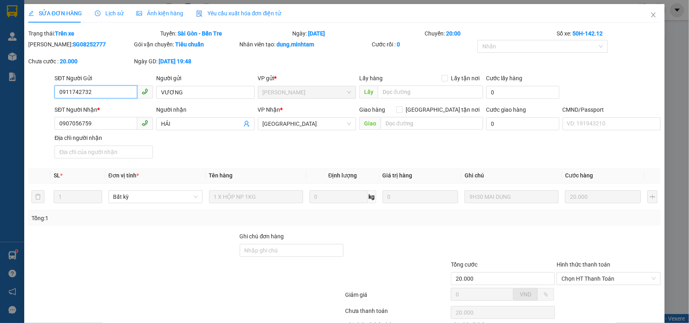
scroll to position [43, 0]
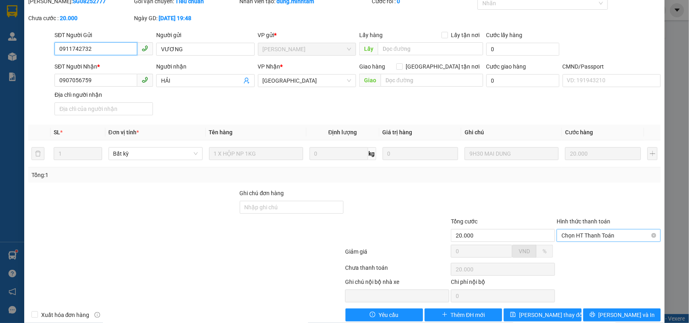
drag, startPoint x: 598, startPoint y: 233, endPoint x: 594, endPoint y: 242, distance: 10.1
click at [597, 235] on span "Chọn HT Thanh Toán" at bounding box center [608, 236] width 94 height 12
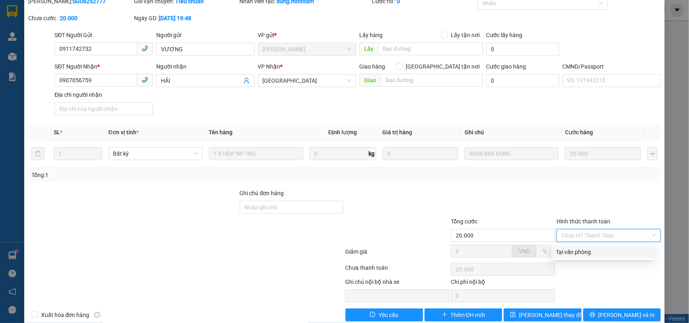
click at [588, 253] on div "Tại văn phòng" at bounding box center [602, 252] width 93 height 9
type input "0"
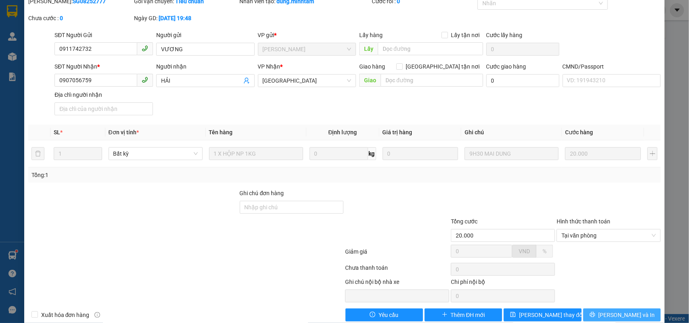
click at [605, 311] on button "[PERSON_NAME] và In" at bounding box center [621, 315] width 77 height 13
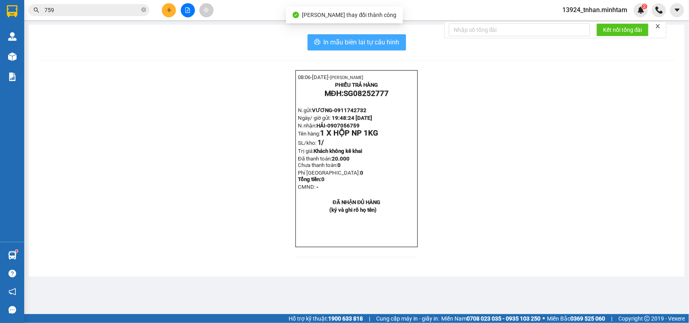
click at [326, 40] on span "In mẫu biên lai tự cấu hình" at bounding box center [362, 42] width 76 height 10
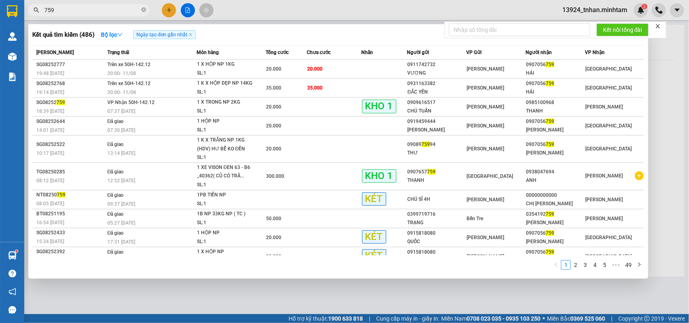
click at [96, 9] on input "759" at bounding box center [91, 10] width 95 height 9
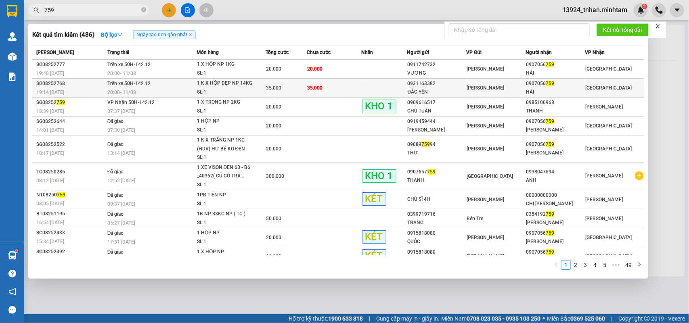
click at [288, 85] on div "35.000" at bounding box center [286, 88] width 40 height 9
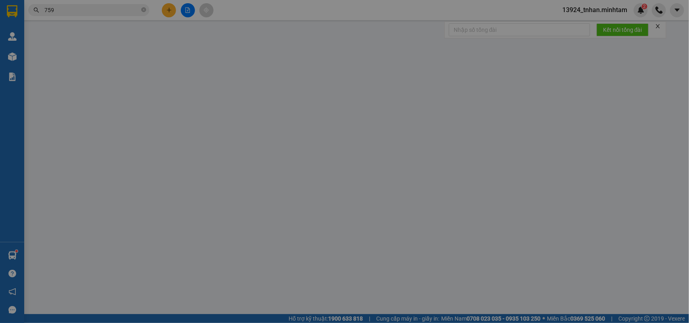
type input "0931163382"
type input "ĐẮC YẾN"
type input "0907056759"
type input "HẢI"
type input "35.000"
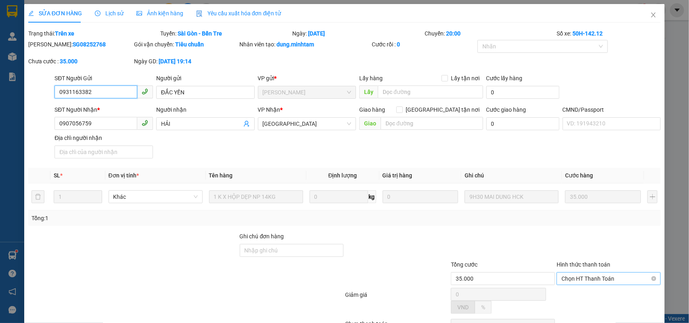
scroll to position [50, 0]
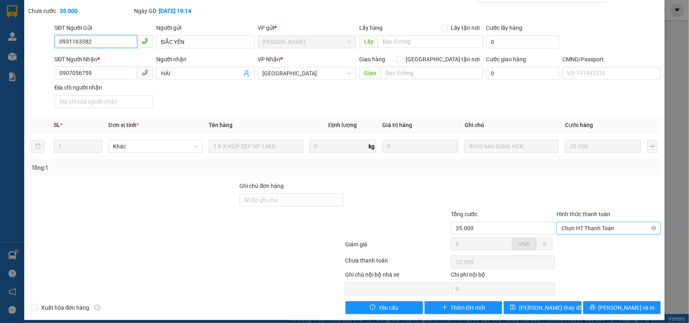
click at [589, 233] on span "Chọn HT Thanh Toán" at bounding box center [608, 228] width 94 height 12
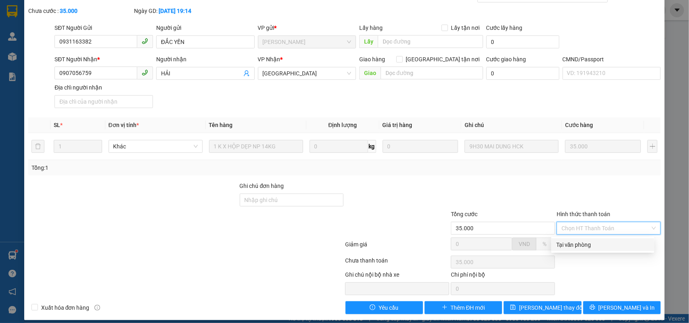
click at [588, 245] on div "Tại văn phòng" at bounding box center [602, 245] width 93 height 9
type input "0"
click at [602, 300] on div "Total Paid Fee 0 Total UnPaid Fee 35.000 Cash Collection Total Fee Trạng thái: …" at bounding box center [344, 147] width 633 height 336
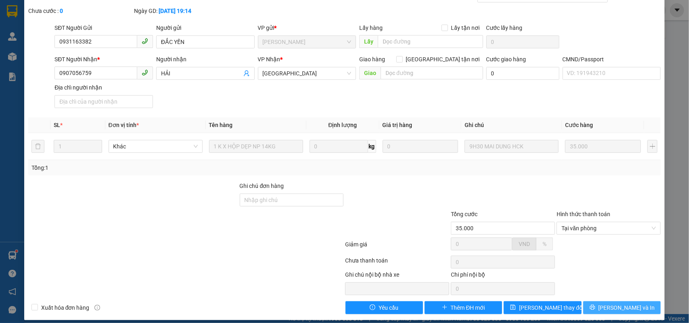
click at [602, 303] on button "[PERSON_NAME] và In" at bounding box center [621, 308] width 77 height 13
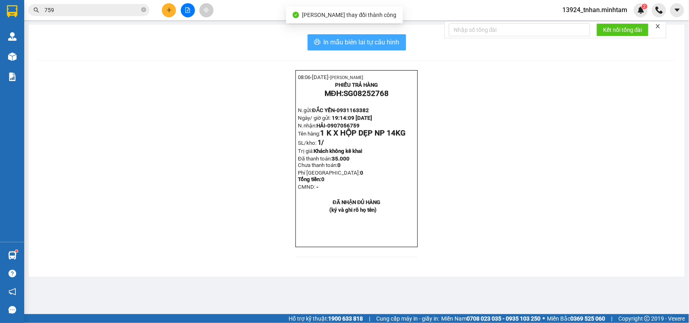
click at [355, 42] on span "In mẫu biên lai tự cấu hình" at bounding box center [362, 42] width 76 height 10
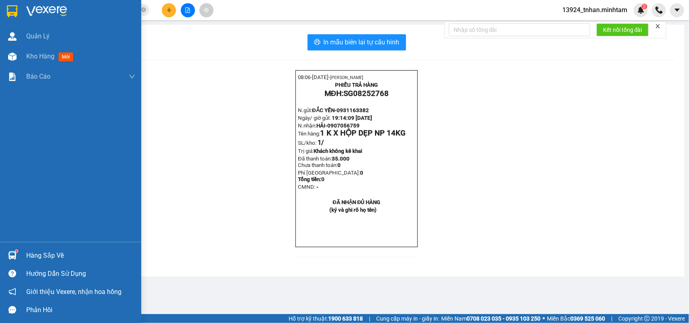
click at [12, 3] on div at bounding box center [70, 13] width 141 height 26
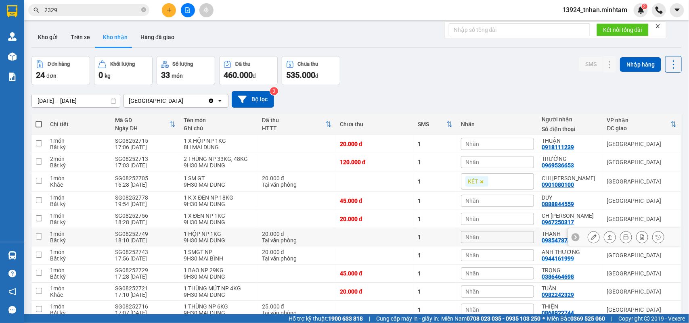
scroll to position [37, 0]
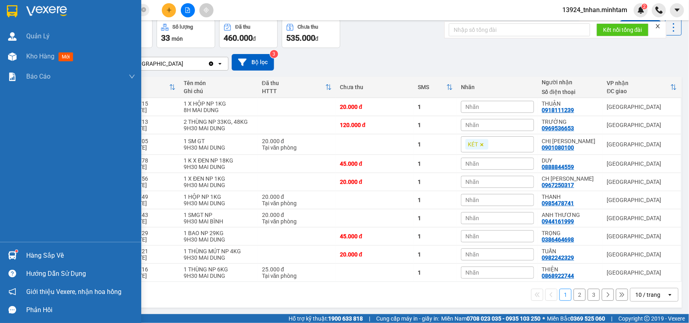
click at [28, 254] on div "Hàng sắp về" at bounding box center [80, 256] width 109 height 12
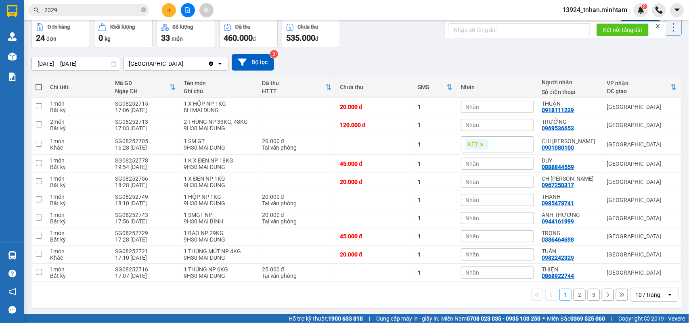
click at [164, 10] on section "Kết quả tìm kiếm ( 75 ) Bộ lọc Ngày tạo đơn gần nhất Mã ĐH Trạng thái Món hàng …" at bounding box center [344, 161] width 689 height 323
click at [164, 10] on button at bounding box center [169, 10] width 14 height 14
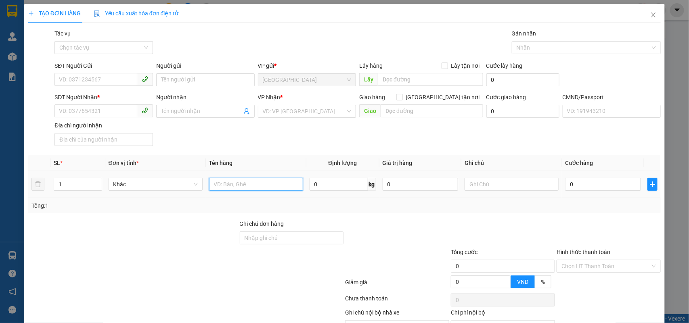
drag, startPoint x: 218, startPoint y: 188, endPoint x: 218, endPoint y: 181, distance: 6.9
click at [219, 188] on input "text" at bounding box center [256, 184] width 94 height 13
type input "1 BAO NP 16 KG NP"
click at [86, 77] on input "SĐT Người Gửi" at bounding box center [95, 79] width 83 height 13
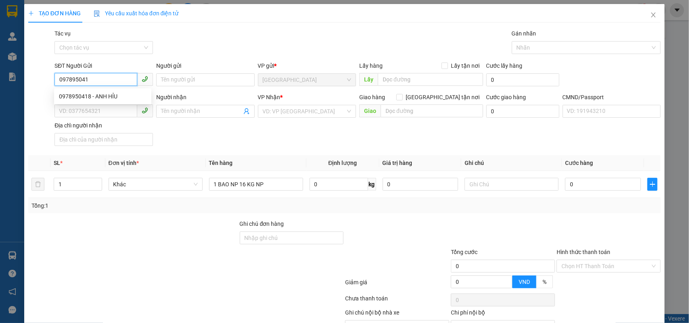
type input "0978950418"
click at [115, 93] on div "0978950418 - ANH HỈU" at bounding box center [103, 96] width 88 height 9
type input "ANH HỈU"
type input "0902487089"
type input "TRÍ"
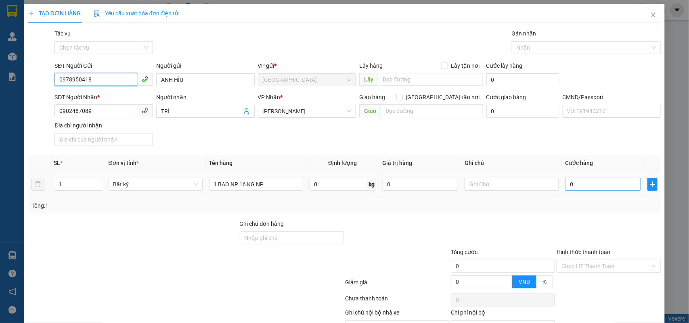
type input "0978950418"
click at [599, 186] on input "0" at bounding box center [603, 184] width 76 height 13
type input "3"
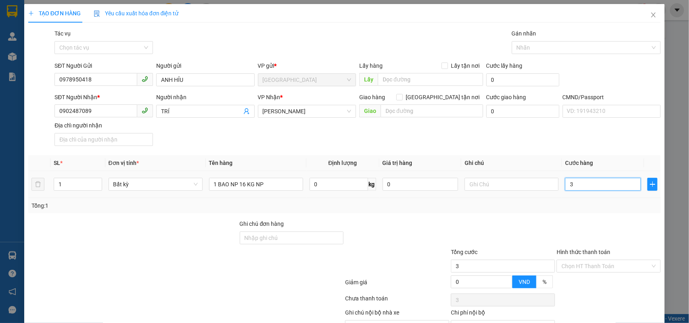
type input "35"
type input "35.000"
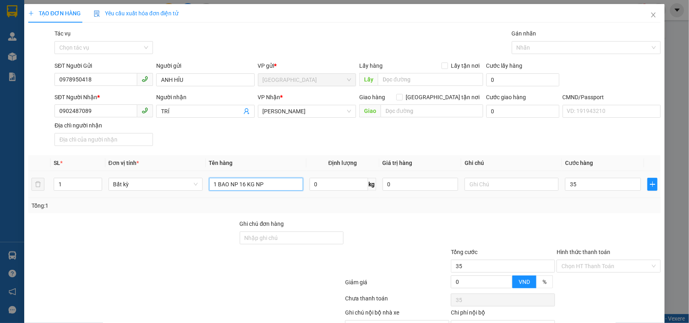
type input "35.000"
click at [285, 184] on input "1 BAO NP 16 KG NP" at bounding box center [256, 184] width 94 height 13
type input "1 BAO NP 16 KG NP ( H.D.V )"
click at [498, 182] on input "text" at bounding box center [512, 184] width 94 height 13
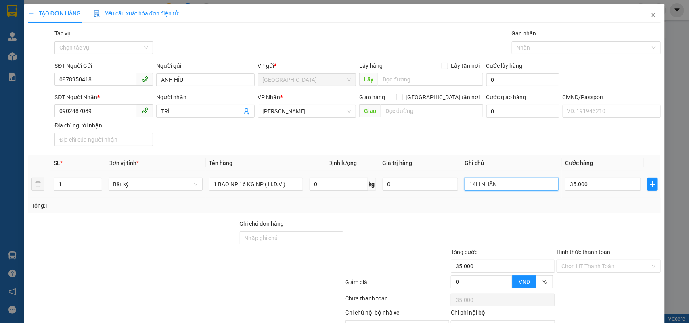
scroll to position [46, 0]
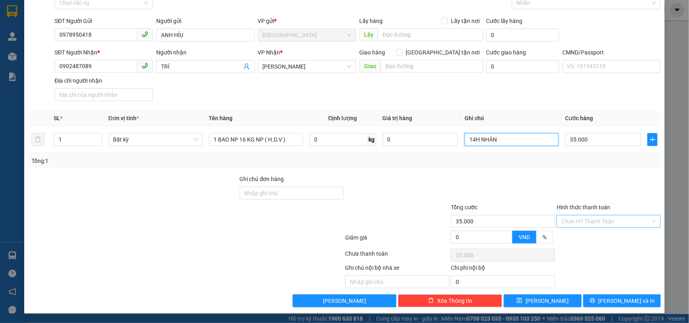
type input "14H NHÂN"
click at [562, 219] on input "Hình thức thanh toán" at bounding box center [605, 222] width 89 height 12
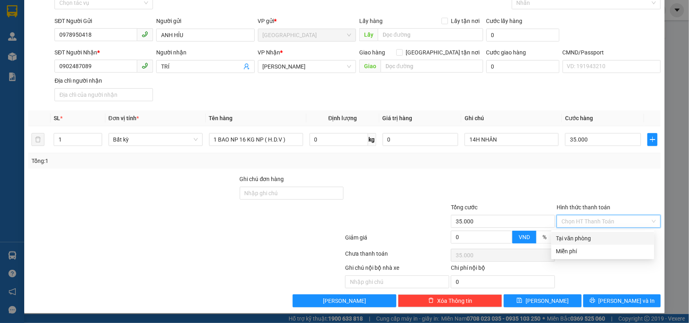
click at [576, 234] on div "Tại văn phòng" at bounding box center [602, 238] width 93 height 9
type input "0"
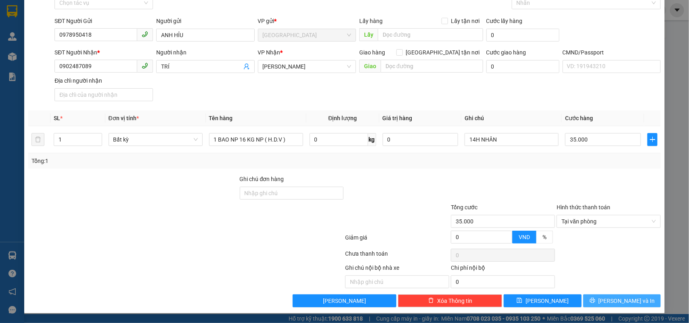
click at [598, 301] on button "[PERSON_NAME] và In" at bounding box center [621, 301] width 77 height 13
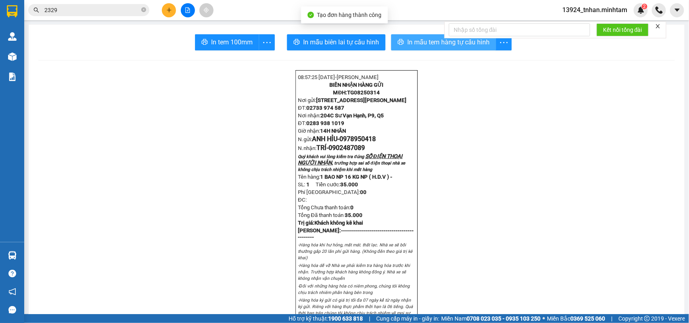
click at [459, 43] on span "In mẫu tem hàng tự cấu hình" at bounding box center [448, 42] width 82 height 10
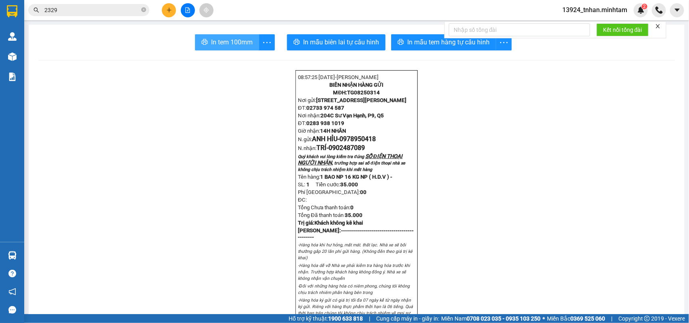
click at [211, 45] on span "In tem 100mm" at bounding box center [232, 42] width 42 height 10
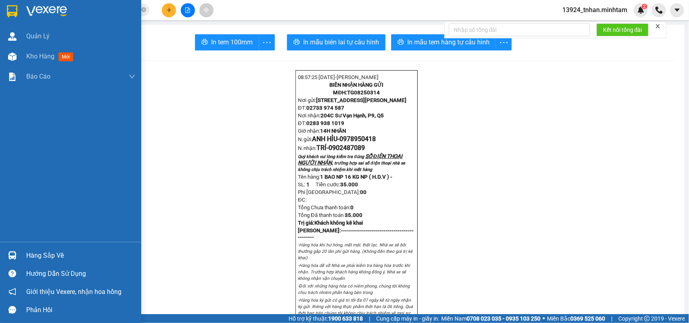
click at [0, 9] on div at bounding box center [70, 13] width 141 height 26
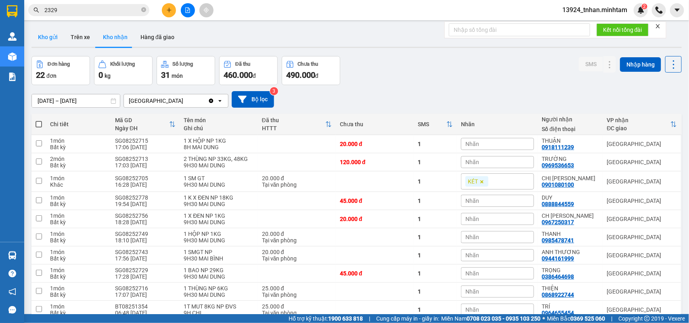
click at [55, 40] on button "Kho gửi" at bounding box center [47, 36] width 33 height 19
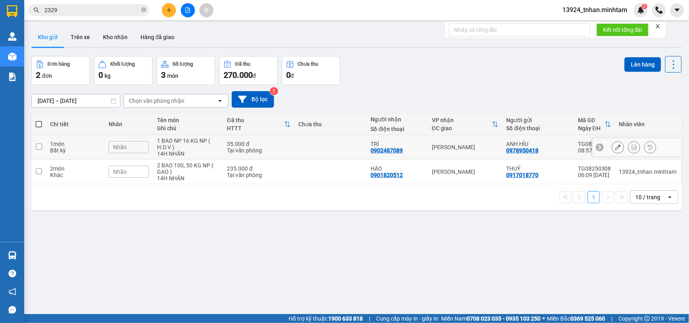
click at [263, 146] on div "35.000 đ" at bounding box center [258, 144] width 63 height 6
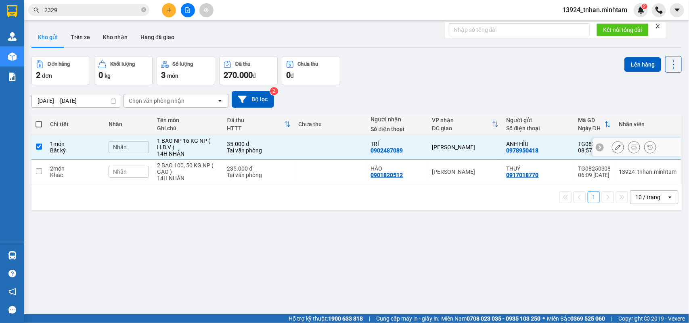
checkbox input "true"
click at [626, 67] on button "Lên hàng" at bounding box center [642, 64] width 37 height 15
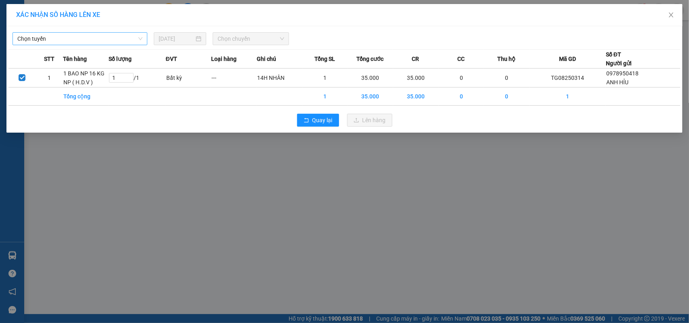
click at [53, 39] on span "Chọn tuyến" at bounding box center [79, 39] width 125 height 12
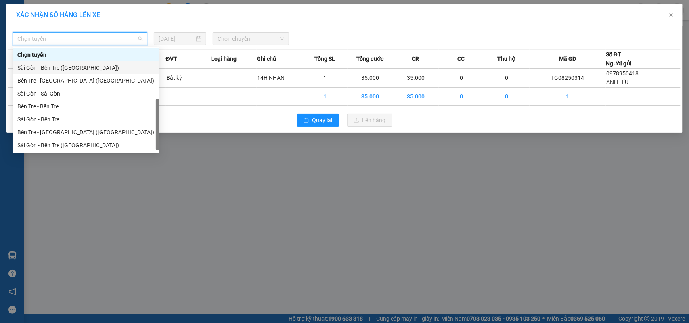
scroll to position [13, 0]
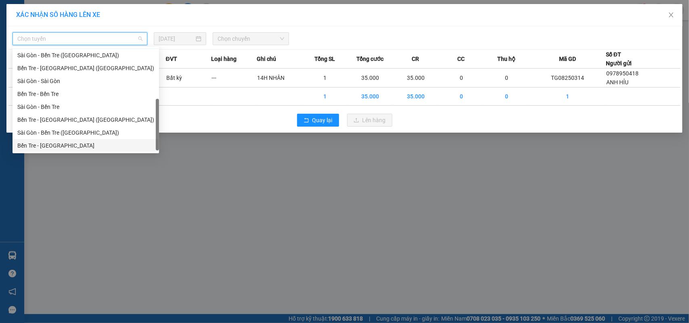
click at [59, 144] on div "Bến Tre - Sài Gòn" at bounding box center [85, 145] width 137 height 9
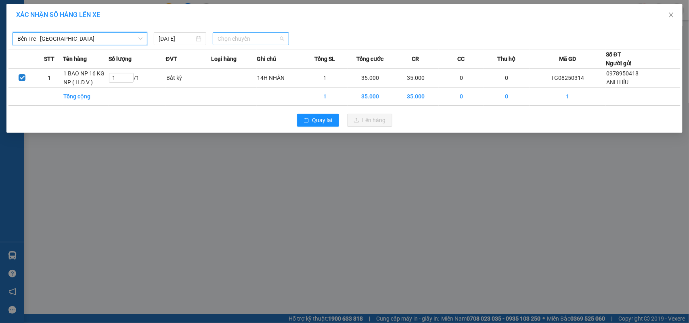
click at [244, 35] on span "Chọn chuyến" at bounding box center [251, 39] width 66 height 12
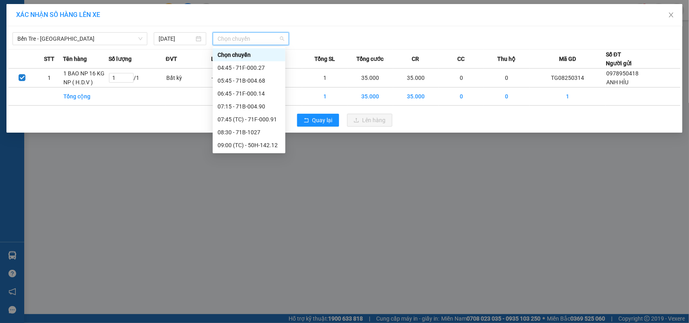
scroll to position [50, 0]
click at [265, 82] on div "08:30 - 71B-1027" at bounding box center [249, 81] width 63 height 9
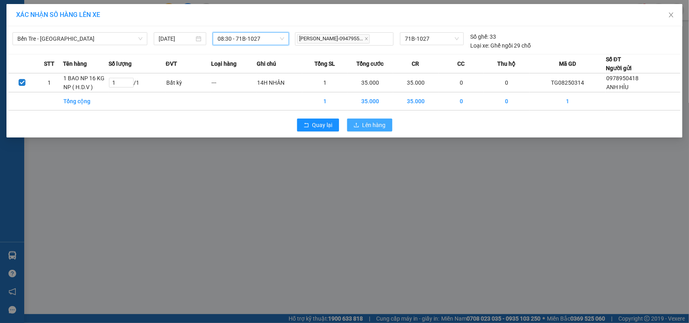
click at [358, 121] on button "Lên hàng" at bounding box center [369, 125] width 45 height 13
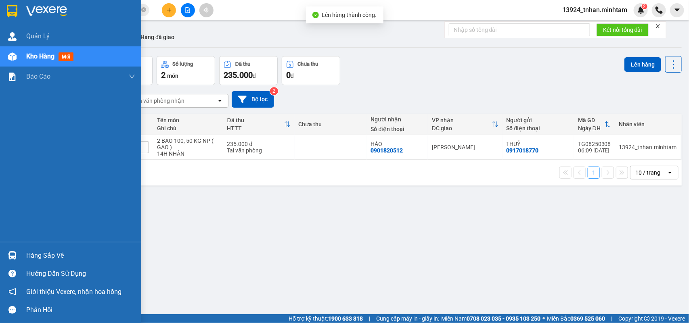
click at [31, 250] on div "Hàng sắp về" at bounding box center [80, 256] width 109 height 12
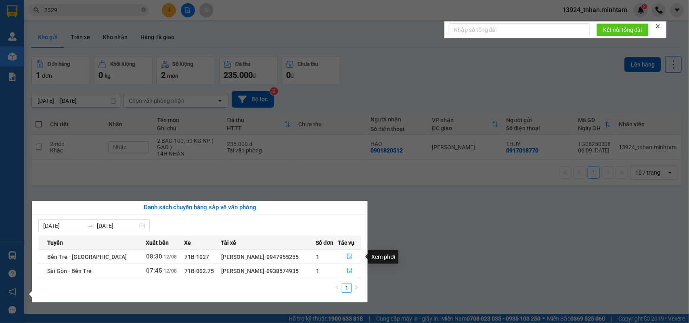
click at [347, 259] on icon "file-done" at bounding box center [349, 257] width 5 height 6
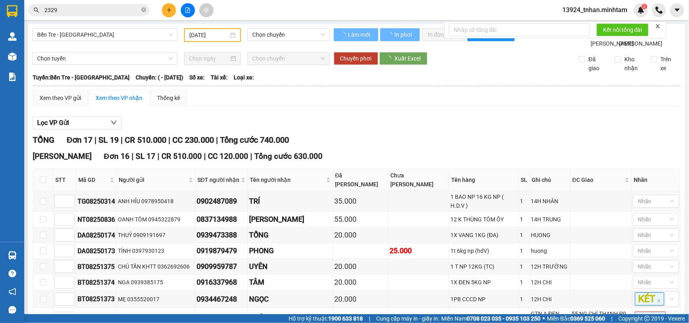
scroll to position [292, 0]
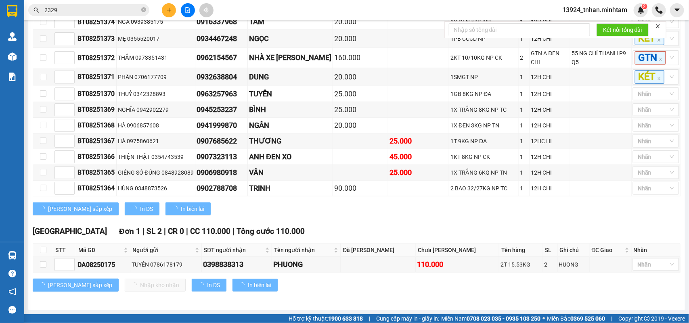
type input "[DATE]"
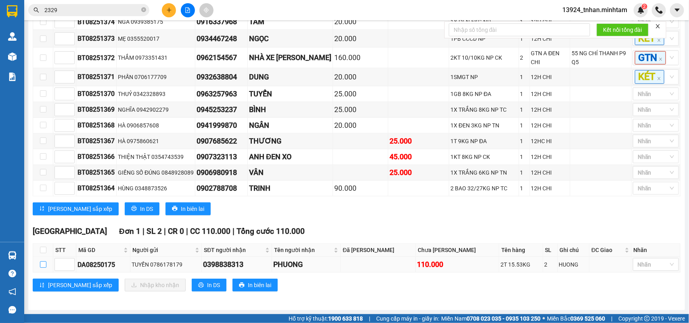
click at [40, 263] on input "checkbox" at bounding box center [43, 265] width 6 height 6
checkbox input "true"
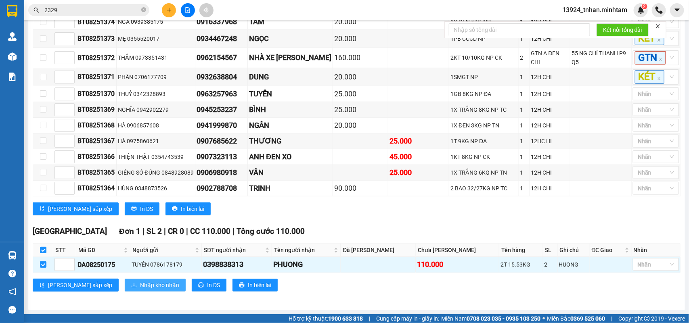
click at [125, 280] on button "Nhập kho nhận" at bounding box center [155, 285] width 61 height 13
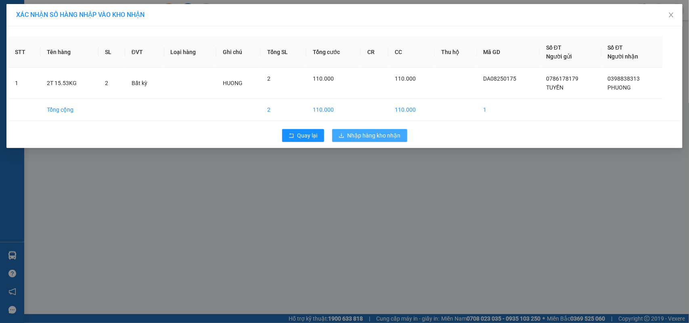
click at [389, 133] on span "Nhập hàng kho nhận" at bounding box center [374, 135] width 53 height 9
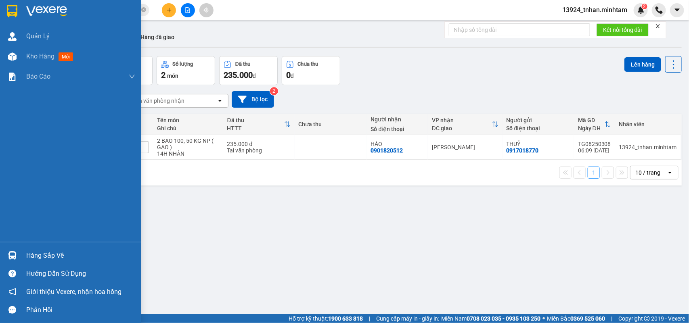
click at [39, 250] on div "Hàng sắp về" at bounding box center [80, 256] width 109 height 12
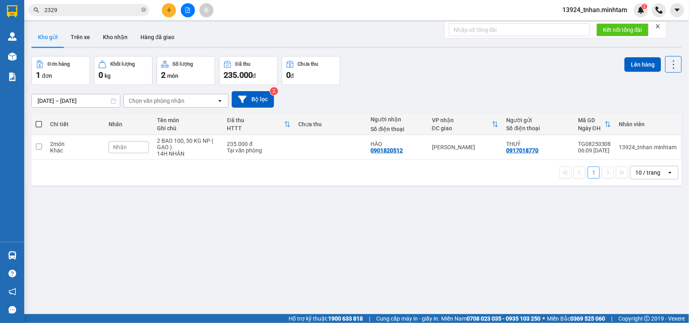
click at [142, 10] on section "Kết quả tìm kiếm ( 75 ) Bộ lọc Ngày tạo đơn gần nhất Mã ĐH Trạng thái Món hàng …" at bounding box center [344, 161] width 689 height 323
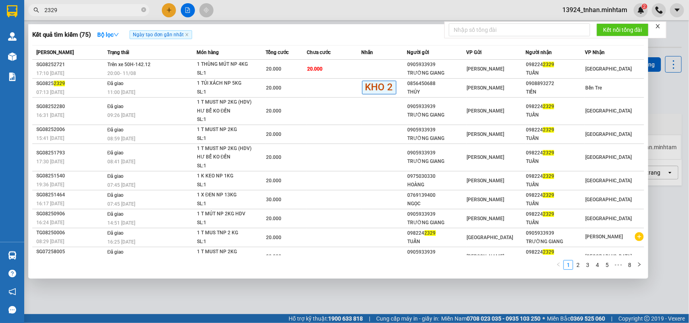
click at [142, 10] on icon "close-circle" at bounding box center [143, 9] width 5 height 5
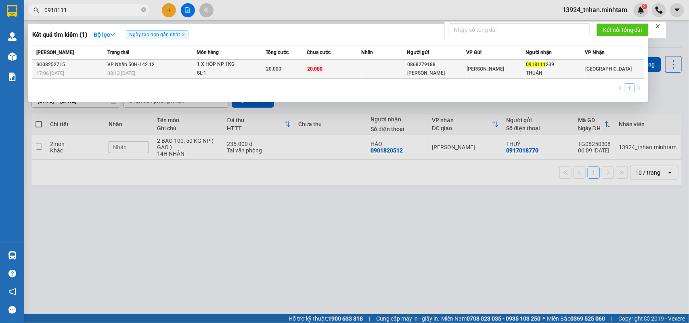
type input "0918111"
click at [344, 61] on td "20.000" at bounding box center [334, 69] width 55 height 19
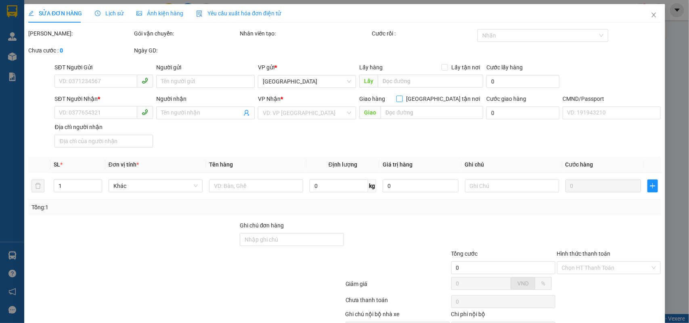
type input "0868279188"
type input "MINH TÂM"
type input "0918111239"
type input "THUẬN"
type input "20.000"
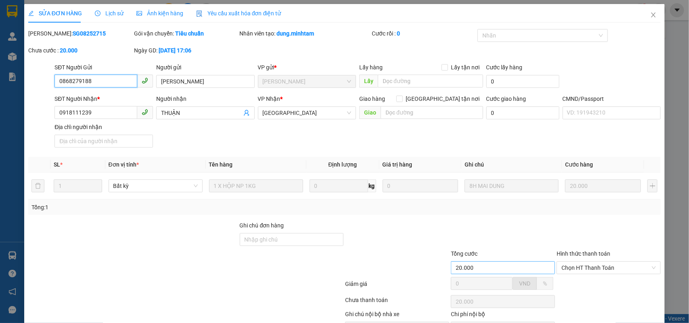
scroll to position [45, 0]
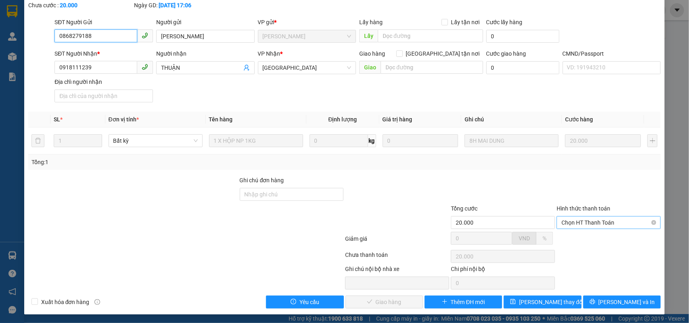
click at [592, 224] on span "Chọn HT Thanh Toán" at bounding box center [608, 223] width 94 height 12
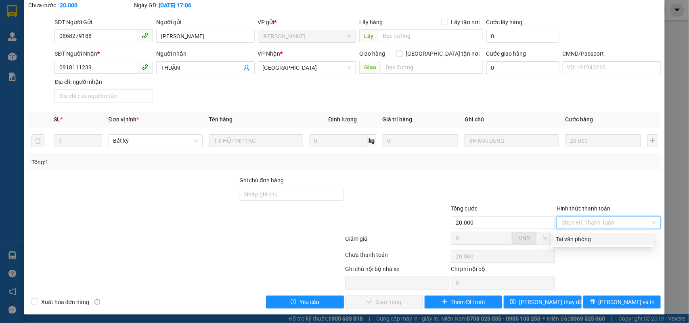
click at [573, 236] on div "Tại văn phòng" at bounding box center [602, 239] width 93 height 9
type input "0"
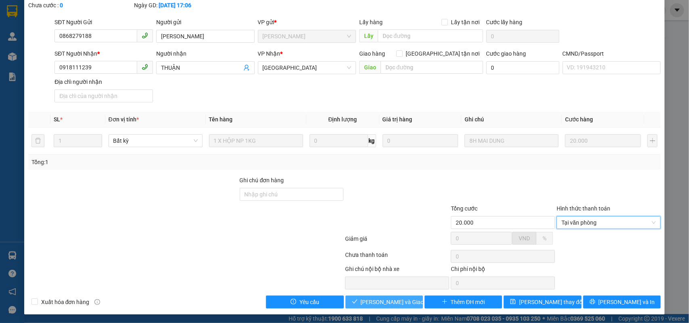
click at [391, 297] on button "Lưu và Giao hàng" at bounding box center [383, 302] width 77 height 13
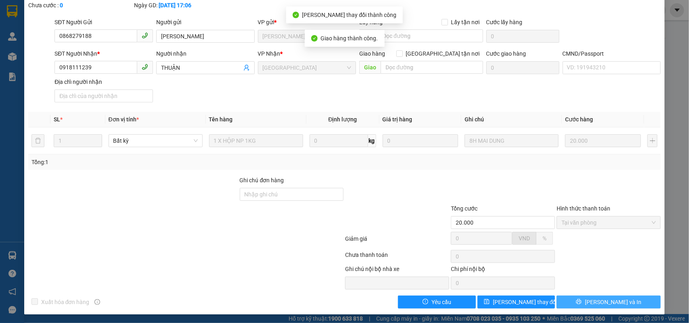
click at [644, 303] on button "[PERSON_NAME] và In" at bounding box center [609, 302] width 104 height 13
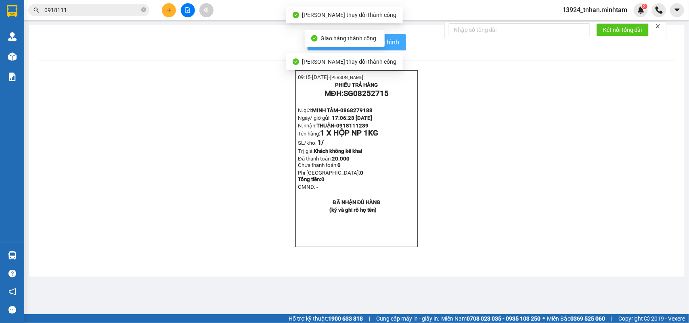
click at [396, 43] on span "In mẫu biên lai tự cấu hình" at bounding box center [362, 42] width 76 height 10
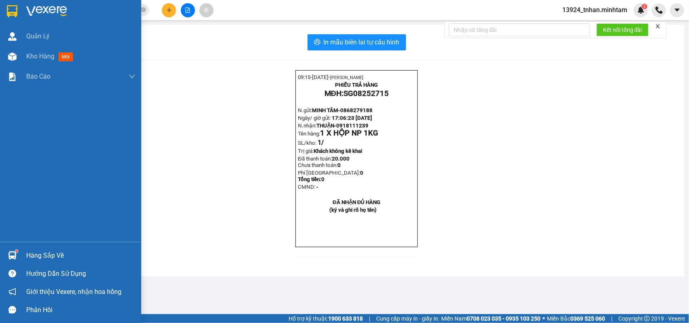
click at [17, 10] on div at bounding box center [12, 11] width 14 height 14
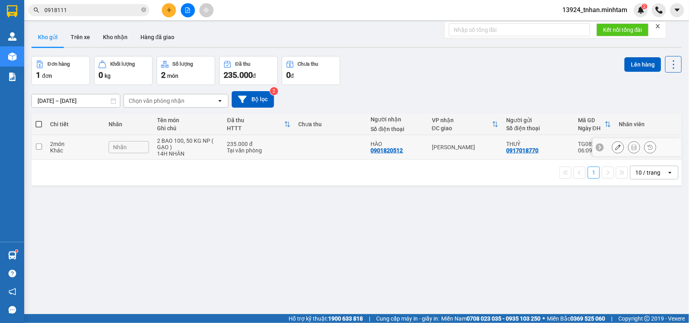
click at [615, 148] on icon at bounding box center [618, 147] width 6 height 6
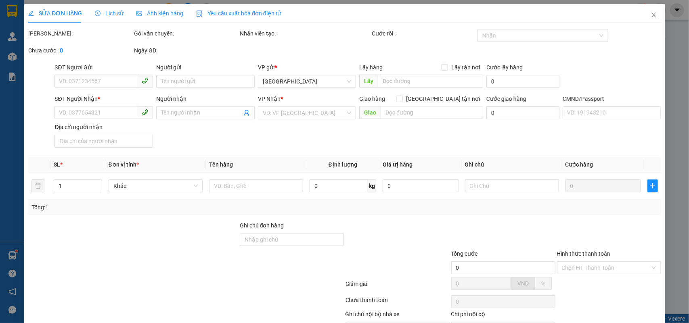
type input "0917018770"
type input "THUỶ"
type input "0901820512"
type input "HÀO"
type input "235.000"
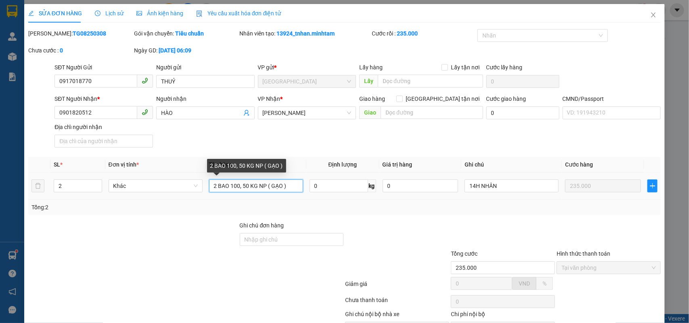
drag, startPoint x: 266, startPoint y: 184, endPoint x: 206, endPoint y: 184, distance: 59.7
click at [206, 184] on td "2 BAO 100, 50 KG NP ( GẠO )" at bounding box center [256, 186] width 101 height 27
type input "6 BAO NP 25KG*5 ( GẠO )"
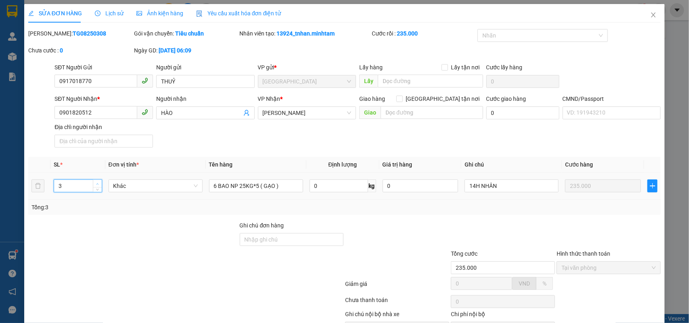
click at [97, 180] on span "Increase Value" at bounding box center [97, 183] width 9 height 7
type input "6"
click at [97, 180] on span "Increase Value" at bounding box center [97, 183] width 9 height 7
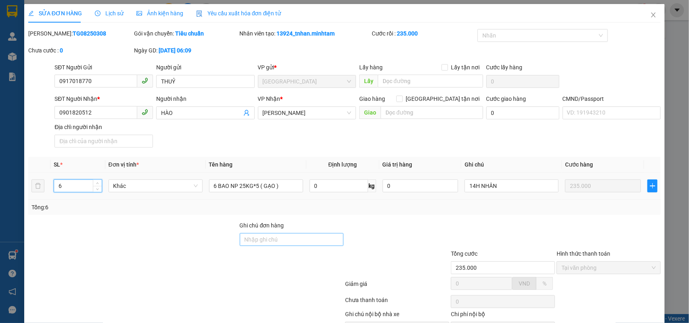
scroll to position [47, 0]
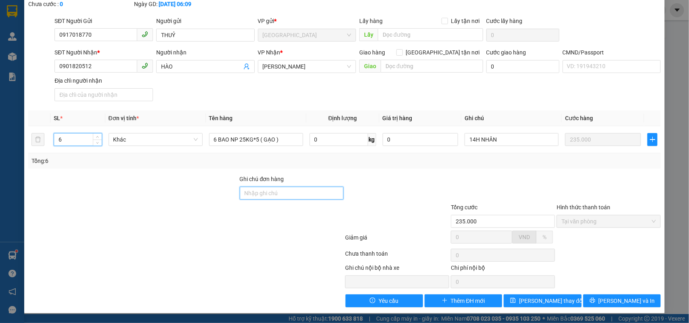
click at [266, 187] on input "Ghi chú đơn hàng" at bounding box center [292, 193] width 104 height 13
type input "BỚT 5K"
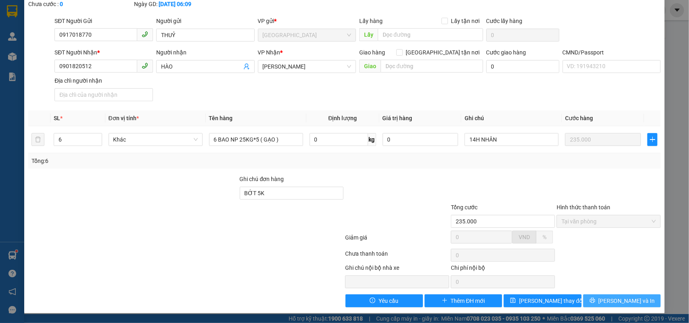
click at [609, 302] on span "[PERSON_NAME] và In" at bounding box center [627, 301] width 57 height 9
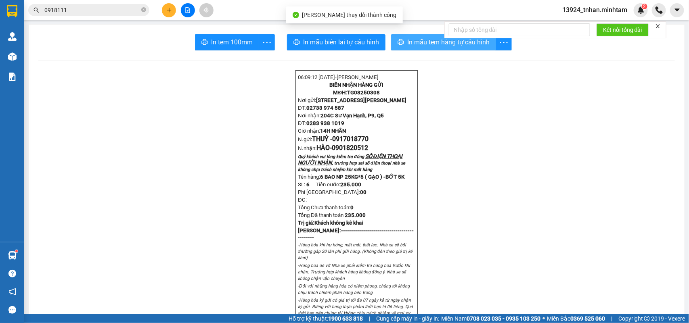
click at [429, 47] on span "In mẫu tem hàng tự cấu hình" at bounding box center [448, 42] width 82 height 10
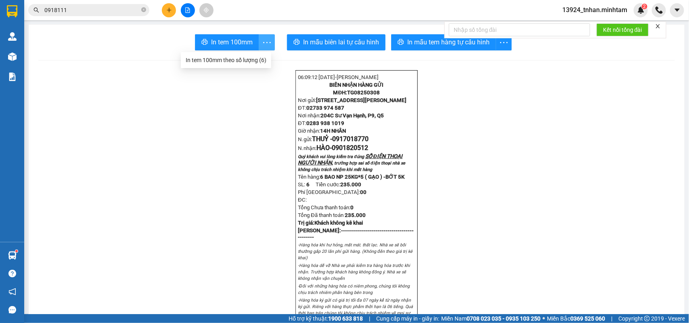
click at [267, 42] on icon "more" at bounding box center [267, 43] width 10 height 10
click at [255, 62] on div "In tem 100mm theo số lượng (6)" at bounding box center [226, 60] width 81 height 9
click at [172, 11] on button at bounding box center [169, 10] width 14 height 14
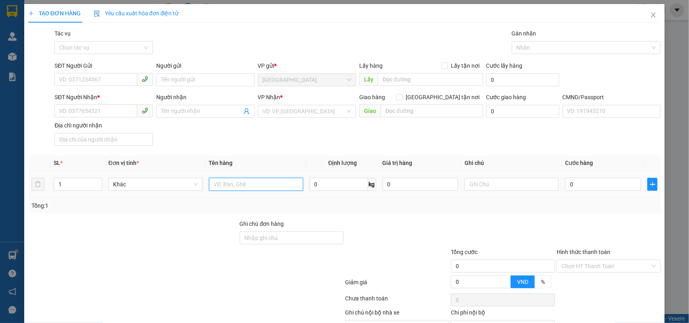
click at [267, 182] on input "text" at bounding box center [256, 184] width 94 height 13
type input "1 BAO 21 KG NP"
click at [284, 242] on input "Ghi chú đơn hàng" at bounding box center [292, 238] width 104 height 13
type input "HCK +5K"
click at [119, 75] on input "SĐT Người Gửi" at bounding box center [95, 79] width 83 height 13
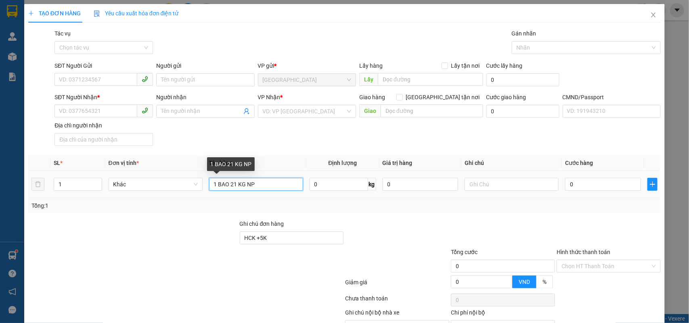
click at [265, 187] on input "1 BAO 21 KG NP" at bounding box center [256, 184] width 94 height 13
type input "1 BAO 21 KG NP ( T.N )"
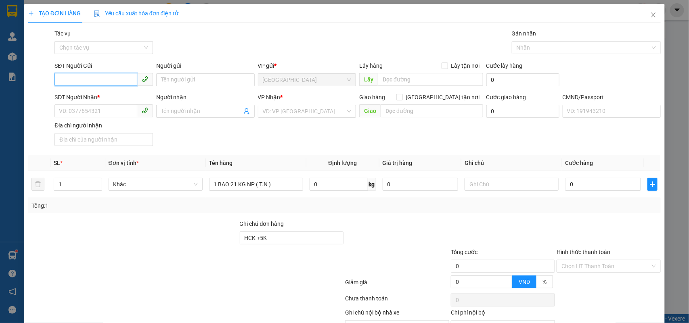
click at [86, 80] on input "SĐT Người Gửi" at bounding box center [95, 79] width 83 height 13
click at [136, 94] on div "0768239562 - QUYÊN" at bounding box center [103, 96] width 88 height 9
type input "0768239562"
type input "QUYÊN"
type input "0822946292"
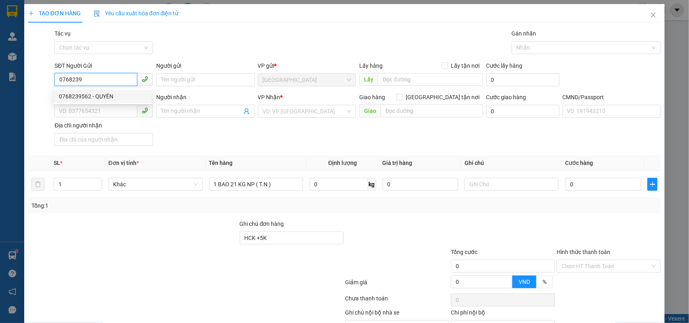
type input "HIỀN"
type input "0768239562"
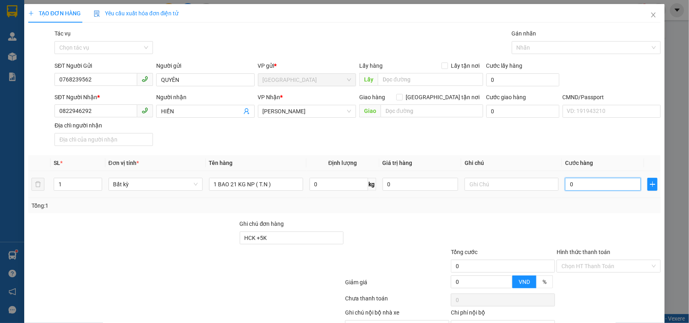
click at [590, 191] on input "0" at bounding box center [603, 184] width 76 height 13
type input "4"
type input "45"
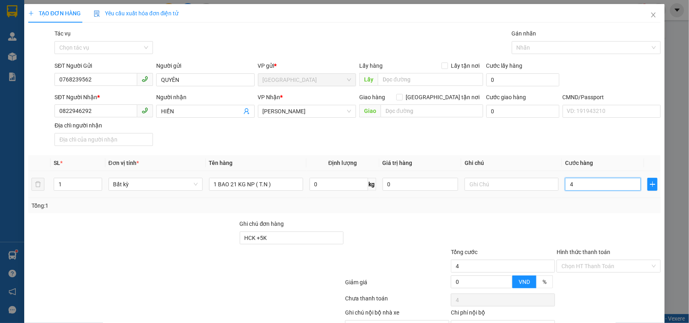
type input "45"
type input "45.000"
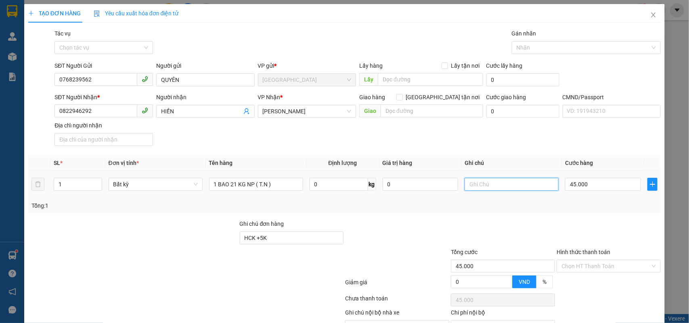
click at [530, 188] on input "text" at bounding box center [512, 184] width 94 height 13
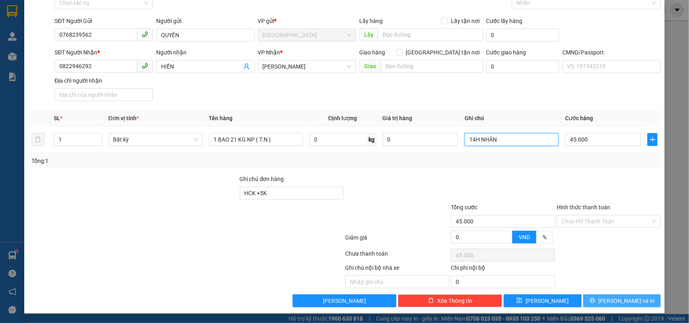
type input "14H NHÂN"
click at [595, 301] on icon "printer" at bounding box center [593, 301] width 6 height 6
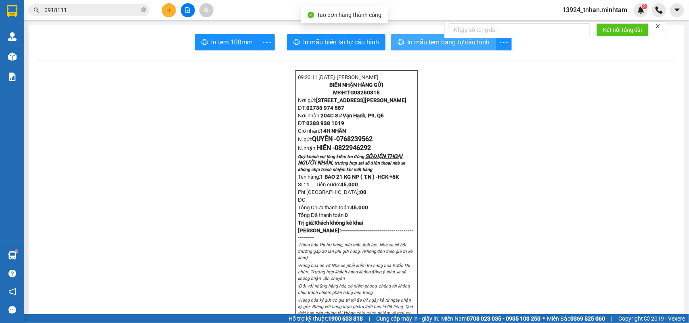
click at [429, 47] on span "In mẫu tem hàng tự cấu hình" at bounding box center [448, 42] width 82 height 10
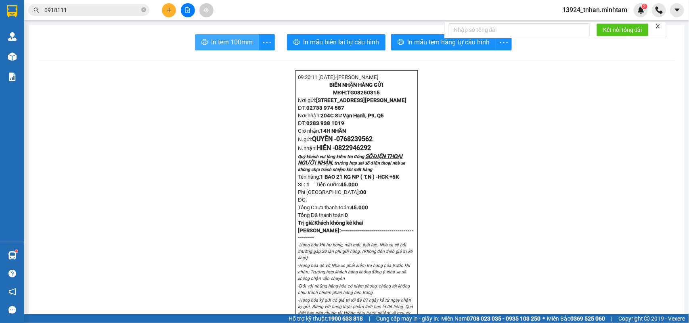
click at [243, 42] on span "In tem 100mm" at bounding box center [232, 42] width 42 height 10
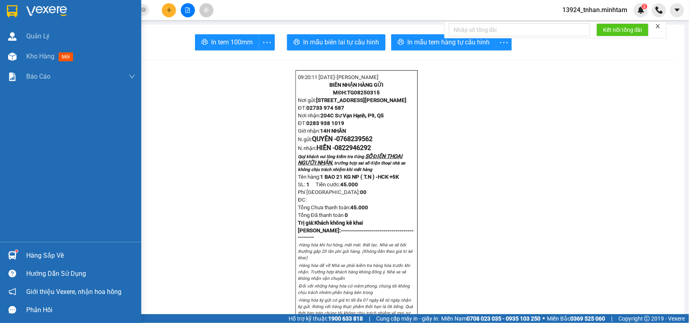
click at [55, 261] on div "Hàng sắp về" at bounding box center [80, 256] width 109 height 12
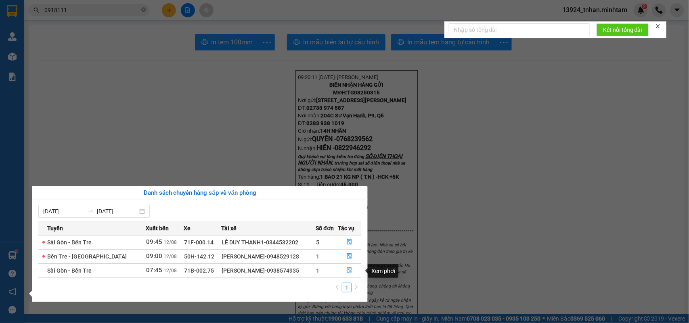
click at [350, 268] on button "button" at bounding box center [349, 270] width 23 height 13
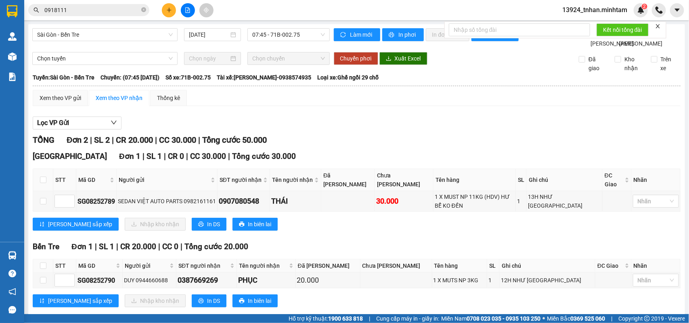
scroll to position [21, 0]
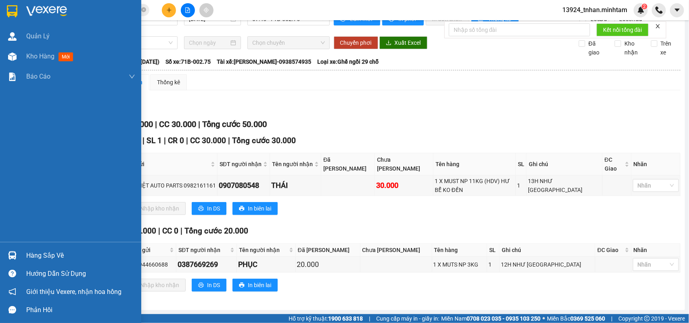
click at [13, 7] on img at bounding box center [12, 11] width 10 height 12
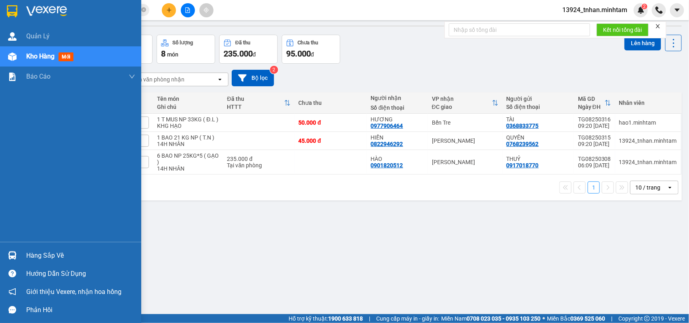
click at [17, 249] on div at bounding box center [12, 256] width 14 height 14
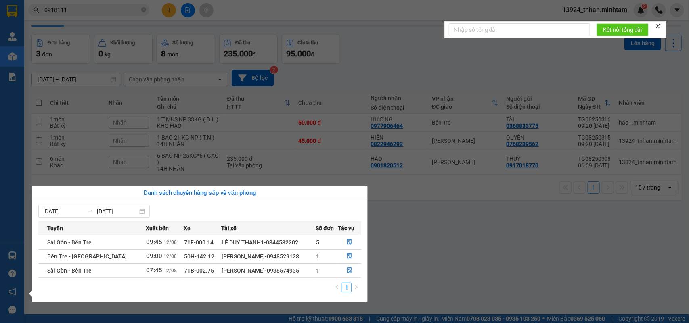
click at [603, 259] on section "Kết quả tìm kiếm ( 1 ) Bộ lọc Ngày tạo đơn gần nhất Mã ĐH Trạng thái Món hàng T…" at bounding box center [344, 161] width 689 height 323
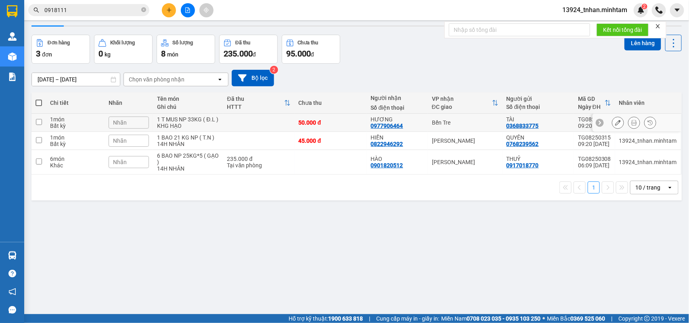
click at [480, 122] on div "Bến Tre" at bounding box center [465, 122] width 67 height 6
checkbox input "true"
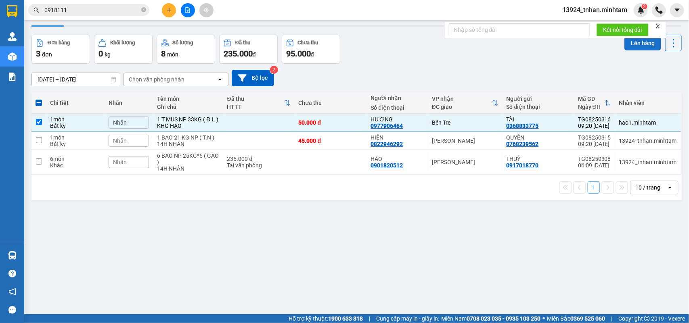
click at [632, 44] on button "Lên hàng" at bounding box center [642, 43] width 37 height 15
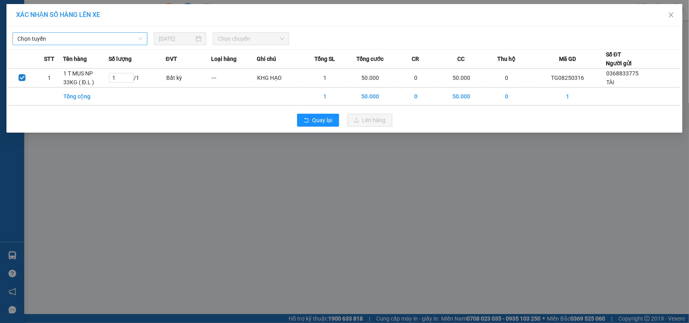
click at [76, 32] on div "Chọn tuyến 12/08/2025 Chọn chuyến" at bounding box center [344, 36] width 672 height 17
click at [134, 36] on span "Chọn tuyến" at bounding box center [79, 39] width 125 height 12
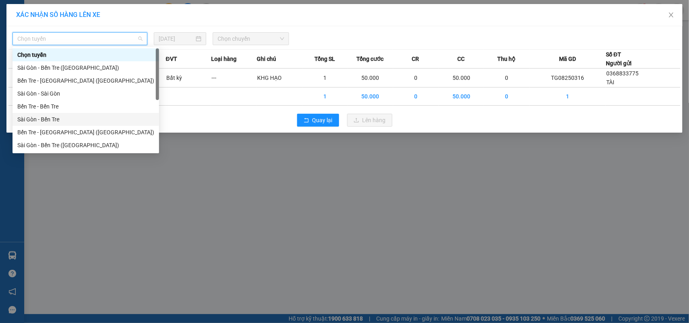
click at [63, 120] on div "Sài Gòn - Bến Tre" at bounding box center [85, 119] width 137 height 9
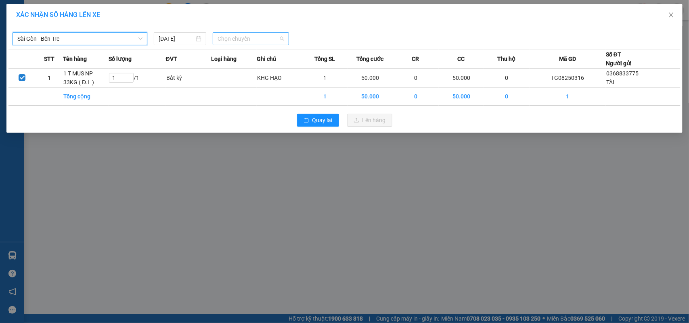
click at [226, 43] on span "Chọn chuyến" at bounding box center [251, 39] width 66 height 12
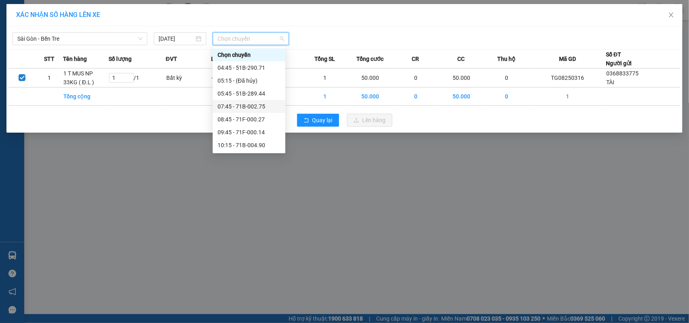
click at [266, 102] on div "07:45 - 71B-002.75" at bounding box center [249, 106] width 63 height 9
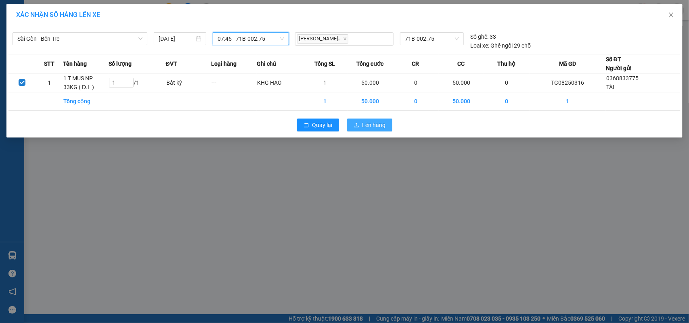
click at [362, 122] on span "Lên hàng" at bounding box center [373, 125] width 23 height 9
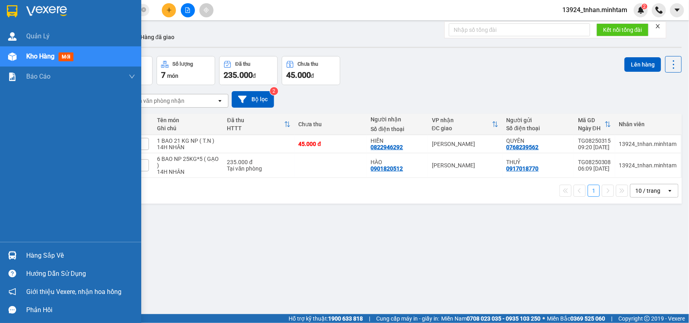
click at [16, 256] on img at bounding box center [12, 255] width 8 height 8
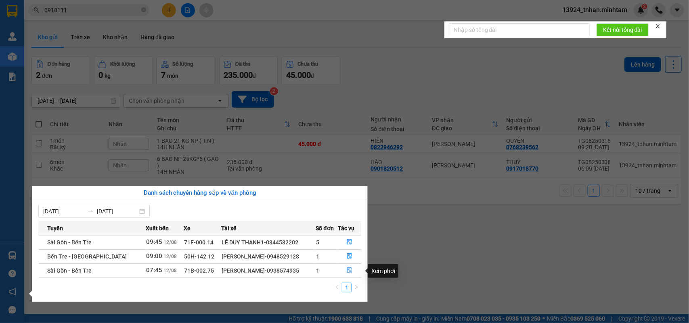
click at [347, 267] on button "button" at bounding box center [349, 270] width 23 height 13
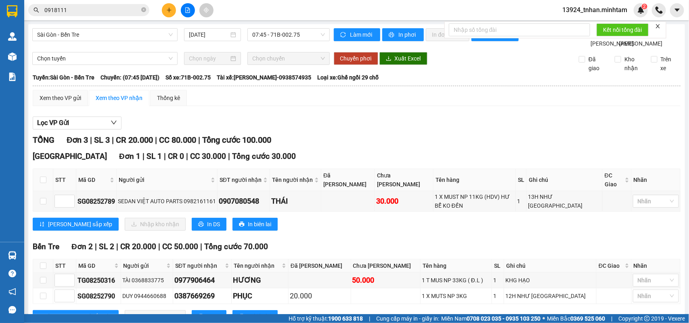
scroll to position [37, 0]
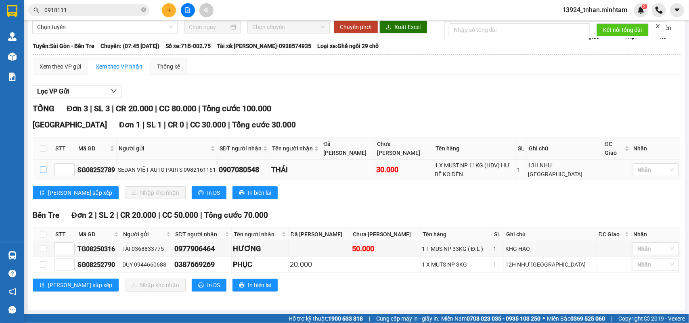
click at [46, 169] on input "checkbox" at bounding box center [43, 170] width 6 height 6
checkbox input "true"
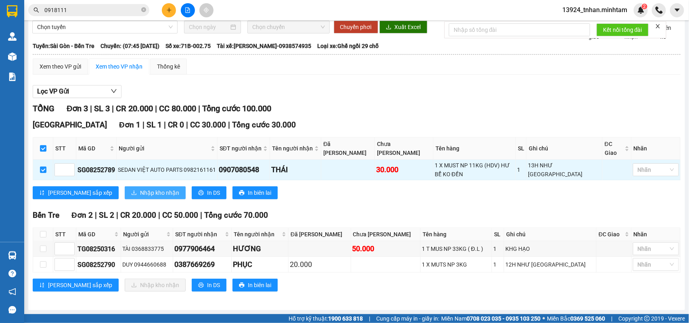
click at [140, 189] on span "Nhập kho nhận" at bounding box center [159, 192] width 39 height 9
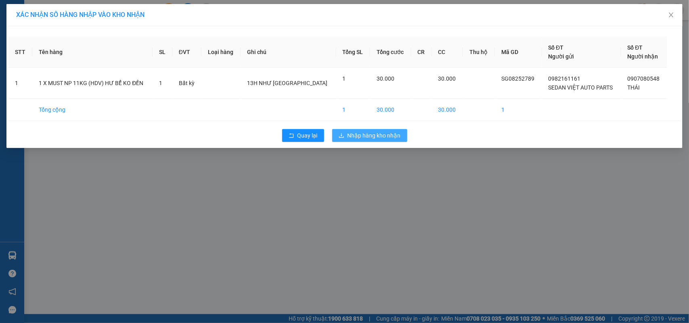
click at [364, 139] on span "Nhập hàng kho nhận" at bounding box center [374, 135] width 53 height 9
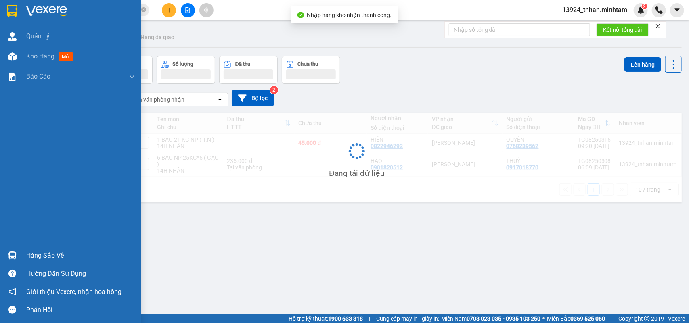
click at [9, 253] on img at bounding box center [12, 255] width 8 height 8
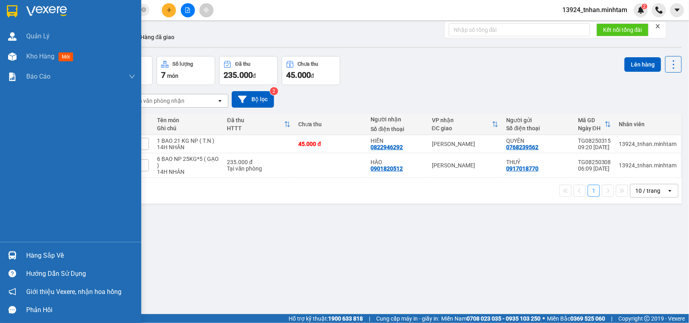
click at [21, 9] on div "Quản Lý Kho hàng mới Báo cáo BC giao hàng (nhân viên) BC hàng tồn Báo cáo dòng …" at bounding box center [70, 161] width 141 height 323
click at [21, 9] on div at bounding box center [70, 13] width 141 height 26
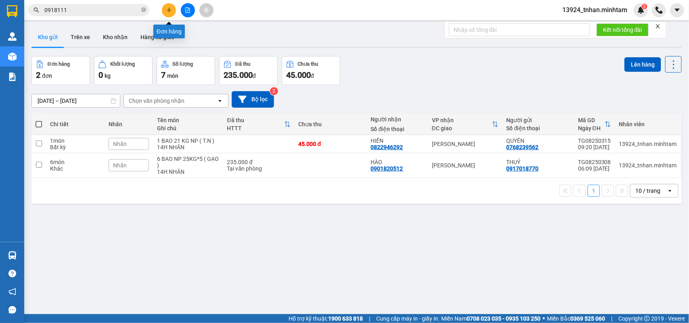
click at [168, 7] on icon "plus" at bounding box center [169, 10] width 6 height 6
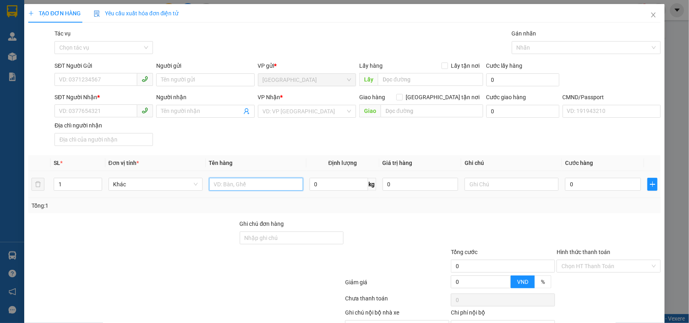
click at [259, 189] on input "text" at bounding box center [256, 184] width 94 height 13
type input "1 K X TRONG NP 23 KG"
click at [117, 80] on input "SĐT Người Gửi" at bounding box center [95, 79] width 83 height 13
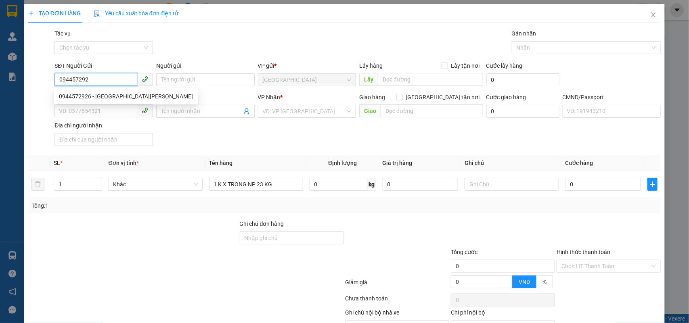
type input "0944572926"
click at [118, 90] on div "0944572926 - ANH HOÀNG ANH" at bounding box center [126, 96] width 144 height 13
type input "ANH HOÀNG ANH"
type input "0902666916"
type input "NHÂM"
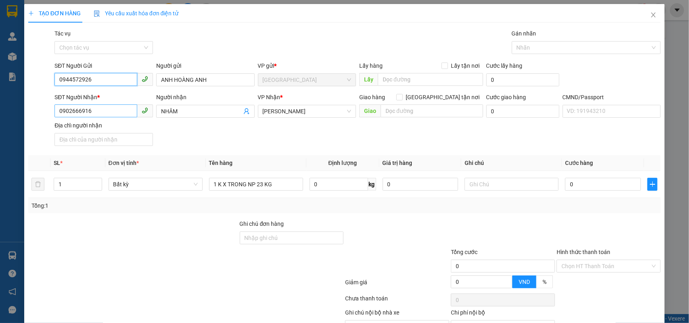
type input "0944572926"
drag, startPoint x: 113, startPoint y: 107, endPoint x: 9, endPoint y: 96, distance: 105.1
click at [9, 96] on div "TẠO ĐƠN HÀNG Yêu cầu xuất hóa đơn điện tử Transit Pickup Surcharge Ids Transit …" at bounding box center [344, 161] width 689 height 323
click at [82, 130] on div "0902666916 - NHÂM" at bounding box center [103, 128] width 88 height 9
type input "0902666916"
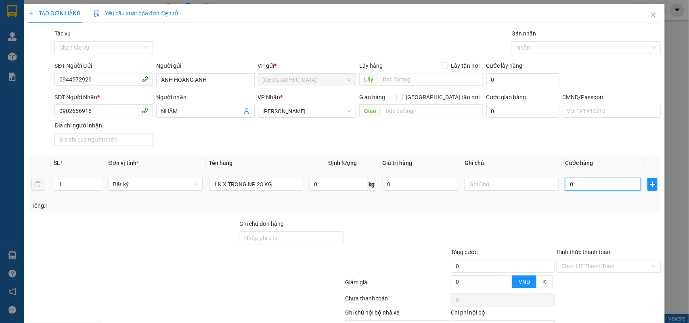
click at [603, 186] on input "0" at bounding box center [603, 184] width 76 height 13
type input "4"
type input "40"
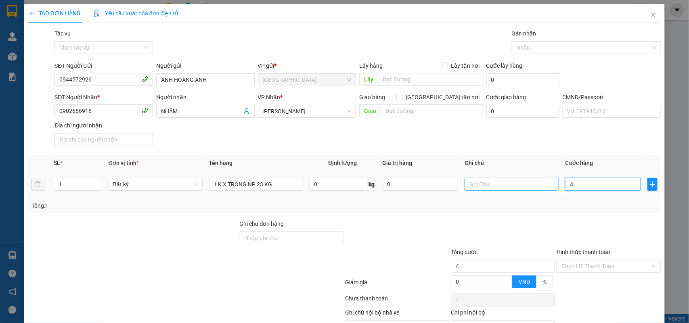
type input "40"
type input "40.000"
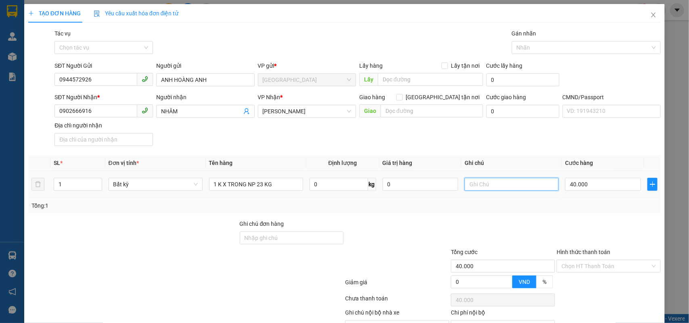
click at [521, 184] on input "text" at bounding box center [512, 184] width 94 height 13
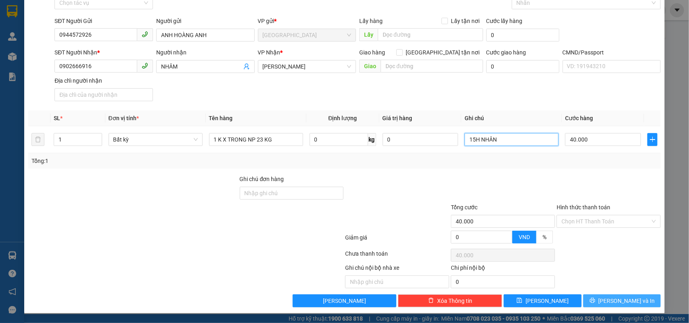
type input "15H NHÂN"
click at [630, 295] on button "[PERSON_NAME] và In" at bounding box center [621, 301] width 77 height 13
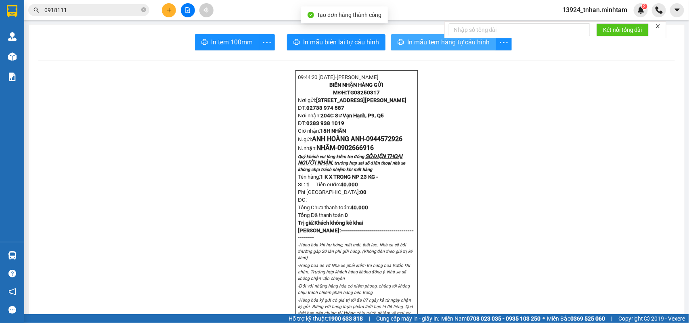
click at [421, 47] on span "In mẫu tem hàng tự cấu hình" at bounding box center [448, 42] width 82 height 10
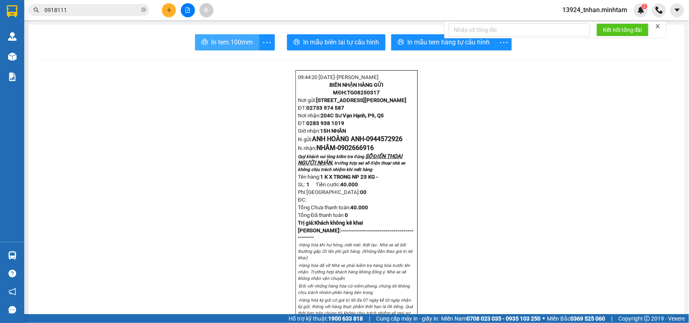
click at [231, 43] on span "In tem 100mm" at bounding box center [232, 42] width 42 height 10
click at [141, 11] on icon "close-circle" at bounding box center [143, 9] width 5 height 5
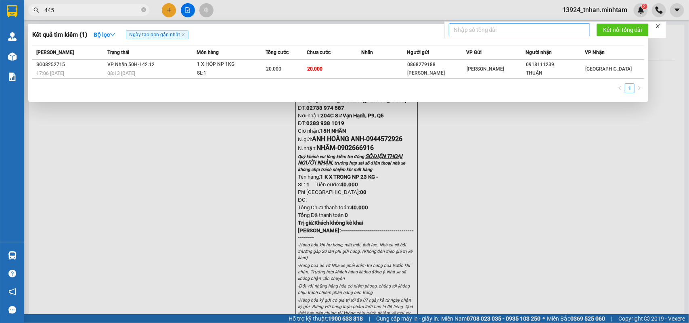
type input "4459"
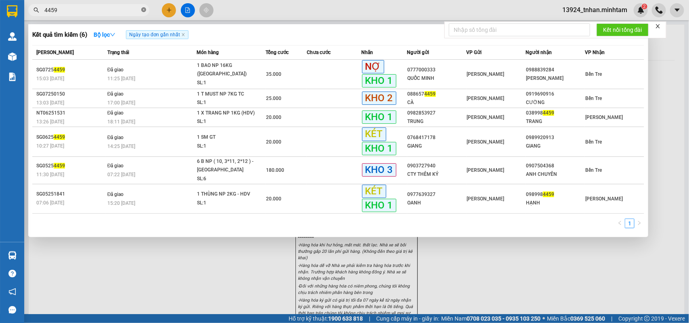
click at [142, 8] on icon "close-circle" at bounding box center [143, 9] width 5 height 5
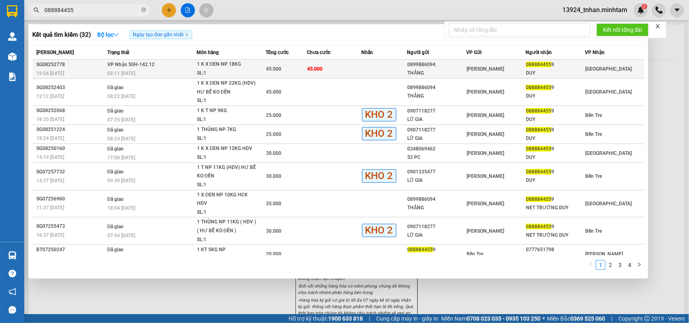
type input "088884455"
click at [482, 69] on span "[PERSON_NAME]" at bounding box center [486, 69] width 38 height 6
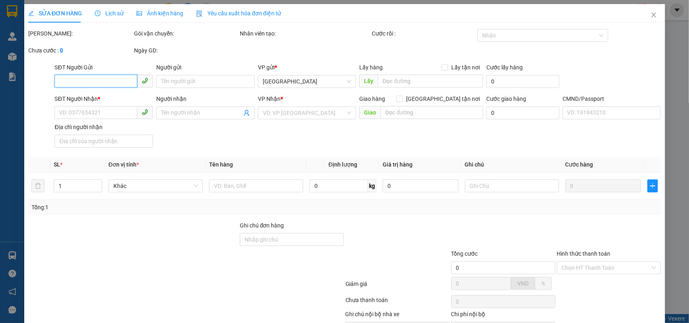
type input "0899886094"
type input "THẮNG"
type input "0888844559"
type input "DUY"
type input "HCK +10"
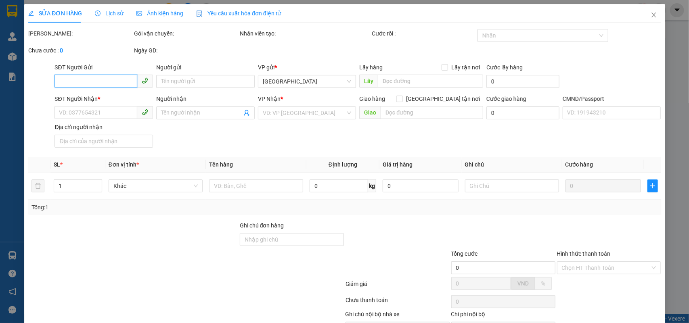
type input "45.000"
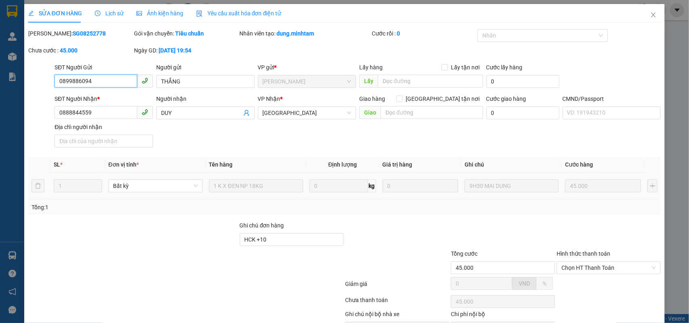
scroll to position [47, 0]
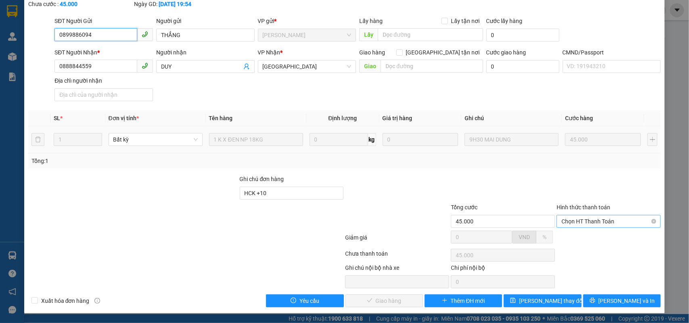
click at [613, 222] on span "Chọn HT Thanh Toán" at bounding box center [608, 222] width 94 height 12
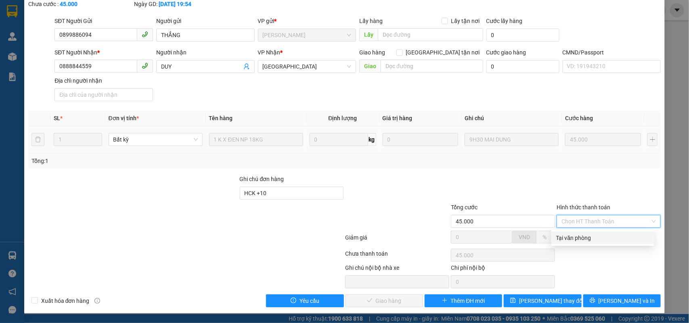
click at [588, 235] on div "Tại văn phòng" at bounding box center [602, 238] width 93 height 9
type input "0"
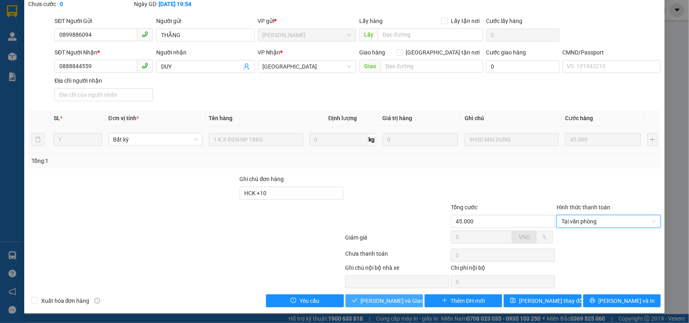
click at [386, 297] on span "Lưu và Giao hàng" at bounding box center [399, 301] width 77 height 9
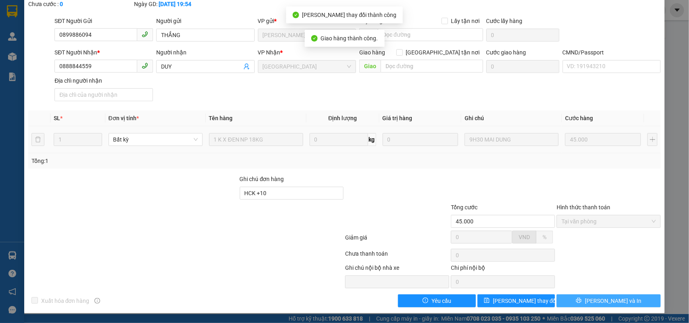
click at [595, 296] on button "[PERSON_NAME] và In" at bounding box center [609, 301] width 104 height 13
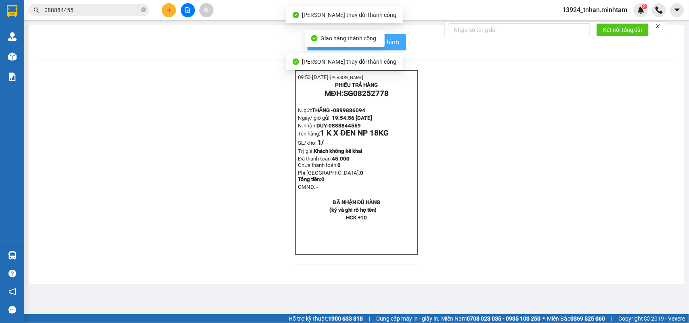
click at [391, 37] on span "In mẫu biên lai tự cấu hình" at bounding box center [362, 42] width 76 height 10
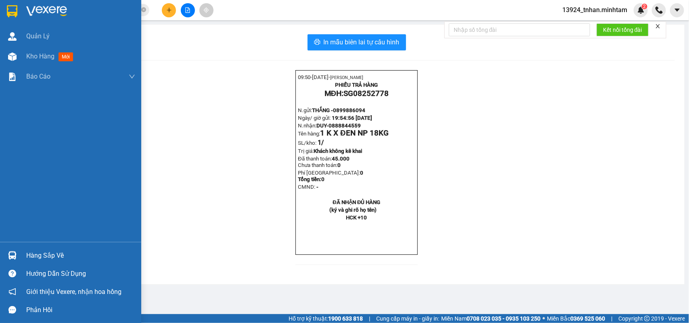
click at [0, 247] on div "Hàng sắp về" at bounding box center [70, 256] width 141 height 18
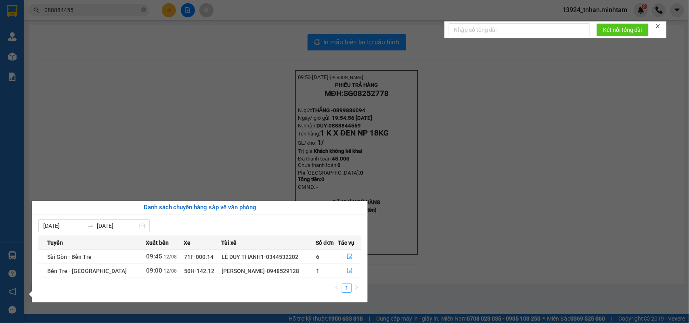
drag, startPoint x: 182, startPoint y: 11, endPoint x: 178, endPoint y: 12, distance: 5.0
click at [180, 11] on section "Kết quả tìm kiếm ( 32 ) Bộ lọc Ngày tạo đơn gần nhất Mã ĐH Trạng thái Món hàng …" at bounding box center [344, 161] width 689 height 323
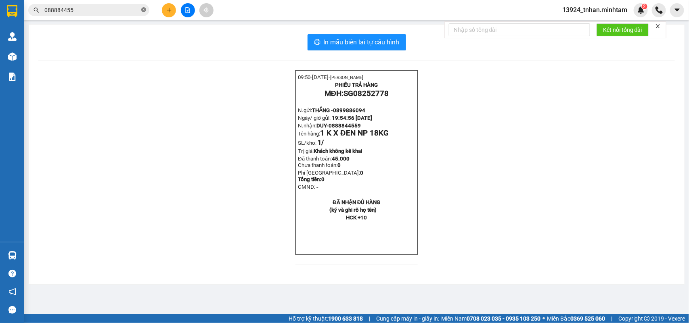
click at [144, 9] on icon "close-circle" at bounding box center [143, 9] width 5 height 5
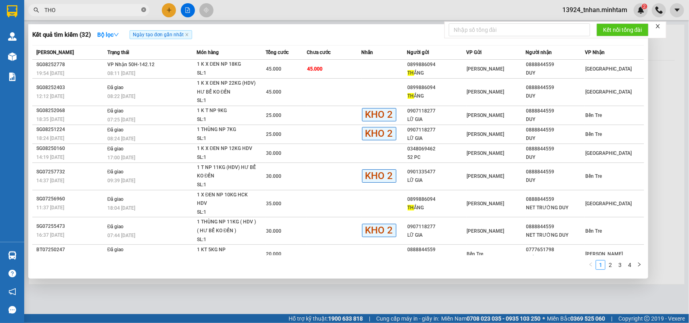
type input "THOA"
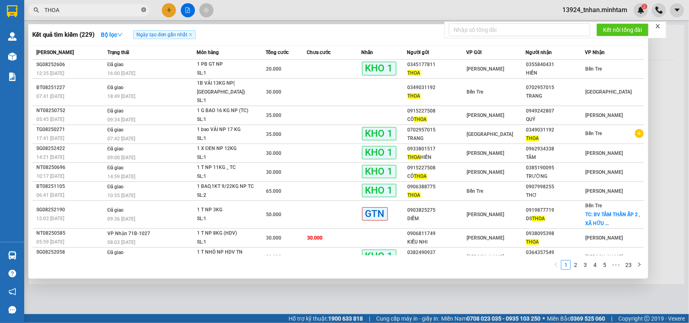
click at [144, 11] on icon "close-circle" at bounding box center [143, 9] width 5 height 5
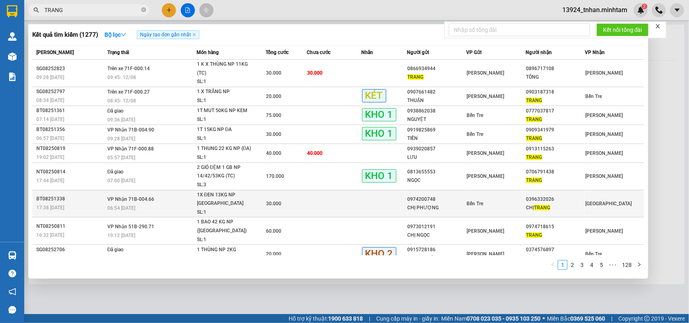
type input "TRANG"
click at [495, 199] on div "Bến Tre" at bounding box center [496, 203] width 59 height 9
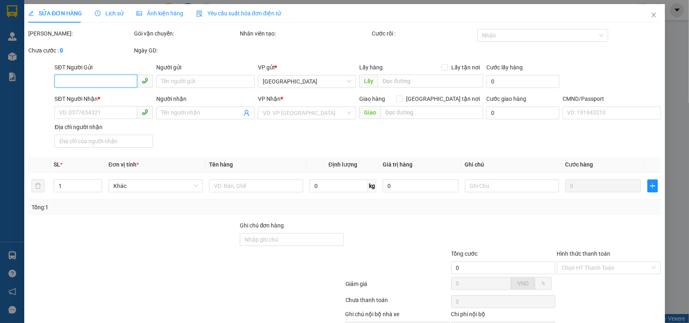
scroll to position [47, 0]
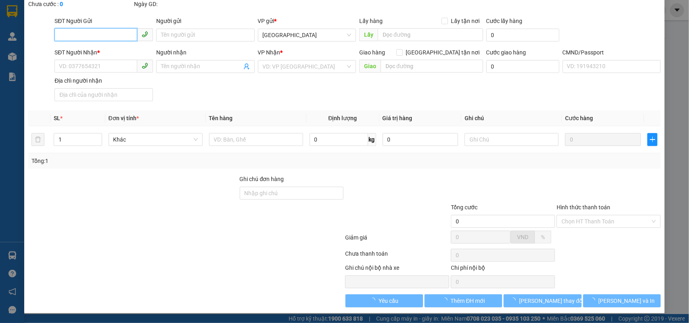
type input "0974200748"
type input "CHỊ PHƯỢNG"
type input "0396332026"
type input "CHỊ TRANG"
type input "30.000"
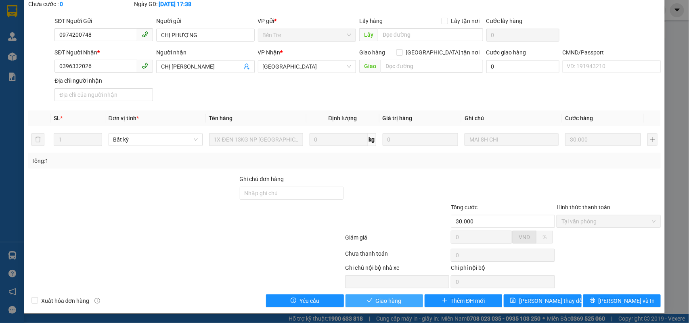
click at [396, 302] on span "Giao hàng" at bounding box center [389, 301] width 26 height 9
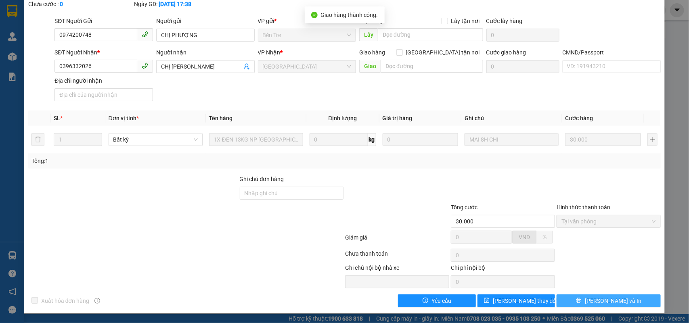
click at [605, 304] on span "[PERSON_NAME] và In" at bounding box center [613, 301] width 57 height 9
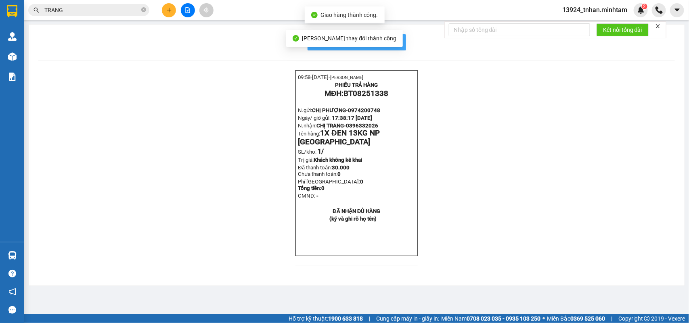
click at [396, 39] on span "In mẫu biên lai tự cấu hình" at bounding box center [362, 42] width 76 height 10
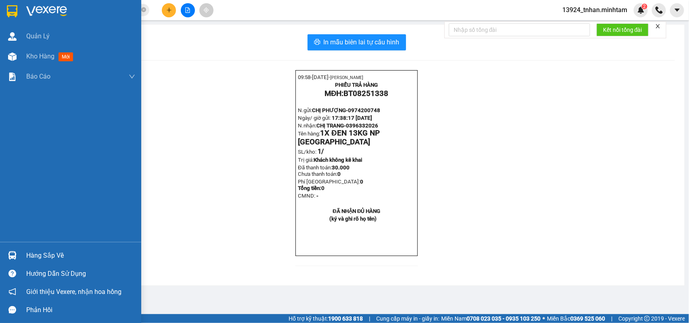
click at [8, 6] on img at bounding box center [12, 11] width 10 height 12
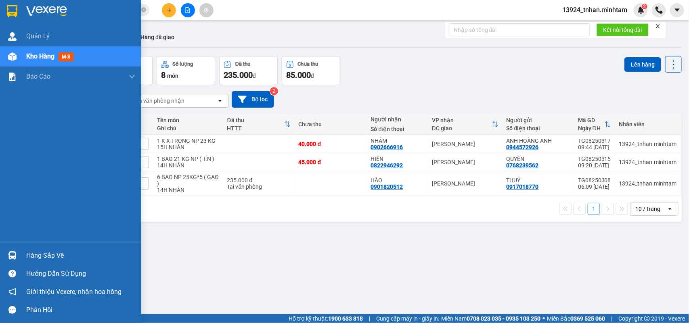
click at [5, 6] on div at bounding box center [12, 11] width 14 height 14
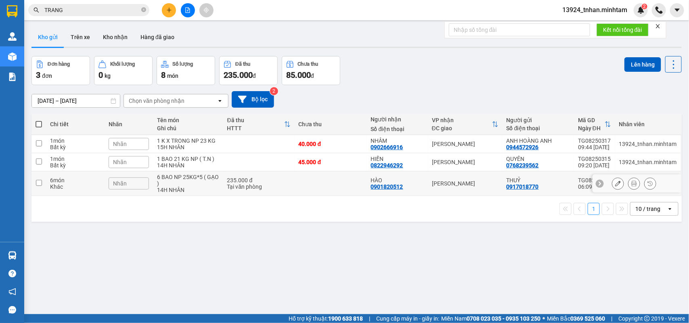
click at [469, 182] on div "[PERSON_NAME]" at bounding box center [465, 183] width 67 height 6
checkbox input "true"
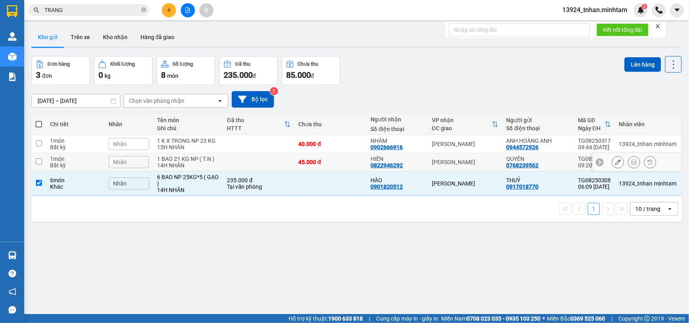
click at [465, 163] on div "[PERSON_NAME]" at bounding box center [465, 162] width 67 height 6
checkbox input "true"
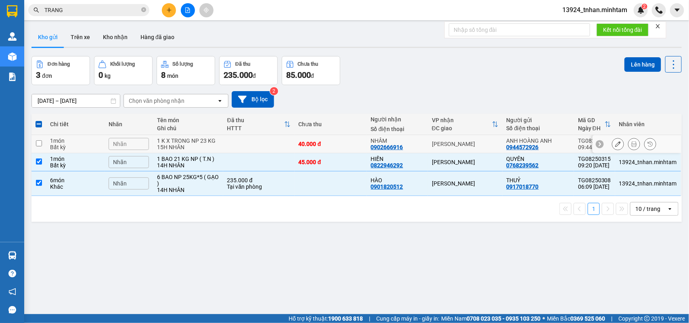
drag, startPoint x: 469, startPoint y: 140, endPoint x: 623, endPoint y: 46, distance: 179.8
click at [469, 140] on td "[PERSON_NAME]" at bounding box center [465, 144] width 75 height 18
checkbox input "true"
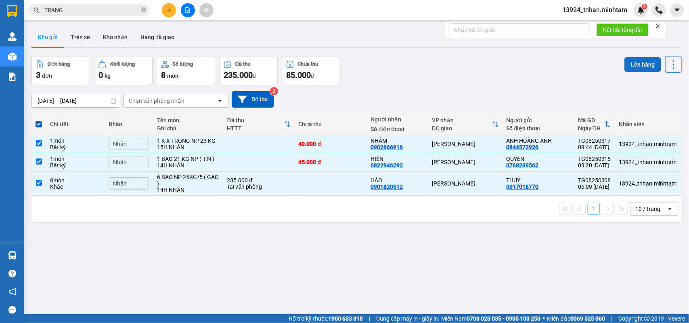
click at [641, 60] on button "Lên hàng" at bounding box center [642, 64] width 37 height 15
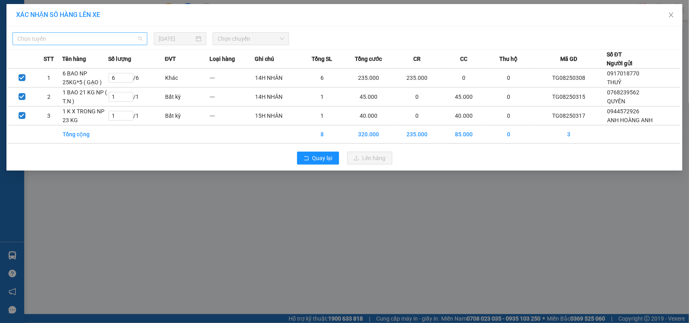
click at [96, 42] on span "Chọn tuyến" at bounding box center [79, 39] width 125 height 12
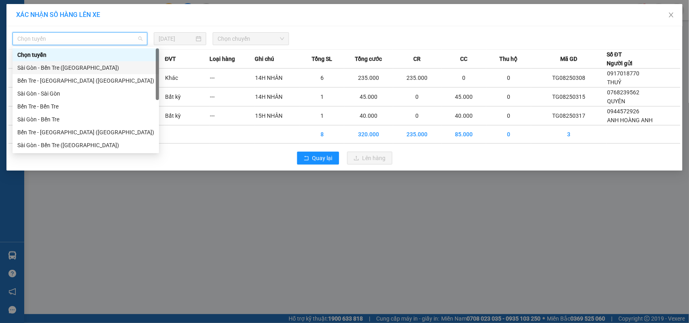
scroll to position [13, 0]
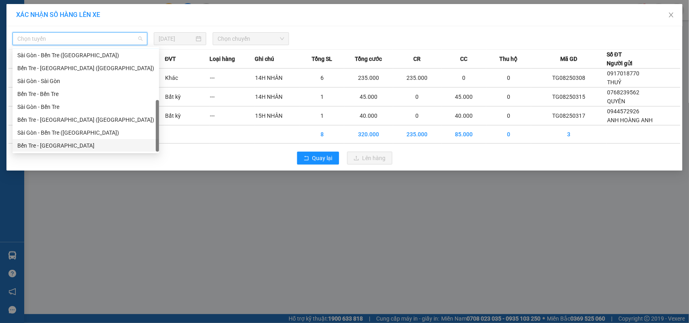
drag, startPoint x: 61, startPoint y: 144, endPoint x: 313, endPoint y: 18, distance: 281.2
click at [62, 142] on div "Bến Tre - Sài Gòn" at bounding box center [85, 145] width 137 height 9
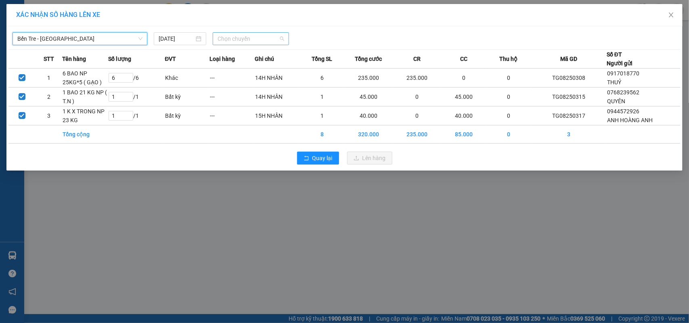
click at [276, 37] on span "Chọn chuyến" at bounding box center [251, 39] width 66 height 12
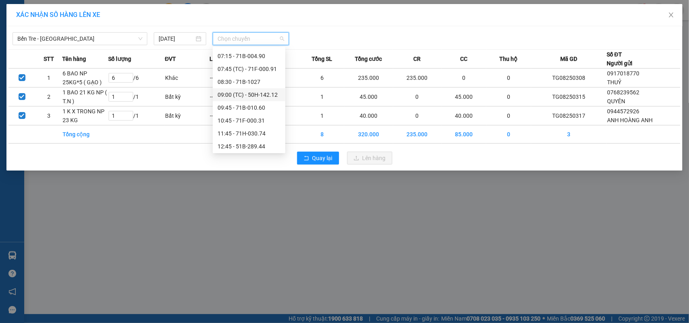
scroll to position [101, 0]
click at [128, 36] on span "Bến Tre - Sài Gòn" at bounding box center [79, 39] width 125 height 12
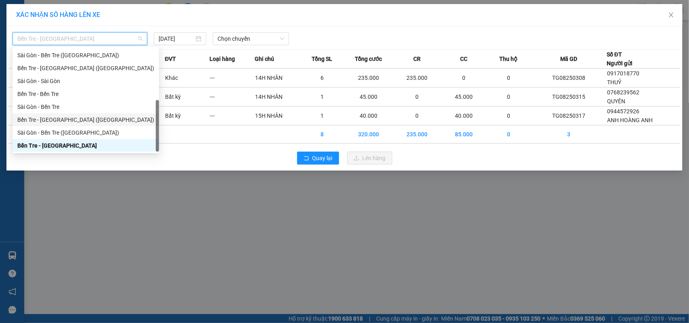
click at [86, 120] on div "Bến Tre - [GEOGRAPHIC_DATA] ([GEOGRAPHIC_DATA])" at bounding box center [85, 119] width 137 height 9
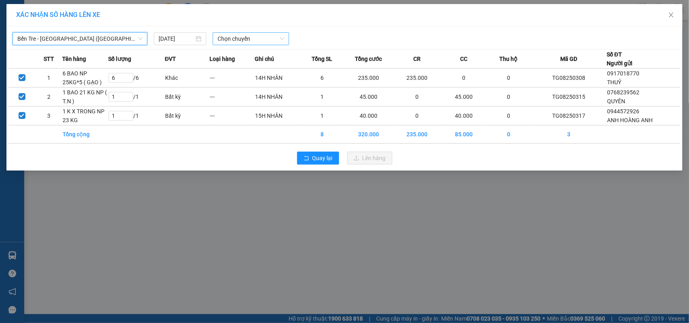
click at [260, 41] on span "Chọn chuyến" at bounding box center [251, 39] width 66 height 12
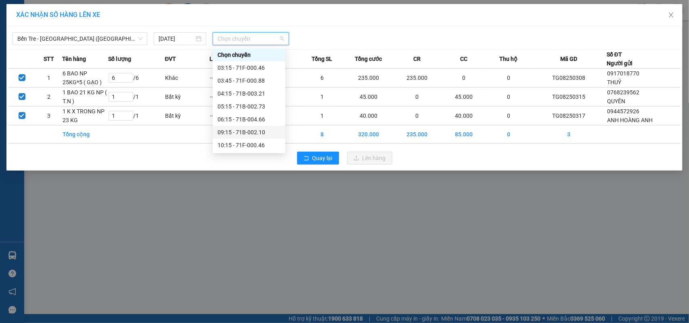
drag, startPoint x: 264, startPoint y: 135, endPoint x: 270, endPoint y: 133, distance: 6.4
click at [263, 135] on div "09:15 - 71B-002.10" at bounding box center [249, 132] width 63 height 9
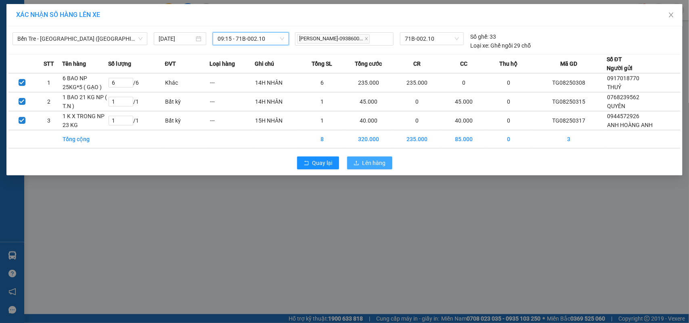
click at [382, 166] on span "Lên hàng" at bounding box center [373, 163] width 23 height 9
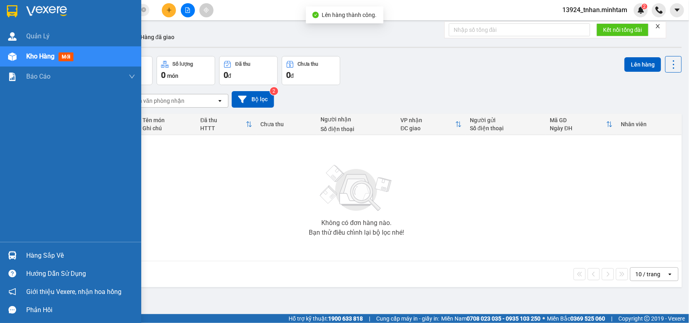
click at [13, 249] on div at bounding box center [12, 256] width 14 height 14
click at [19, 9] on div "Quản Lý Kho hàng mới Báo cáo BC giao hàng (nhân viên) BC hàng tồn Báo cáo dòng …" at bounding box center [70, 161] width 141 height 323
click at [19, 9] on div at bounding box center [12, 11] width 14 height 14
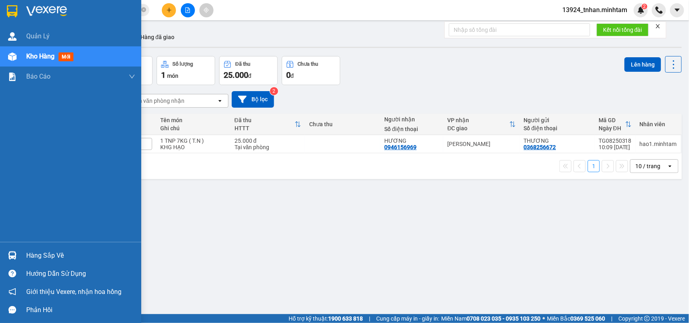
drag, startPoint x: 23, startPoint y: 249, endPoint x: 19, endPoint y: 243, distance: 6.5
click at [23, 249] on div "Hàng sắp về" at bounding box center [70, 256] width 141 height 18
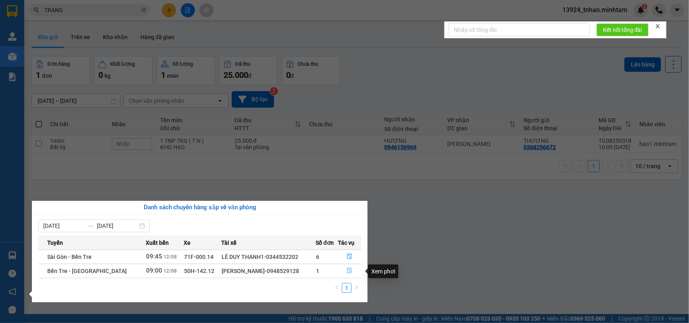
click at [347, 269] on icon "file-done" at bounding box center [350, 271] width 6 height 6
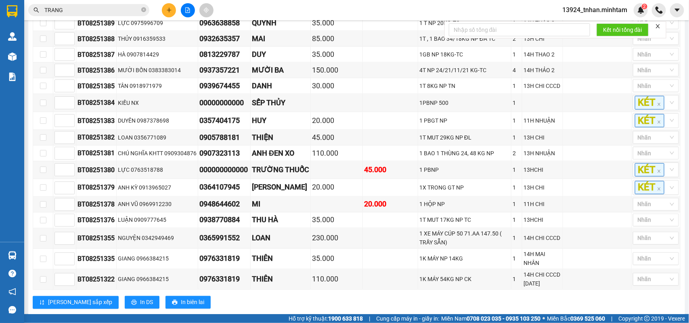
scroll to position [617, 0]
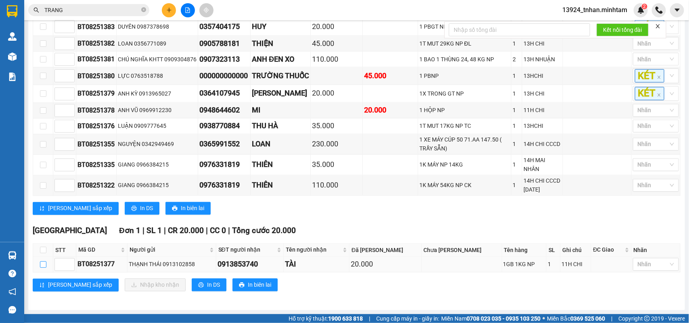
click at [46, 262] on input "checkbox" at bounding box center [43, 265] width 6 height 6
checkbox input "true"
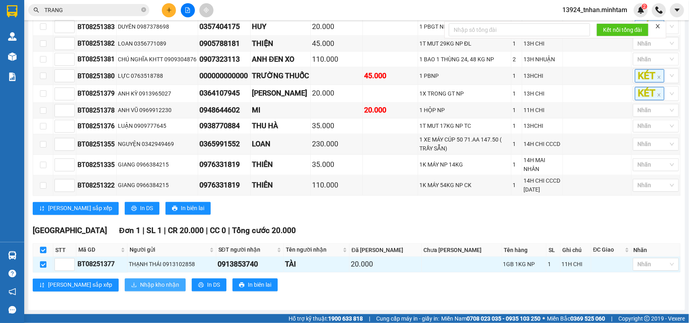
click at [140, 281] on span "Nhập kho nhận" at bounding box center [159, 285] width 39 height 9
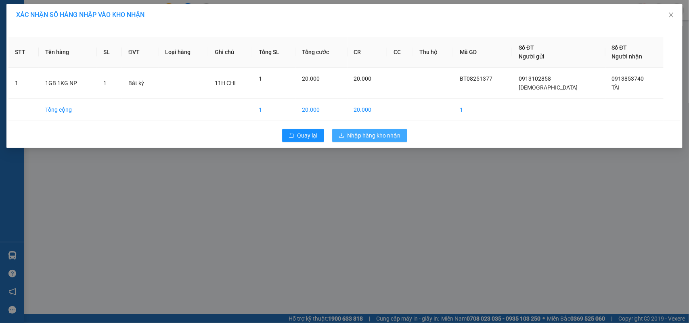
click at [379, 134] on span "Nhập hàng kho nhận" at bounding box center [374, 135] width 53 height 9
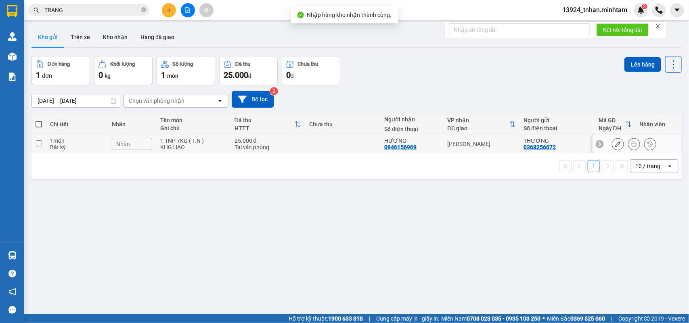
click at [447, 148] on td "[PERSON_NAME]" at bounding box center [481, 144] width 76 height 18
checkbox input "true"
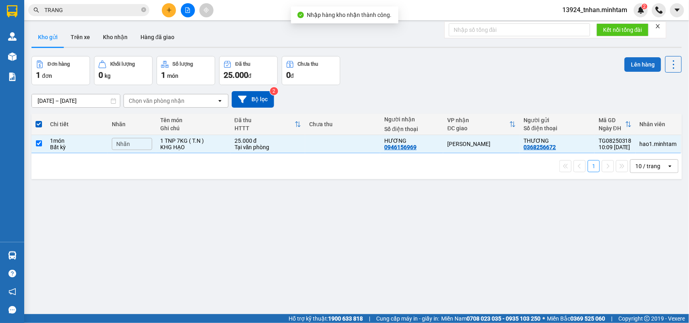
click at [628, 61] on button "Lên hàng" at bounding box center [642, 64] width 37 height 15
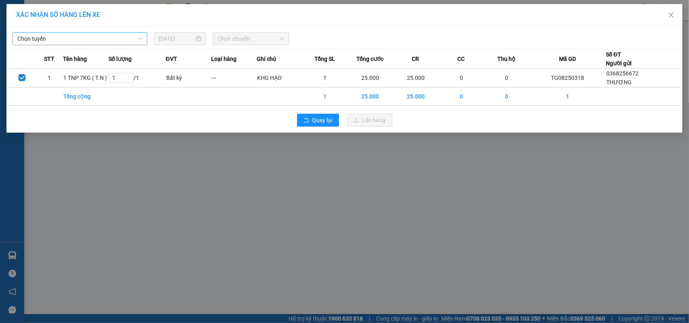
click at [91, 41] on span "Chọn tuyến" at bounding box center [79, 39] width 125 height 12
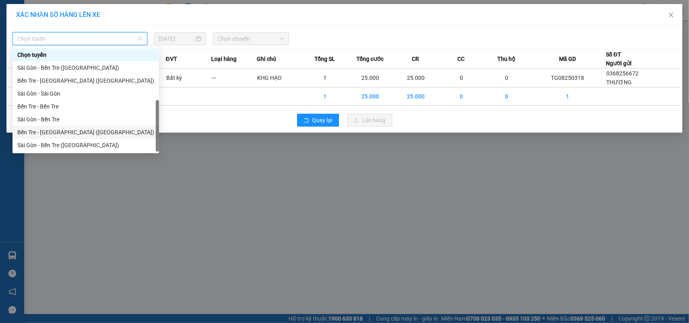
scroll to position [13, 0]
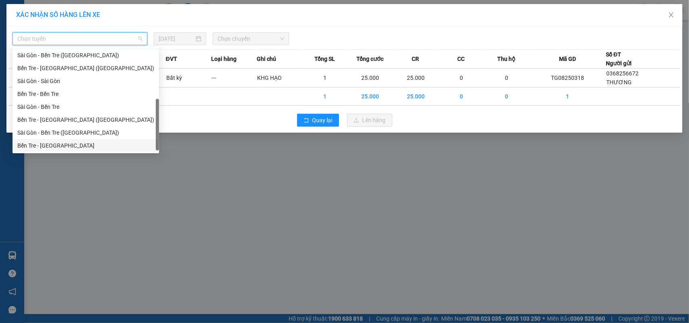
click at [65, 142] on div "Bến Tre - Sài Gòn" at bounding box center [85, 145] width 137 height 9
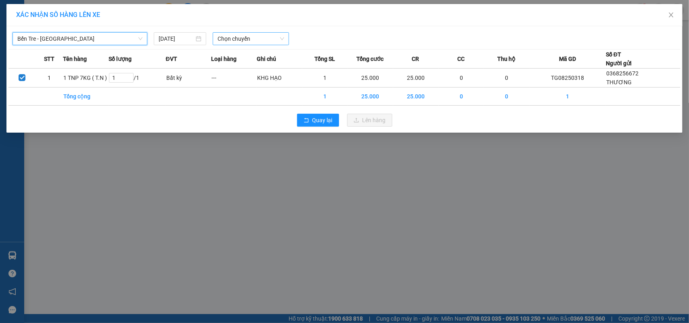
click at [247, 37] on span "Chọn chuyến" at bounding box center [251, 39] width 66 height 12
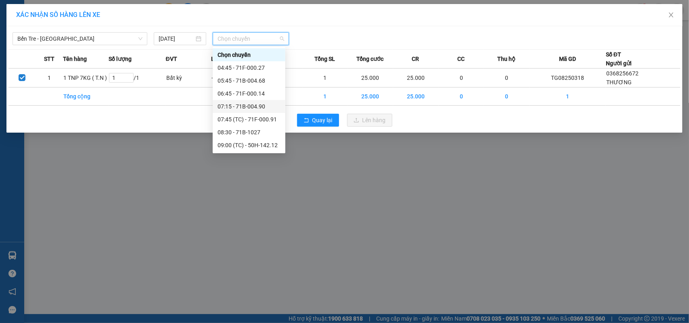
scroll to position [50, 0]
click at [269, 95] on div "09:00 (TC) - 50H-142.12" at bounding box center [249, 94] width 63 height 9
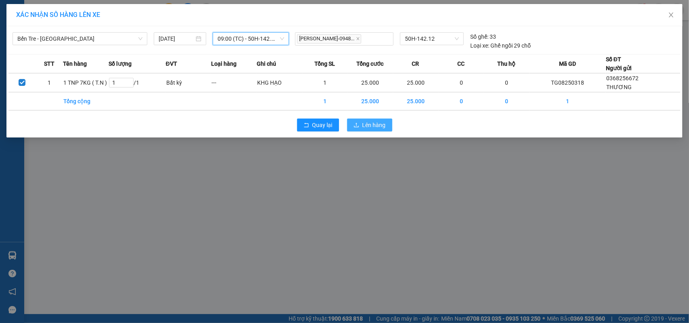
click at [377, 126] on span "Lên hàng" at bounding box center [373, 125] width 23 height 9
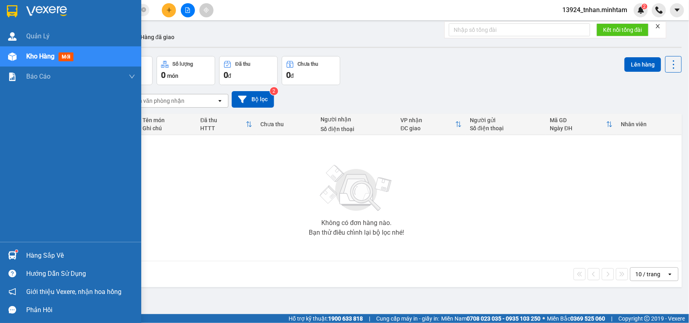
click at [6, 255] on div at bounding box center [12, 256] width 14 height 14
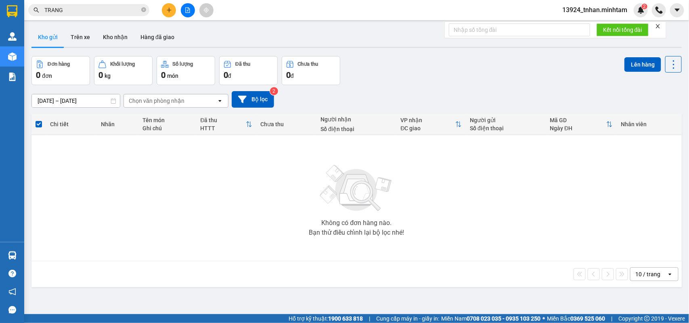
click at [142, 8] on section "Kết quả tìm kiếm ( 1277 ) Bộ lọc Ngày tạo đơn gần nhất Mã ĐH Trạng thái Món hàn…" at bounding box center [344, 161] width 689 height 323
click at [142, 8] on icon "close-circle" at bounding box center [143, 9] width 5 height 5
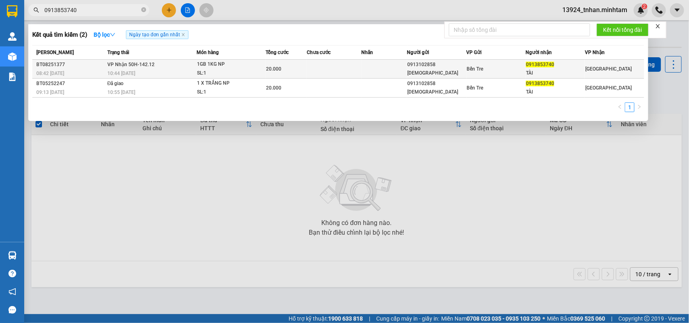
type input "0913853740"
click at [376, 71] on td at bounding box center [385, 69] width 46 height 19
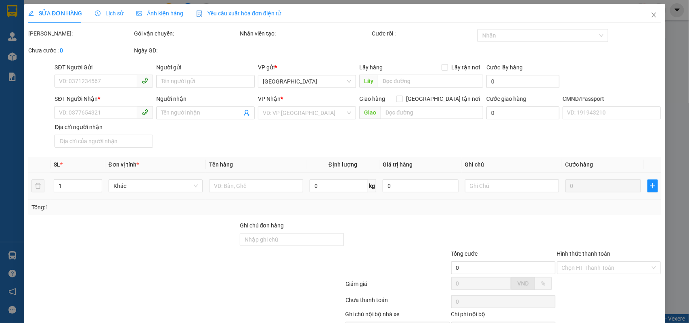
type input "0913102858"
type input "THẠNH THÁI"
type input "0913853740"
type input "TÀI"
type input "20.000"
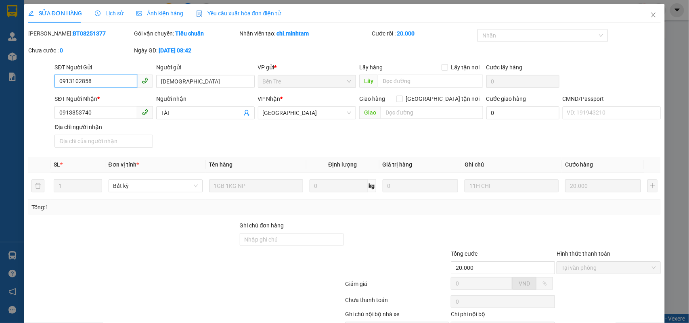
scroll to position [47, 0]
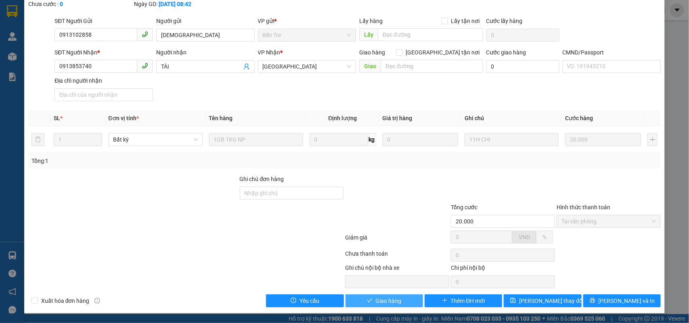
click at [378, 301] on span "Giao hàng" at bounding box center [389, 301] width 26 height 9
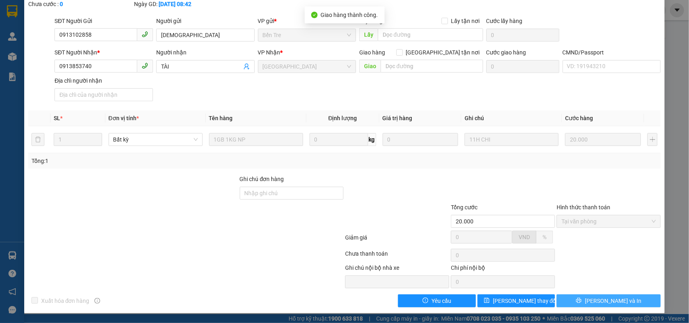
click at [638, 298] on button "[PERSON_NAME] và In" at bounding box center [609, 301] width 104 height 13
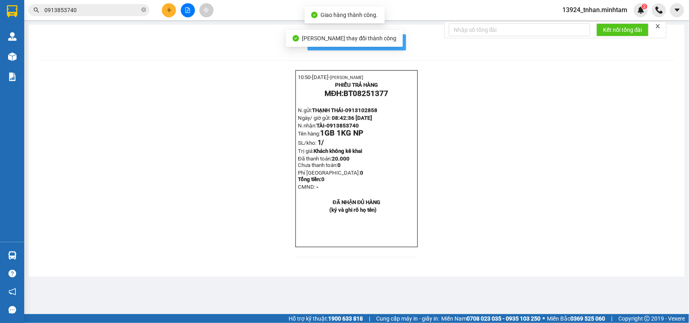
click at [404, 45] on button "In mẫu biên lai tự cấu hình" at bounding box center [357, 42] width 98 height 16
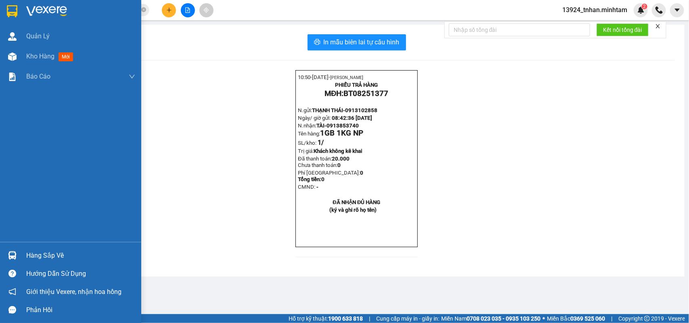
click at [23, 253] on div "Hàng sắp về" at bounding box center [70, 256] width 141 height 18
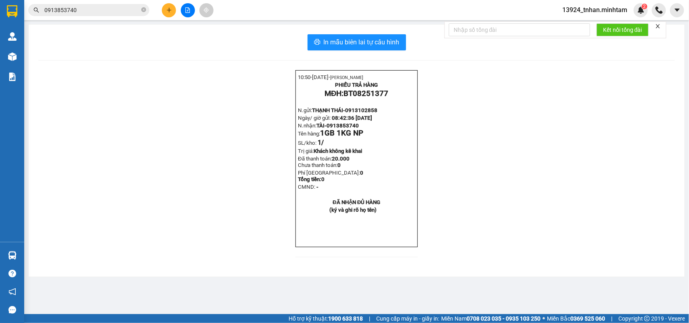
click at [164, 10] on section "Kết quả tìm kiếm ( 2 ) Bộ lọc Ngày tạo đơn gần nhất Mã ĐH Trạng thái Món hàng T…" at bounding box center [344, 161] width 689 height 323
click at [164, 10] on button at bounding box center [169, 10] width 14 height 14
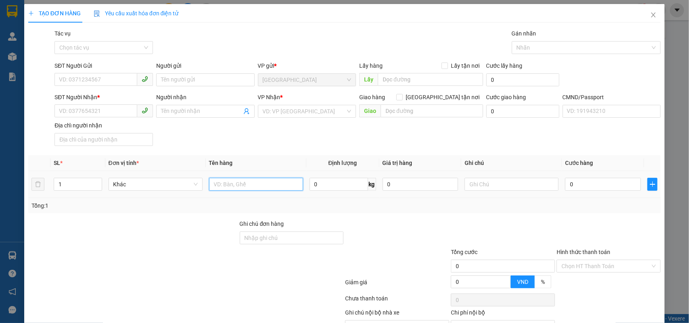
click at [232, 181] on input "text" at bounding box center [256, 184] width 94 height 13
type input "1 K GB NP 15 KG"
click at [115, 77] on input "SĐT Người Gửi" at bounding box center [95, 79] width 83 height 13
type input "0937586527"
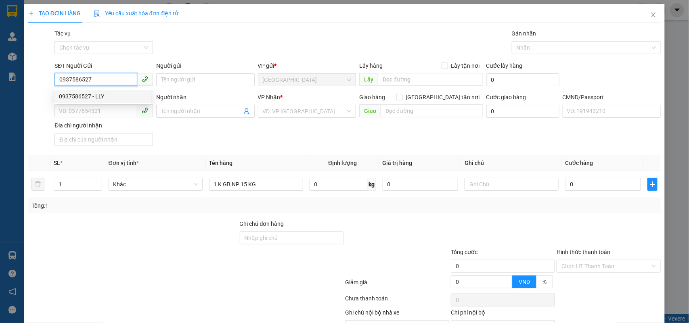
click at [103, 99] on div "0937586527 - LLY" at bounding box center [103, 96] width 88 height 9
type input "LLY"
type input "0981165663"
type input "DIỄM"
type input "0937586527"
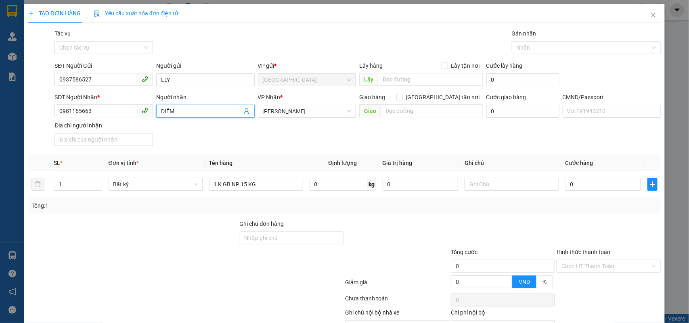
click at [244, 110] on icon "user-add" at bounding box center [246, 111] width 6 height 6
drag, startPoint x: 98, startPoint y: 109, endPoint x: 0, endPoint y: -16, distance: 159.0
click at [0, 0] on html "Kết quả tìm kiếm ( 2 ) Bộ lọc Ngày tạo đơn gần nhất Mã ĐH Trạng thái Món hàng T…" at bounding box center [344, 161] width 689 height 323
click at [74, 109] on input "037836446" at bounding box center [95, 111] width 83 height 13
type input "0378336446"
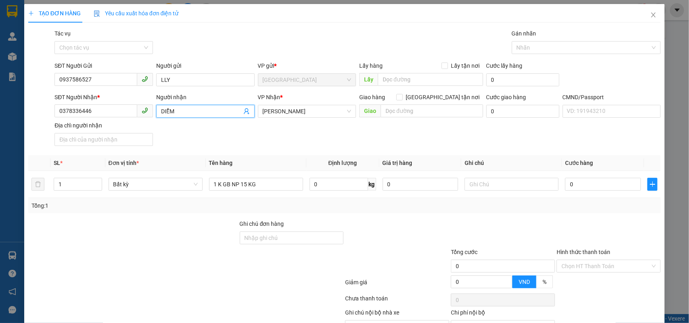
drag, startPoint x: 170, startPoint y: 112, endPoint x: 136, endPoint y: 110, distance: 33.5
click at [136, 110] on div "SĐT Người Nhận * 0378336446 Người nhận DIỄM DIỄM VP Nhận * Ngã Tư Huyện Giao …" at bounding box center [357, 121] width 609 height 57
click at [297, 115] on span "Ngã Tư Huyện" at bounding box center [307, 111] width 89 height 12
type input "TRUNG"
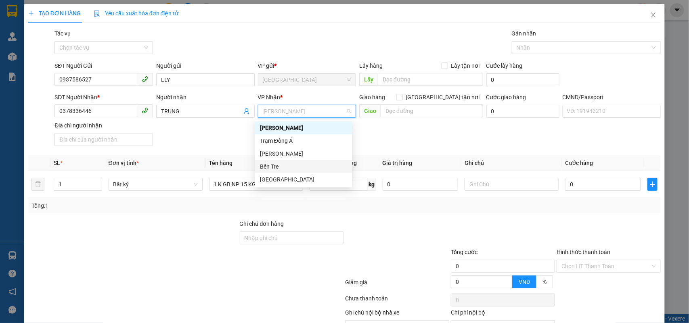
click at [284, 167] on div "Bến Tre" at bounding box center [304, 166] width 88 height 9
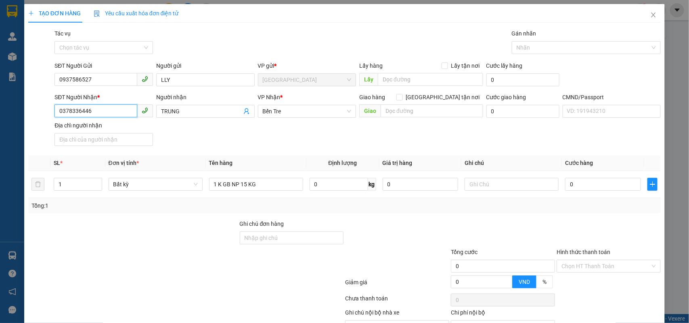
click at [127, 114] on input "0378336446" at bounding box center [95, 111] width 83 height 13
click at [608, 187] on input "0" at bounding box center [603, 184] width 76 height 13
click at [243, 113] on icon "user-add" at bounding box center [246, 111] width 6 height 6
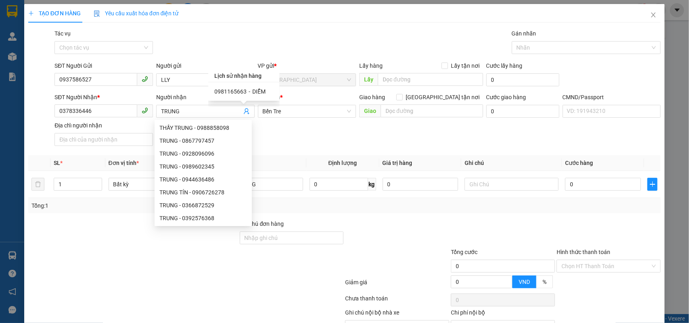
click at [404, 146] on div "SĐT Người Nhận * 0378336446 Người nhận TRUNG VP Nhận * Bến Tre Giao hàng Giao …" at bounding box center [357, 121] width 609 height 57
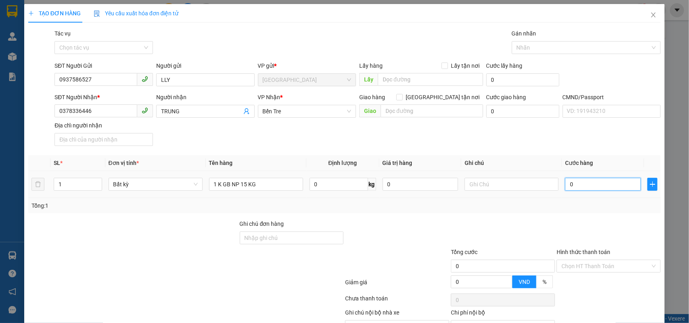
type input "3"
type input "30"
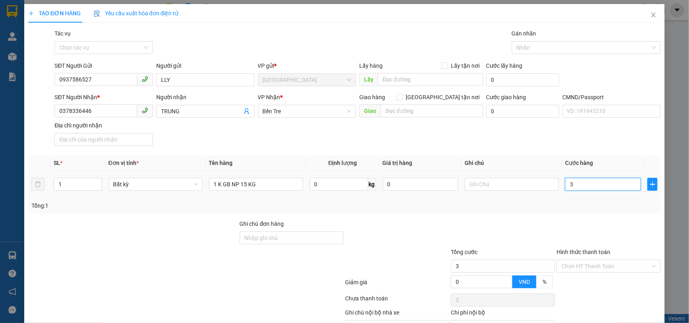
type input "30"
type input "30.000"
click at [503, 186] on input "text" at bounding box center [512, 184] width 94 height 13
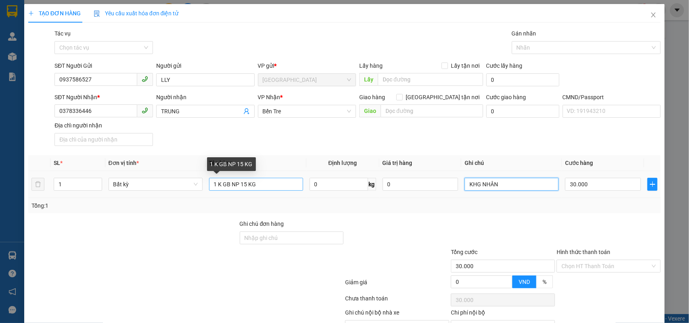
type input "KHG NHÂN"
click at [275, 182] on input "1 K GB NP 15 KG" at bounding box center [256, 184] width 94 height 13
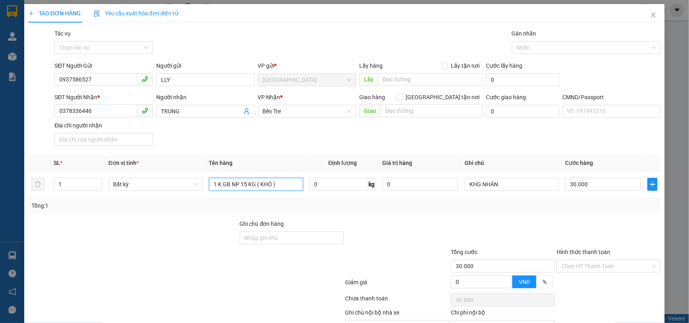
scroll to position [46, 0]
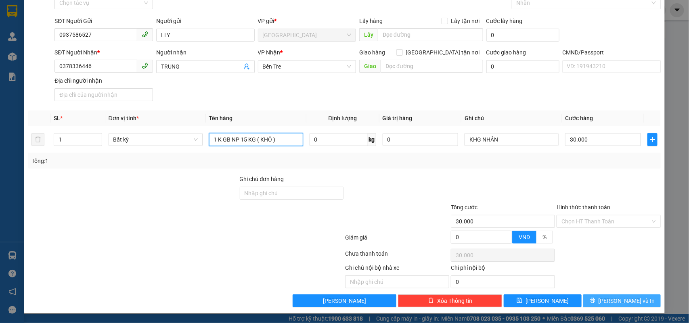
type input "1 K GB NP 15 KG ( KHÔ )"
click at [617, 295] on button "[PERSON_NAME] và In" at bounding box center [621, 301] width 77 height 13
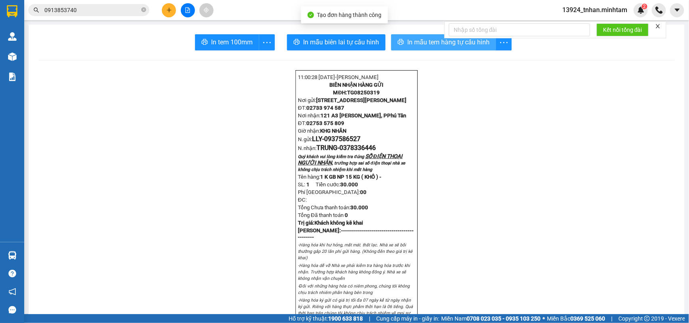
click at [402, 42] on button "In mẫu tem hàng tự cấu hình" at bounding box center [443, 42] width 105 height 16
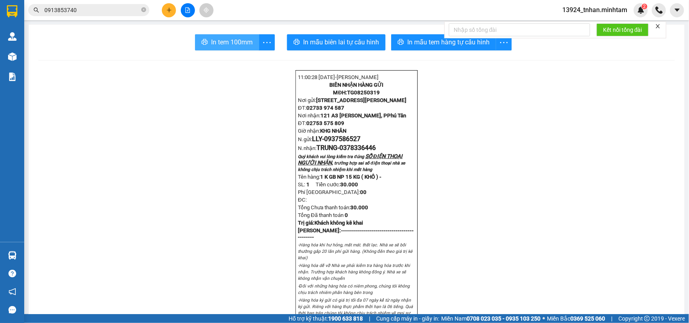
click at [215, 43] on span "In tem 100mm" at bounding box center [232, 42] width 42 height 10
click at [142, 11] on icon "close-circle" at bounding box center [143, 9] width 5 height 5
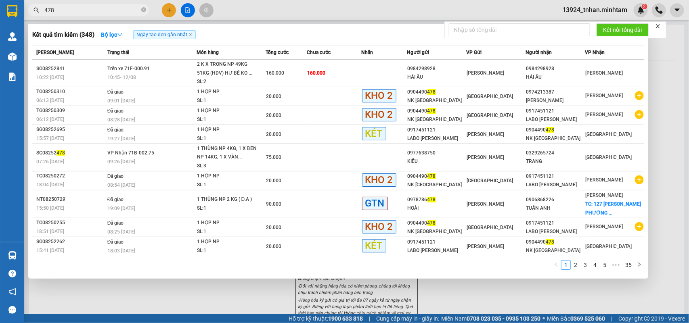
type input "478"
click at [172, 8] on div at bounding box center [344, 161] width 689 height 323
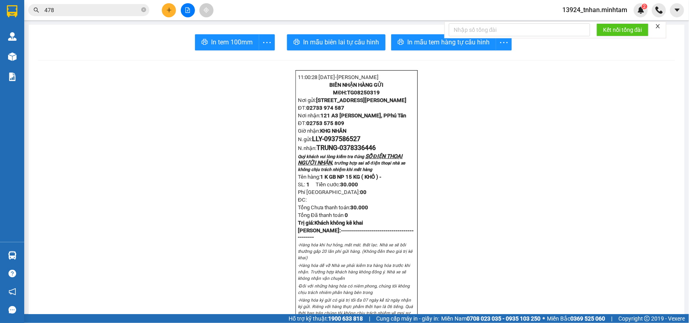
click at [172, 8] on button at bounding box center [169, 10] width 14 height 14
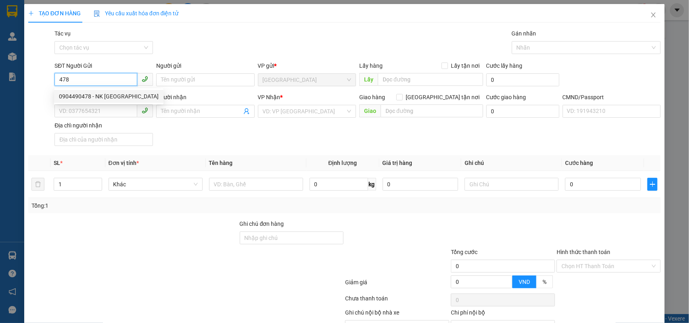
drag, startPoint x: 118, startPoint y: 93, endPoint x: 99, endPoint y: 84, distance: 21.3
click at [117, 94] on div "0904490478 - NK SÀI GÒN" at bounding box center [109, 96] width 100 height 9
type input "0904490478"
type input "NK SÀI GÒN"
type input "0974213387"
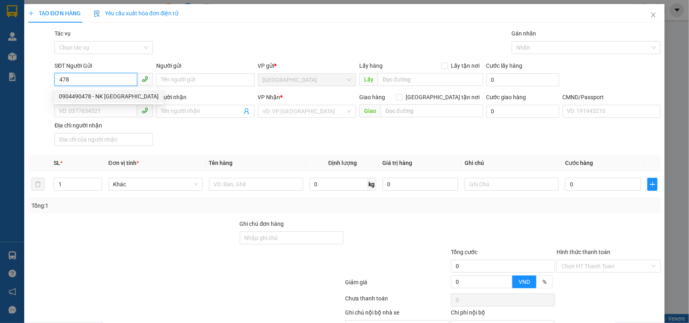
type input "ĐỖ ĐỨC CHUNG"
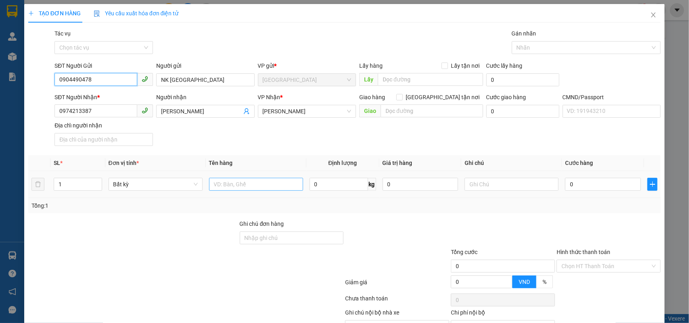
type input "0904490478"
click at [221, 183] on input "text" at bounding box center [256, 184] width 94 height 13
type input "1 HỘP NP"
click at [604, 185] on input "0" at bounding box center [603, 184] width 76 height 13
type input "2"
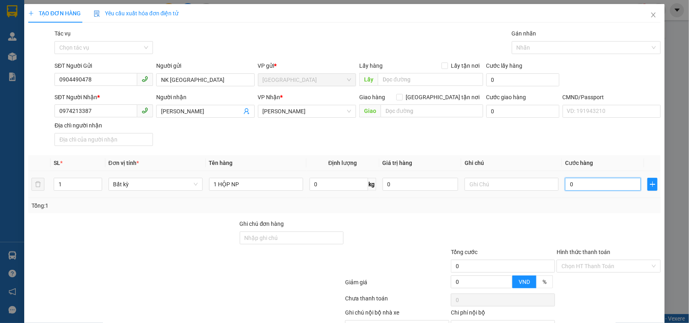
type input "2"
type input "20"
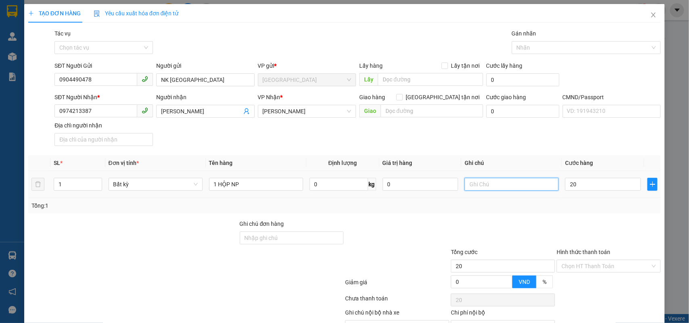
type input "20.000"
click at [523, 181] on input "text" at bounding box center [512, 184] width 94 height 13
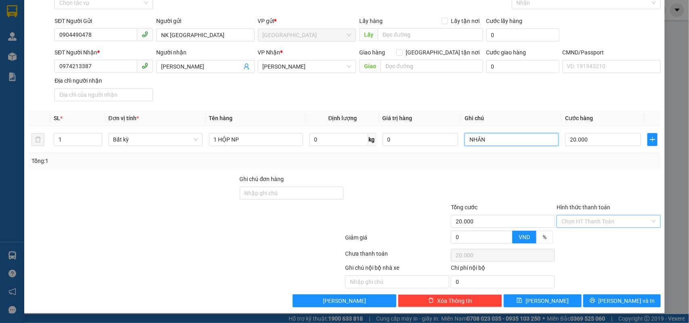
type input "NHÂN"
click at [568, 225] on input "Hình thức thanh toán" at bounding box center [605, 222] width 89 height 12
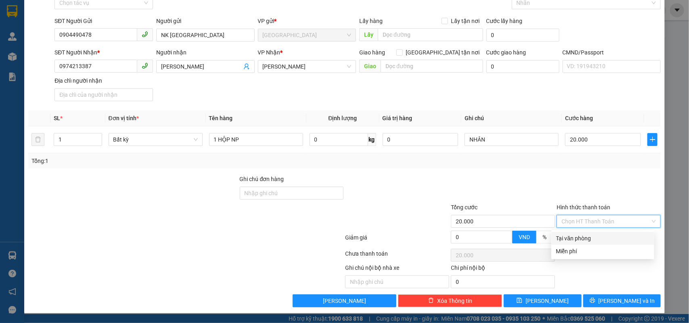
click at [577, 234] on div "Tại văn phòng" at bounding box center [602, 238] width 93 height 9
type input "0"
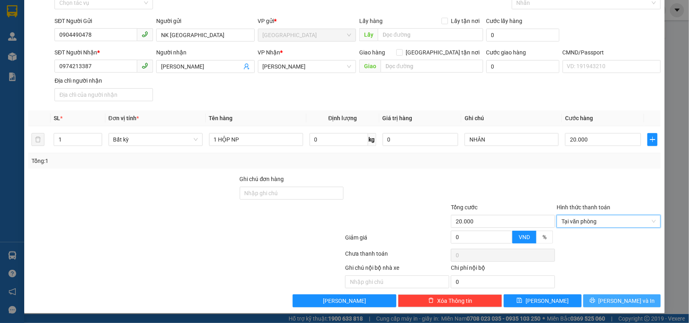
click at [594, 299] on button "[PERSON_NAME] và In" at bounding box center [621, 301] width 77 height 13
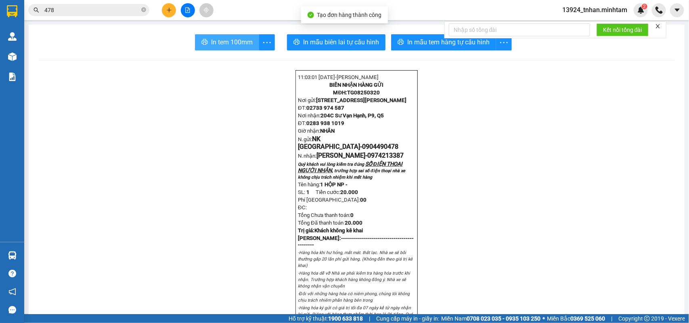
click at [243, 40] on span "In tem 100mm" at bounding box center [232, 42] width 42 height 10
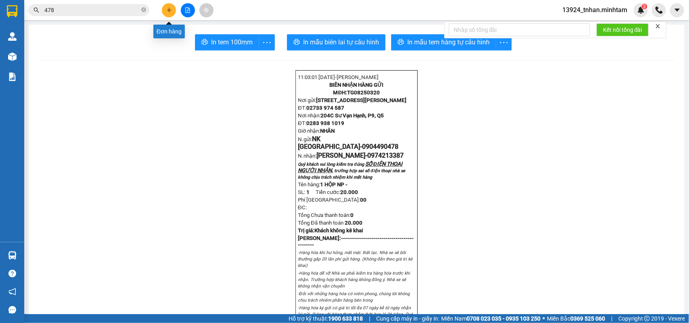
click at [166, 7] on icon "plus" at bounding box center [169, 10] width 6 height 6
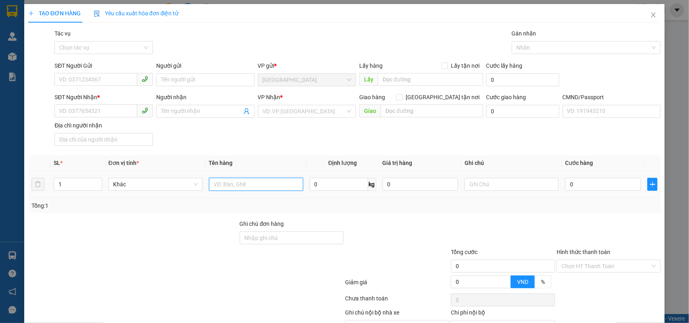
click at [243, 179] on input "text" at bounding box center [256, 184] width 94 height 13
type input "1 T NP 6 KG ( Đ.A )"
click at [110, 83] on input "SĐT Người Gửi" at bounding box center [95, 79] width 83 height 13
type input "0385398195"
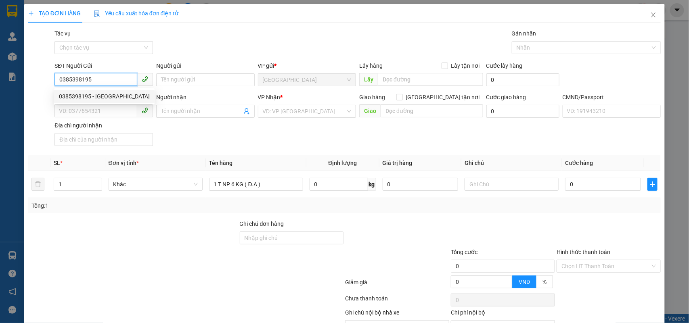
click at [130, 94] on div "0385398195 - ĐỨC" at bounding box center [104, 96] width 91 height 9
type input "ĐỨC"
type input "0708830379"
type input "PHƯỢNG"
type input "0385398195"
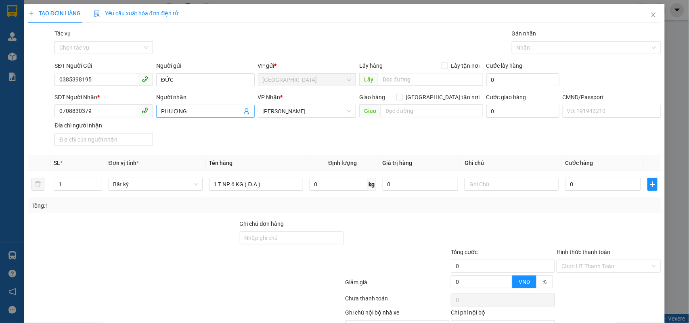
click at [243, 110] on icon "user-add" at bounding box center [246, 111] width 6 height 6
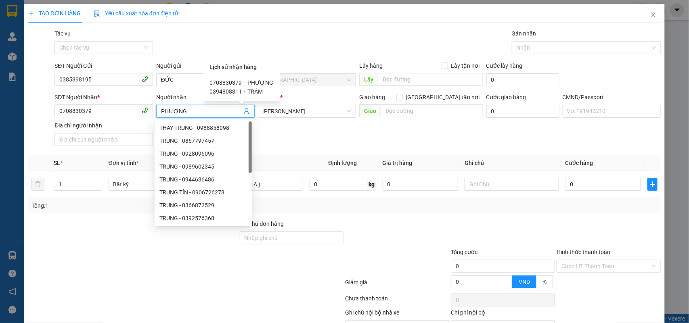
click at [251, 93] on span "TRÂM" at bounding box center [255, 91] width 15 height 6
type input "0394808311"
type input "TRÂM"
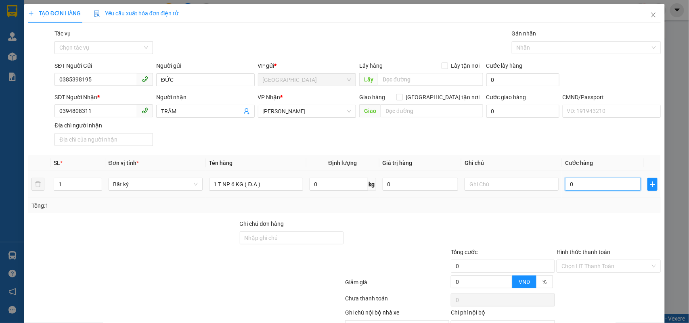
click at [582, 186] on input "0" at bounding box center [603, 184] width 76 height 13
type input "2"
type input "25"
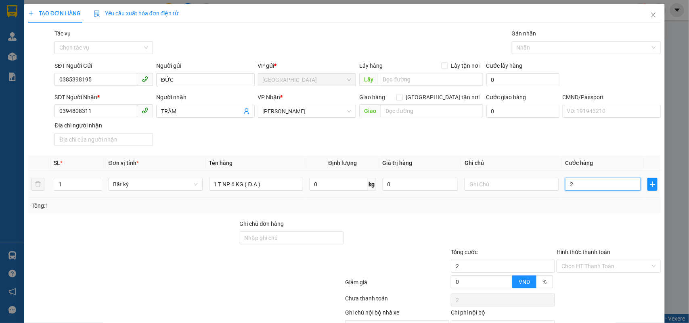
type input "25"
type input "25.000"
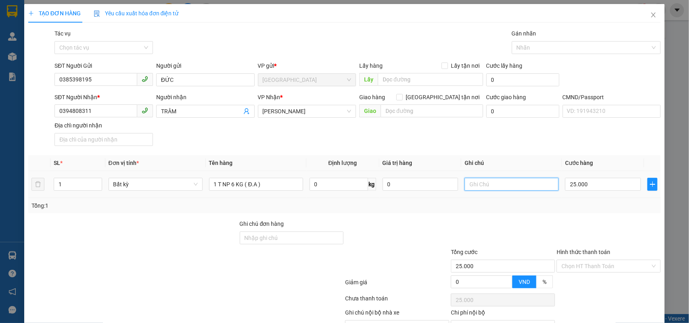
click at [486, 182] on input "text" at bounding box center [512, 184] width 94 height 13
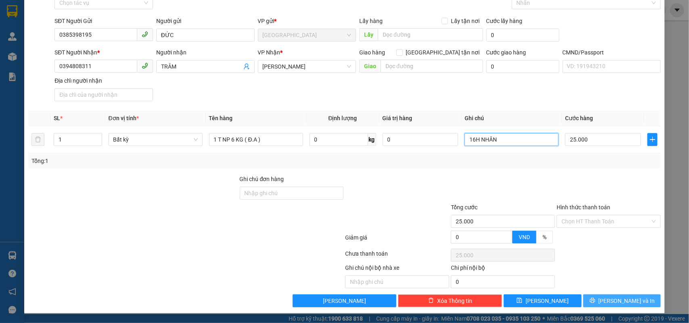
type input "16H NHÂN"
click at [595, 304] on icon "printer" at bounding box center [592, 300] width 5 height 5
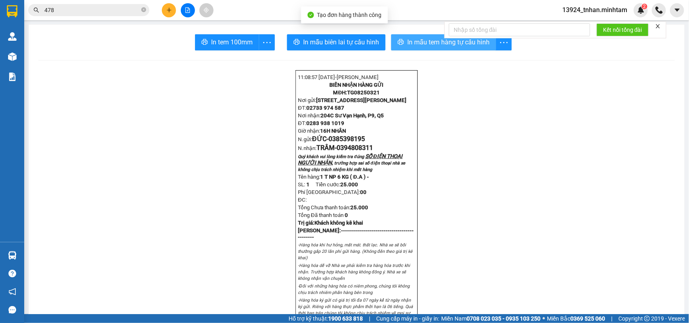
click at [424, 47] on span "In mẫu tem hàng tự cấu hình" at bounding box center [448, 42] width 82 height 10
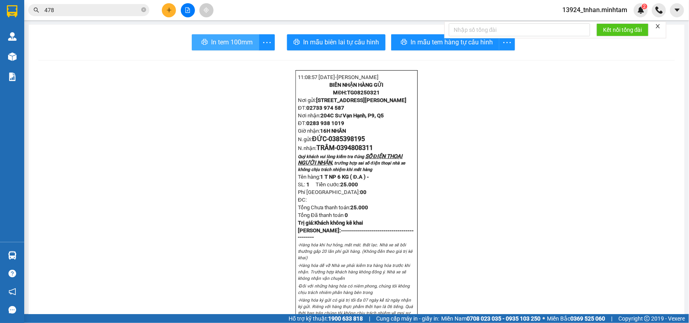
drag, startPoint x: 216, startPoint y: 42, endPoint x: 222, endPoint y: 23, distance: 19.0
click at [217, 42] on span "In tem 100mm" at bounding box center [232, 42] width 42 height 10
click at [166, 5] on button at bounding box center [169, 10] width 14 height 14
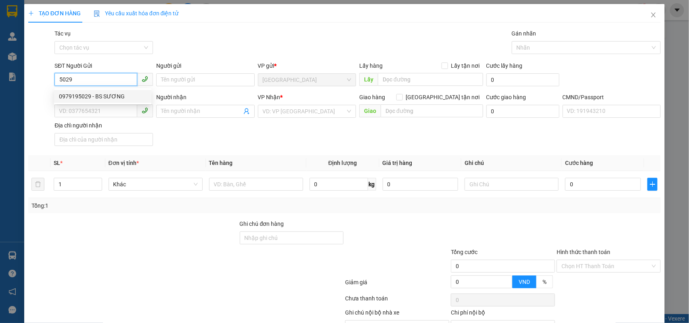
click at [103, 96] on div "0979195029 - BS SƯƠNG" at bounding box center [103, 96] width 88 height 9
type input "0979195029"
type input "BS SƯƠNG"
type input "02837559898"
type input "HÀ MINH"
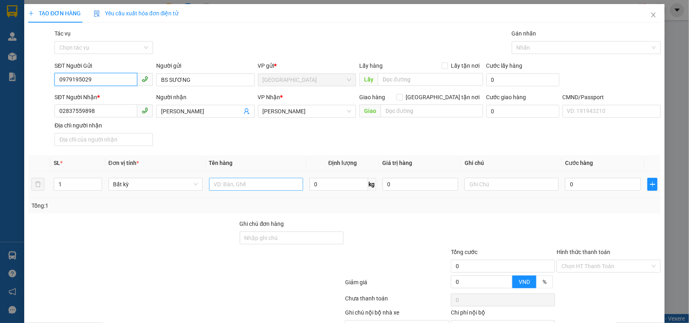
type input "0979195029"
click at [228, 182] on input "text" at bounding box center [256, 184] width 94 height 13
type input "1 HỘP NP"
click at [620, 186] on input "0" at bounding box center [603, 184] width 76 height 13
type input "2"
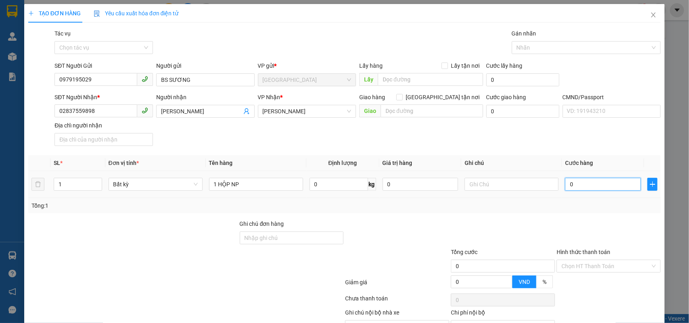
type input "2"
type input "20"
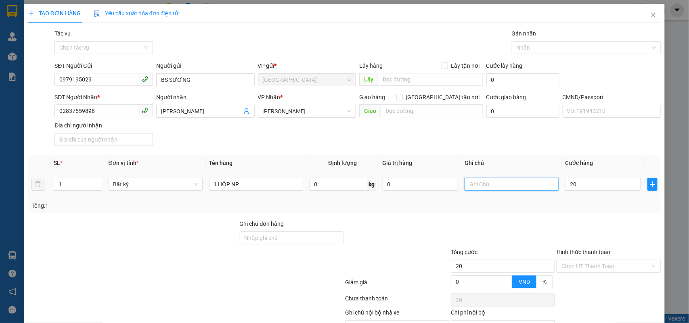
type input "20.000"
click at [524, 183] on input "text" at bounding box center [512, 184] width 94 height 13
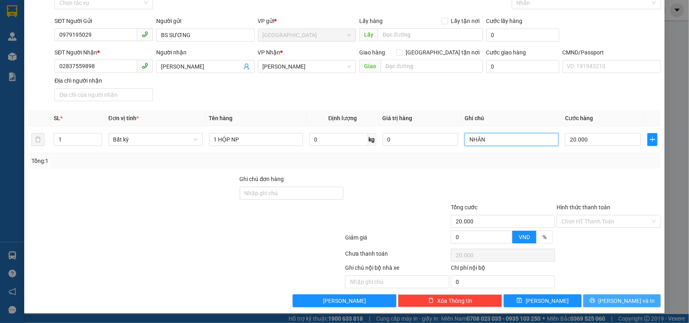
type input "NHÂN"
click at [616, 299] on span "[PERSON_NAME] và In" at bounding box center [627, 301] width 57 height 9
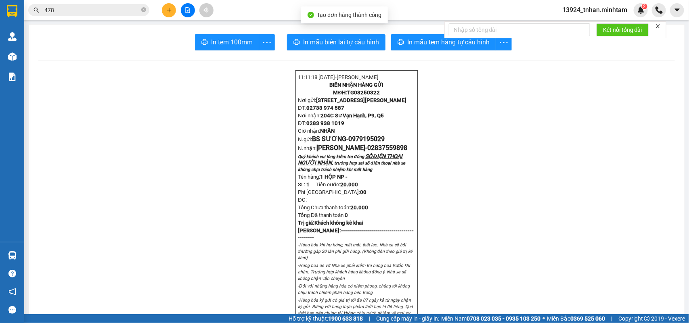
click at [228, 50] on button "In tem 100mm" at bounding box center [227, 42] width 64 height 16
